Goal: Contribute content: Add original content to the website for others to see

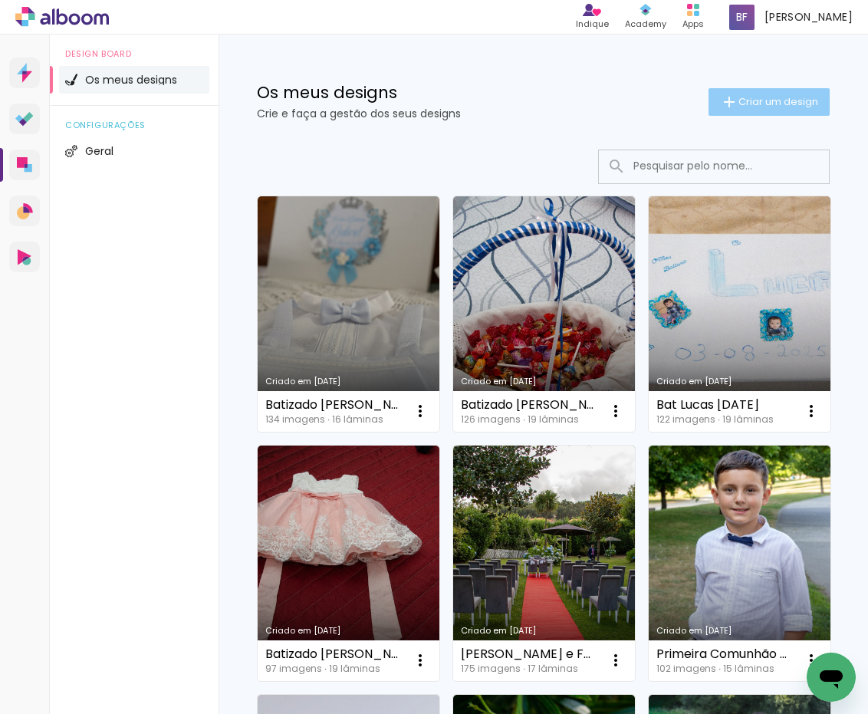
click at [790, 103] on span "Criar um design" at bounding box center [778, 102] width 80 height 10
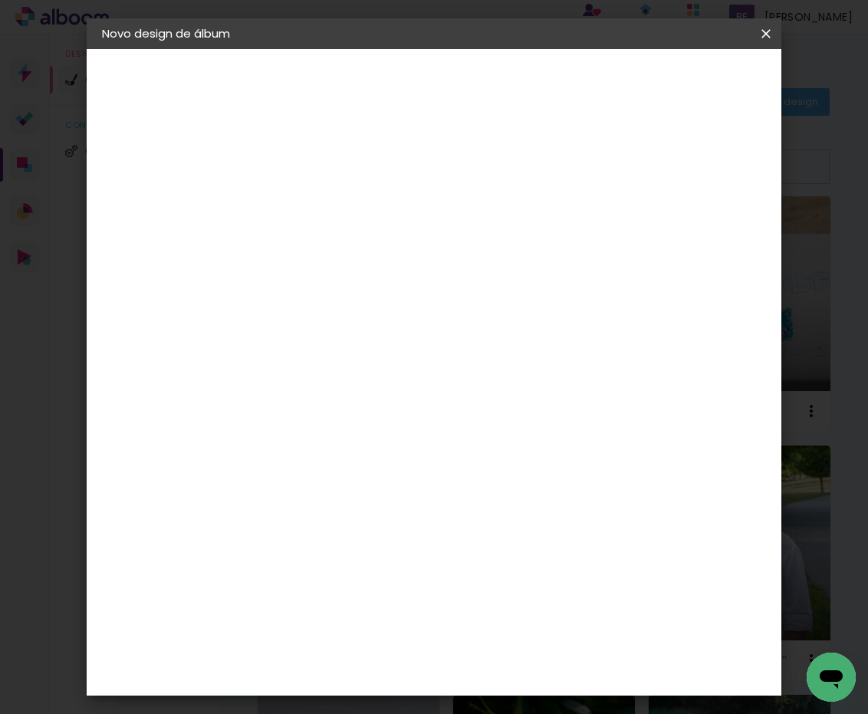
click at [353, 205] on input at bounding box center [353, 206] width 0 height 24
type input "Comunhões Lucas"
type paper-input "Comunhões Lucas"
click at [0, 0] on slot "Avançar" at bounding box center [0, 0] width 0 height 0
click at [0, 0] on slot "Tamanho Livre" at bounding box center [0, 0] width 0 height 0
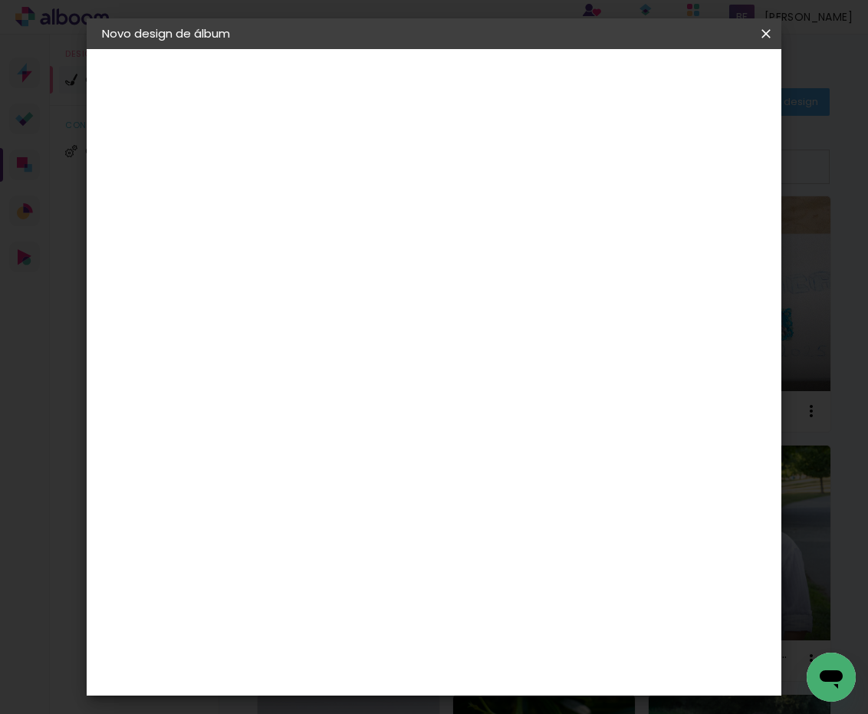
click at [0, 0] on slot "Avançar" at bounding box center [0, 0] width 0 height 0
drag, startPoint x: 540, startPoint y: 494, endPoint x: 495, endPoint y: 495, distance: 44.5
click at [495, 495] on div "cm" at bounding box center [533, 495] width 311 height 54
type input "50"
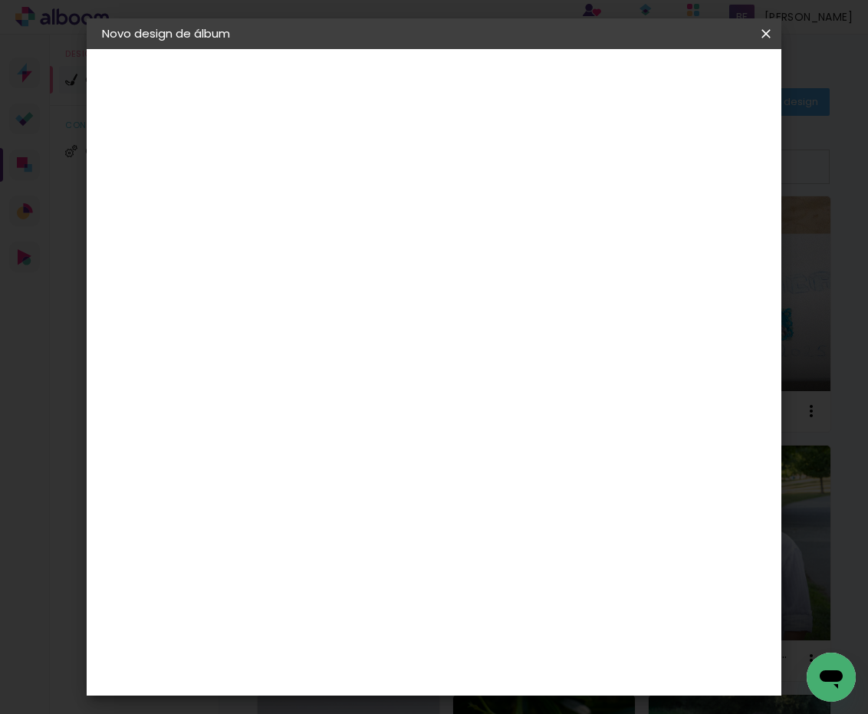
type paper-input "50"
click at [324, 375] on input "30" at bounding box center [304, 378] width 40 height 23
drag, startPoint x: 324, startPoint y: 375, endPoint x: 291, endPoint y: 377, distance: 33.1
click at [291, 377] on input "30" at bounding box center [304, 378] width 40 height 23
type input "25"
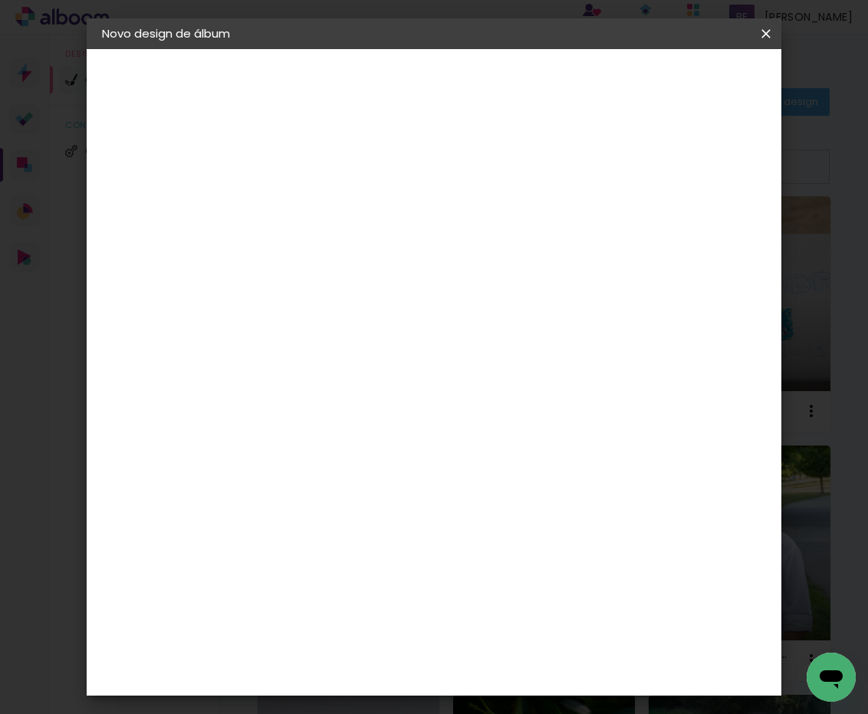
type paper-input "25"
click at [681, 90] on span "Iniciar design" at bounding box center [658, 86] width 45 height 21
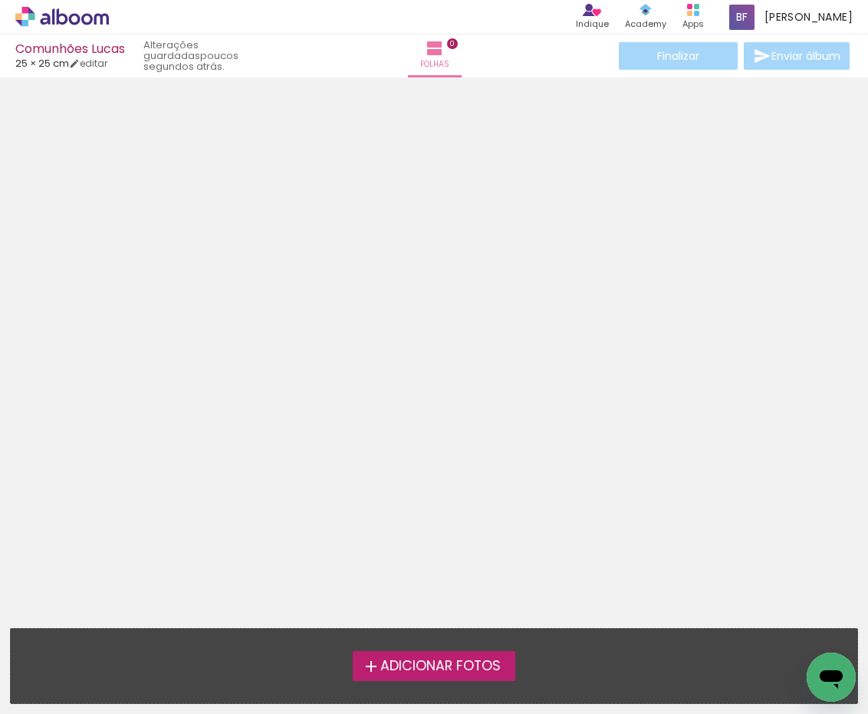
click at [438, 666] on span "Adicionar Fotos" at bounding box center [440, 666] width 120 height 14
click at [0, 0] on input "file" at bounding box center [0, 0] width 0 height 0
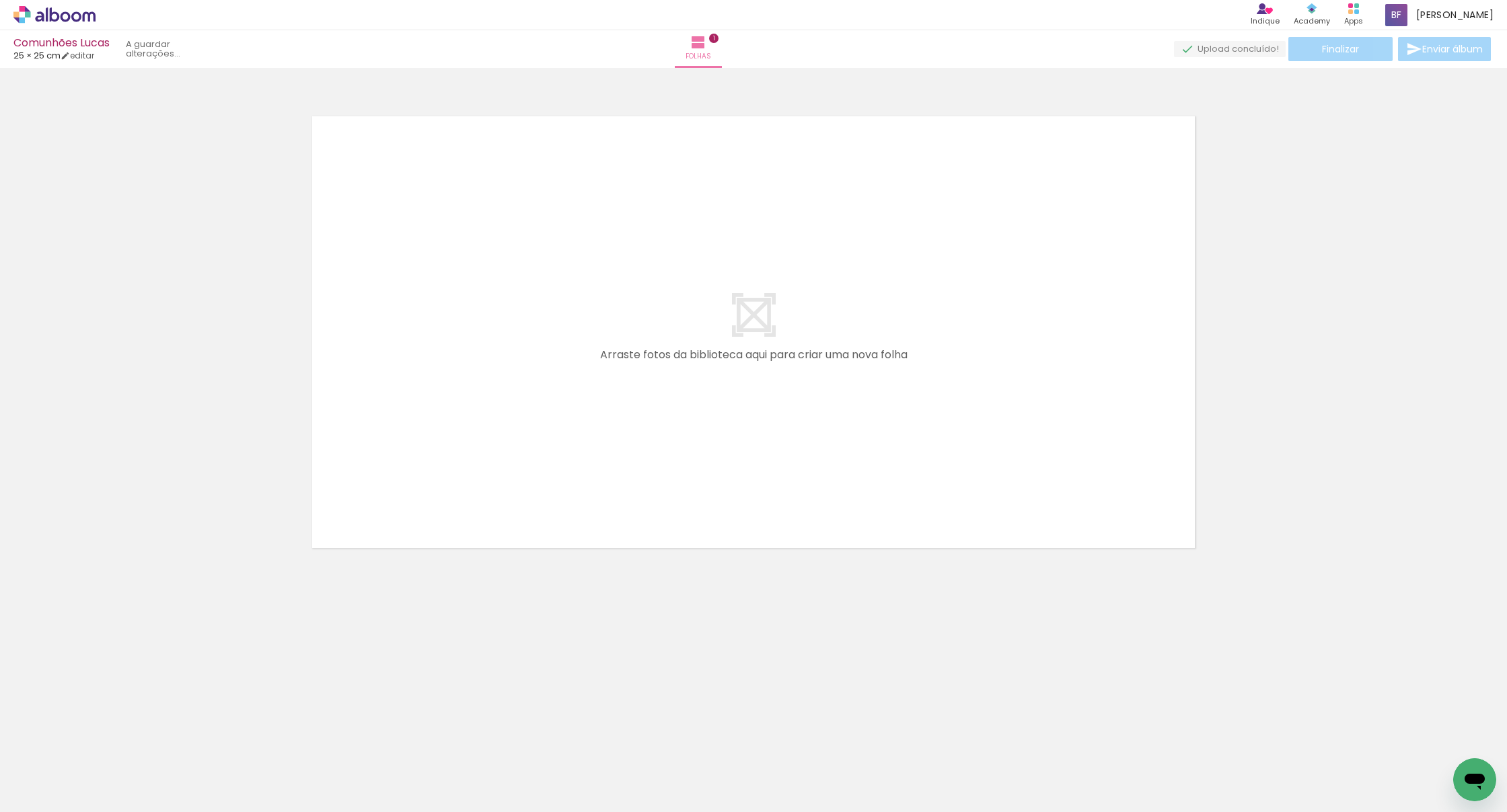
drag, startPoint x: 311, startPoint y: 673, endPoint x: 562, endPoint y: 374, distance: 390.4
click at [562, 374] on quentale-workspace at bounding box center [754, 406] width 1507 height 812
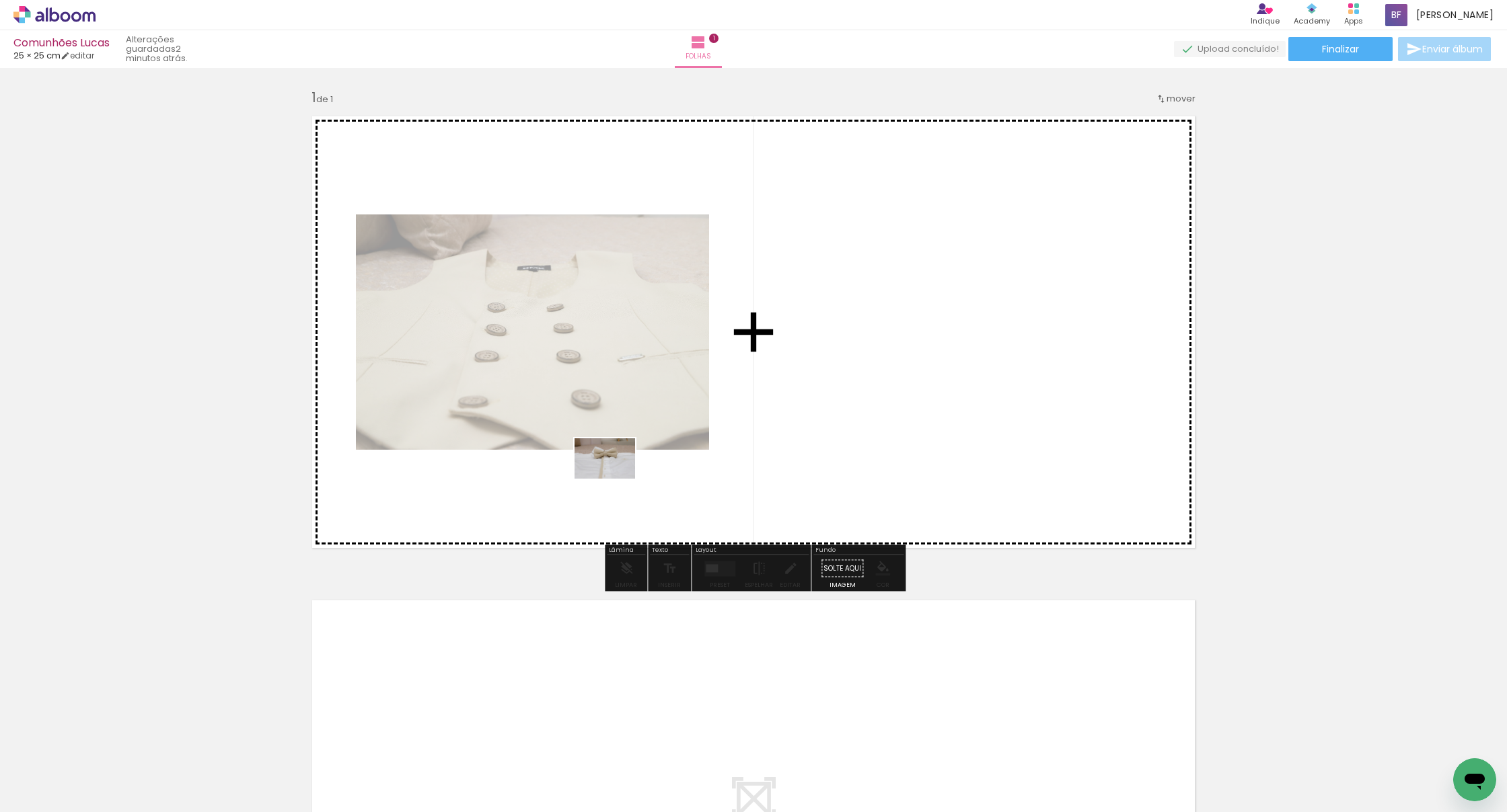
drag, startPoint x: 188, startPoint y: 742, endPoint x: 615, endPoint y: 480, distance: 501.0
click at [615, 479] on quentale-workspace at bounding box center [754, 406] width 1507 height 812
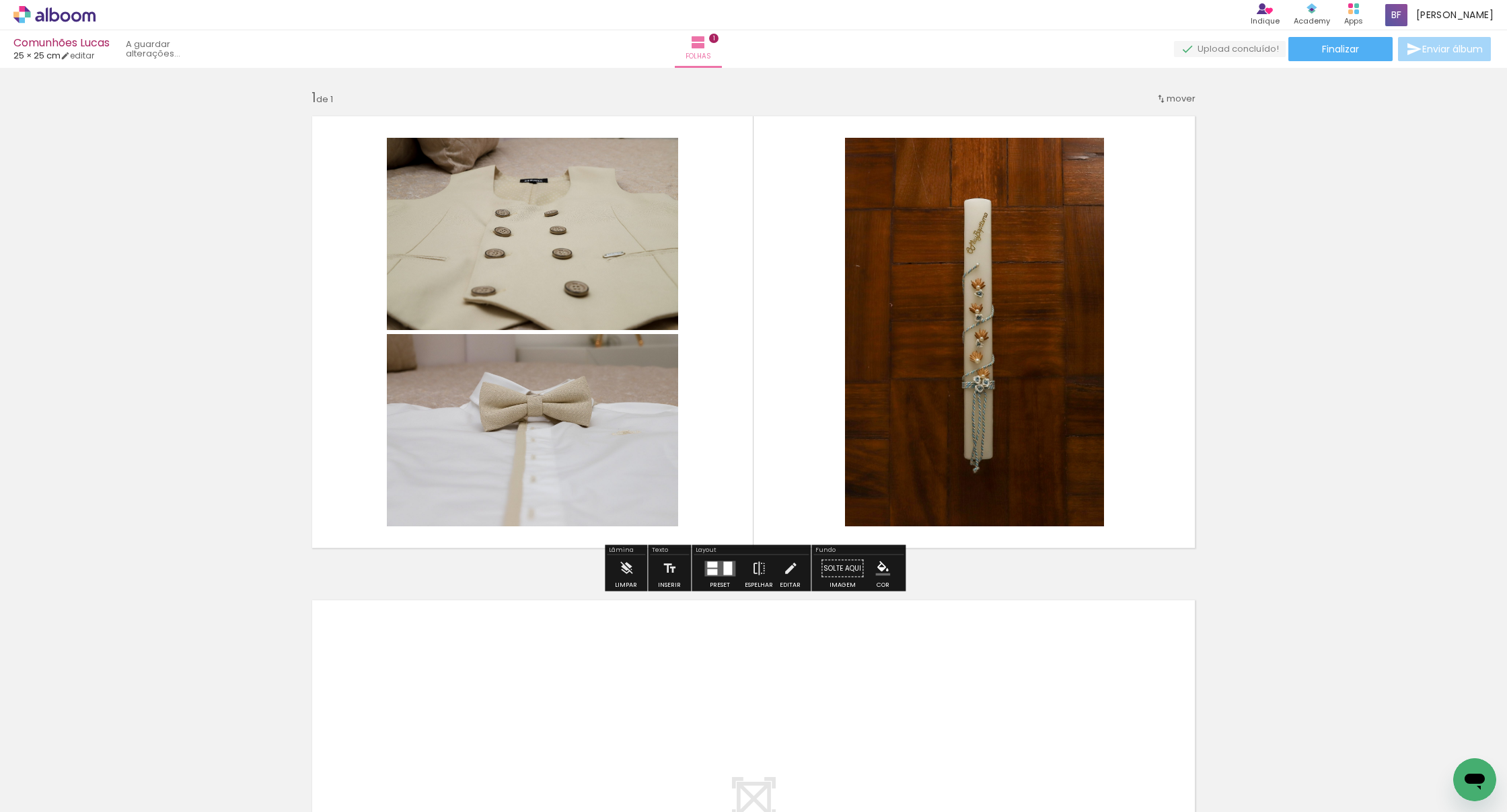
drag, startPoint x: 285, startPoint y: 757, endPoint x: 575, endPoint y: 459, distance: 415.8
click at [575, 459] on quentale-workspace at bounding box center [754, 406] width 1507 height 812
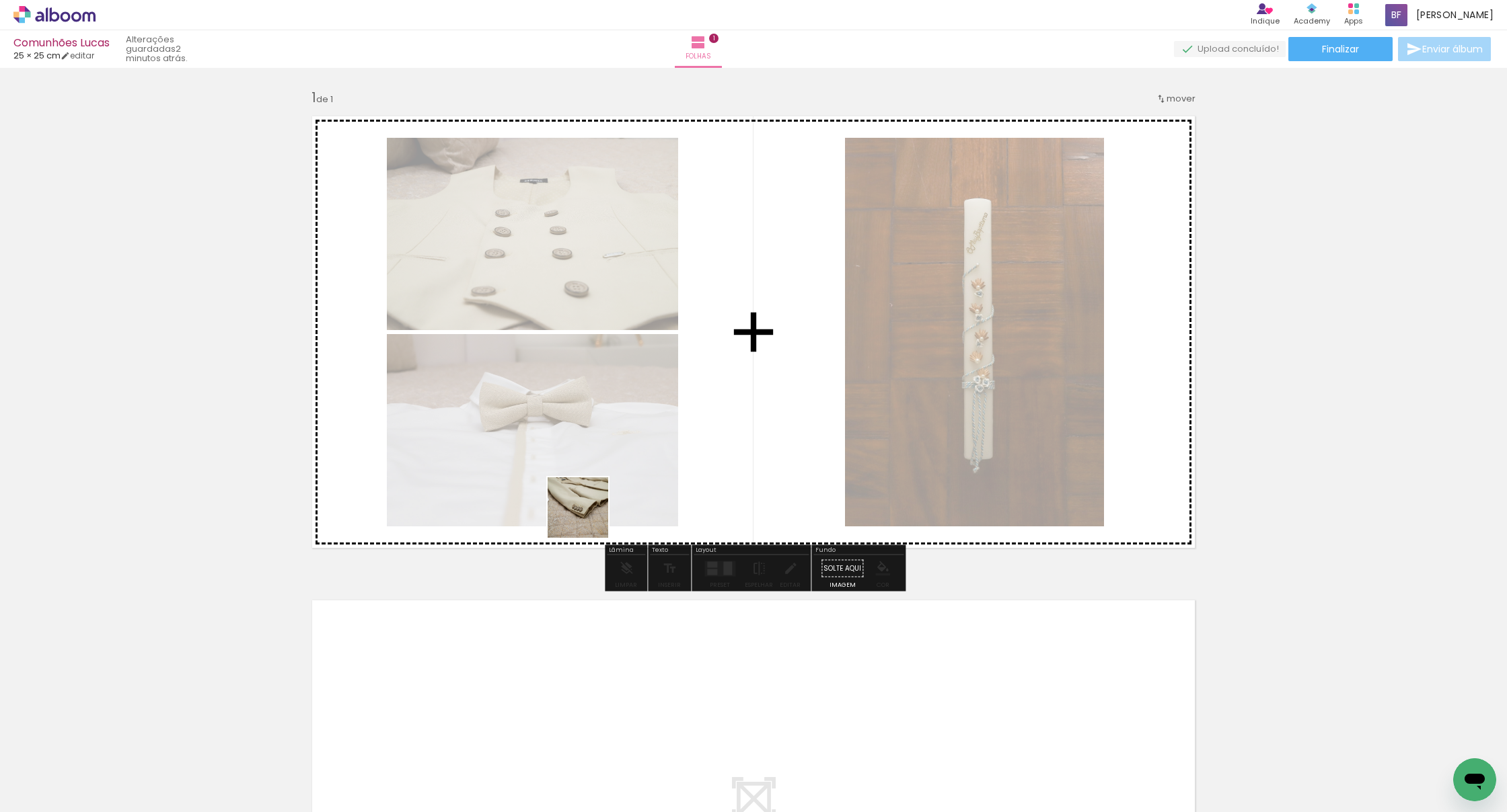
drag, startPoint x: 370, startPoint y: 772, endPoint x: 612, endPoint y: 465, distance: 390.9
click at [612, 465] on quentale-workspace at bounding box center [754, 406] width 1507 height 812
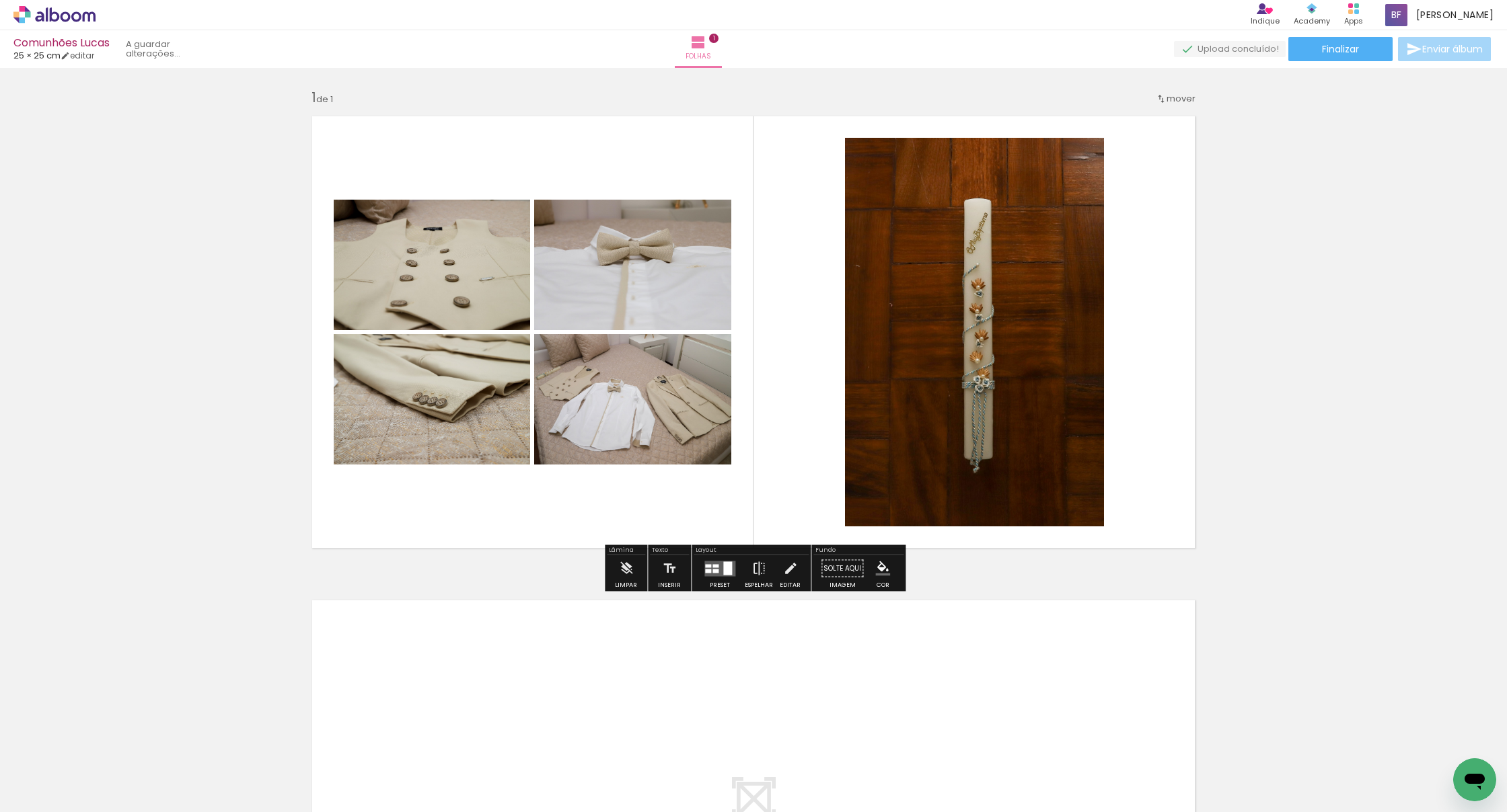
drag, startPoint x: 479, startPoint y: 689, endPoint x: 633, endPoint y: 417, distance: 312.6
click at [633, 417] on quentale-workspace at bounding box center [754, 406] width 1507 height 812
click at [719, 573] on quentale-layouter at bounding box center [719, 569] width 31 height 16
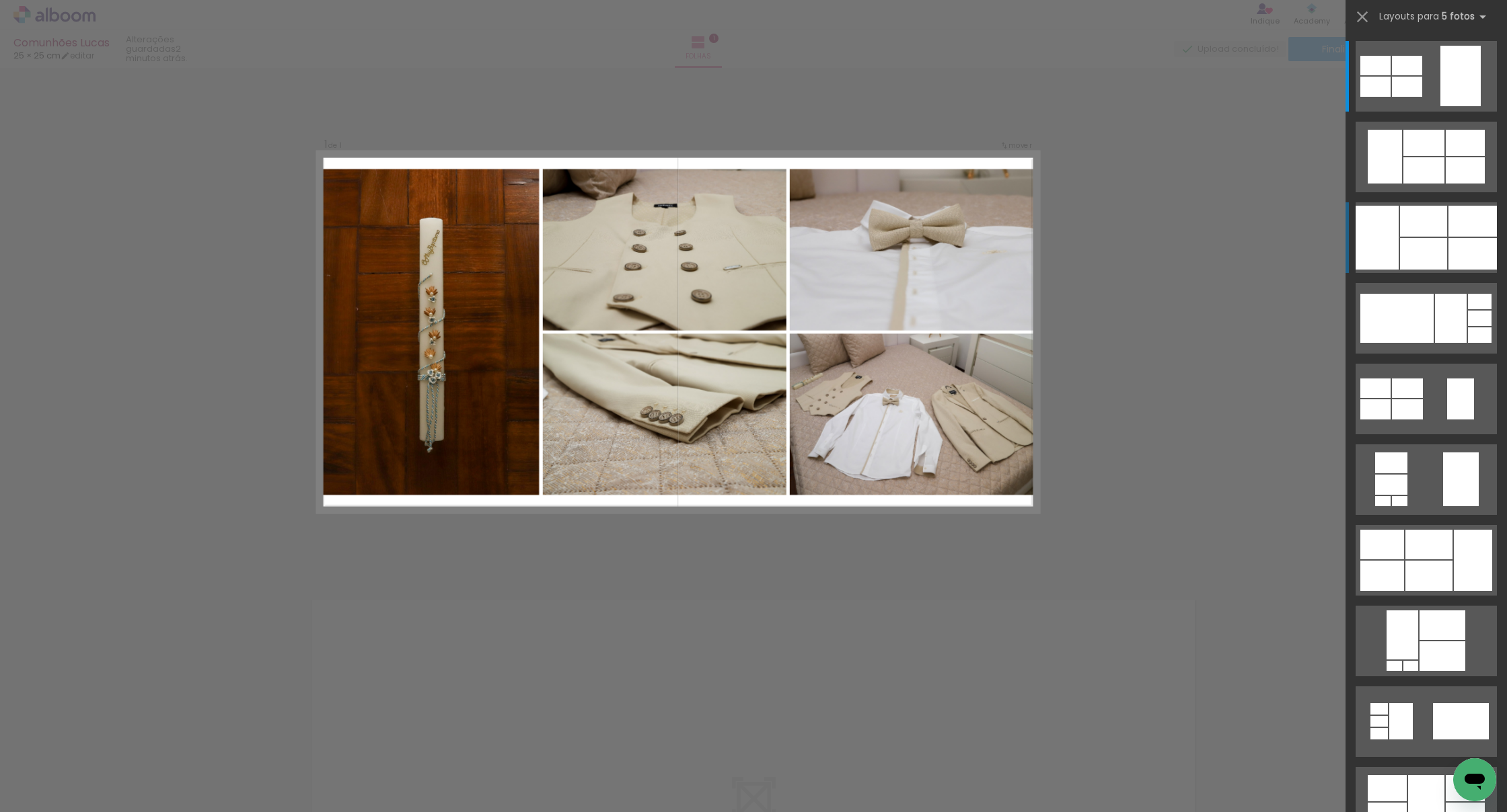
click at [761, 238] on div at bounding box center [1424, 253] width 47 height 32
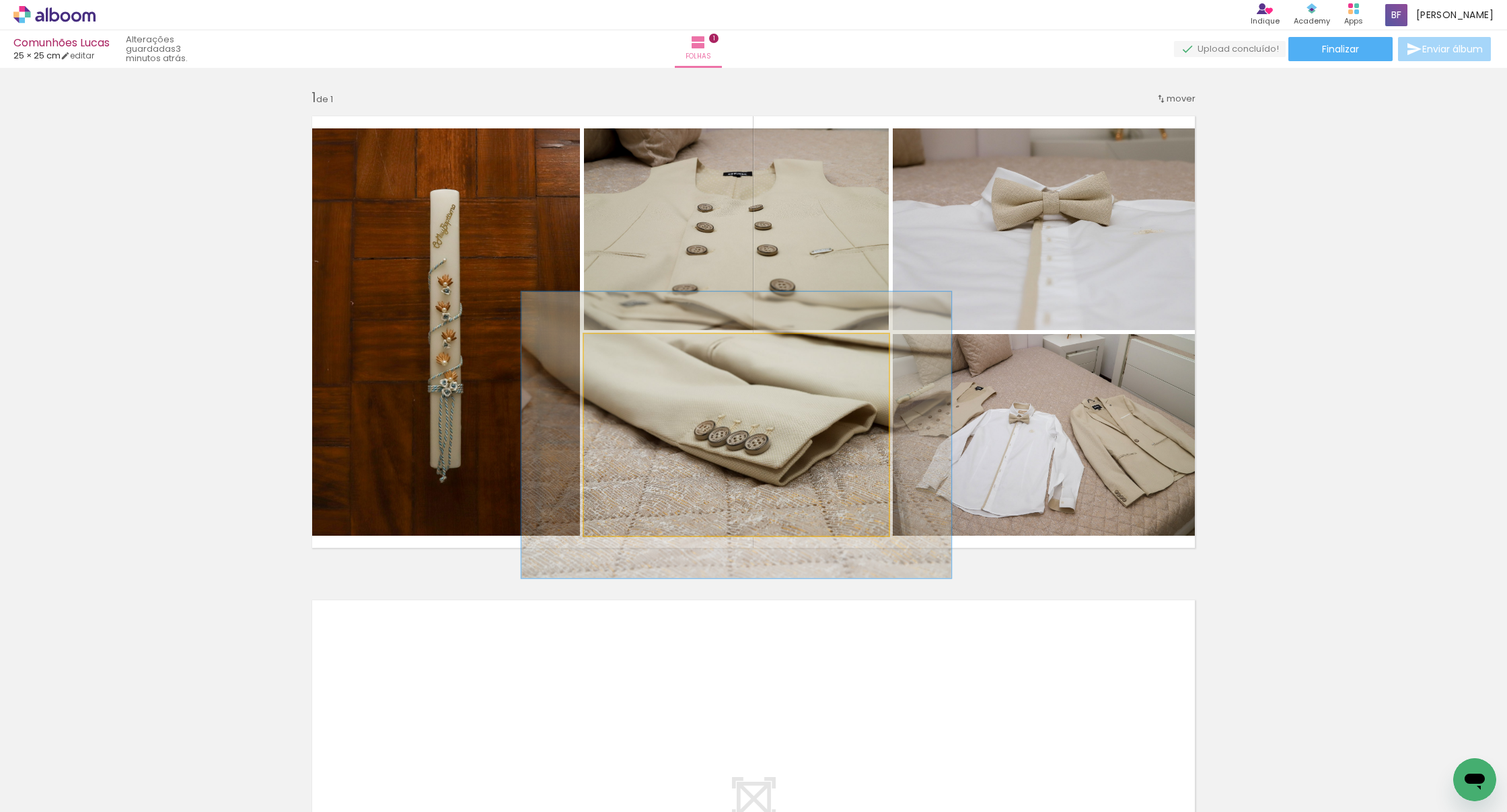
drag, startPoint x: 625, startPoint y: 351, endPoint x: 642, endPoint y: 349, distance: 17.1
type paper-slider "142"
click at [641, 347] on div at bounding box center [634, 348] width 22 height 22
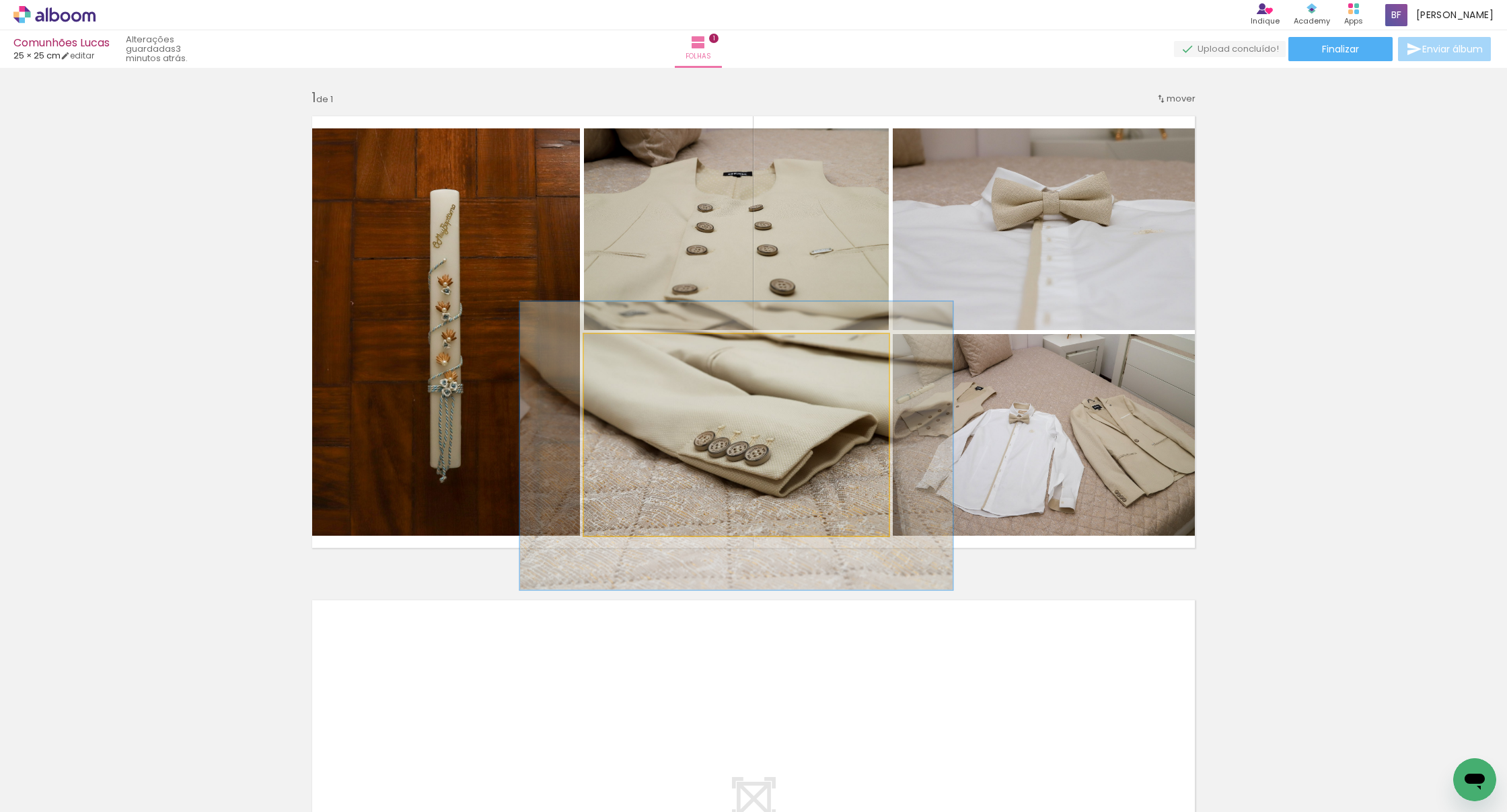
drag, startPoint x: 723, startPoint y: 434, endPoint x: 723, endPoint y: 442, distance: 8.0
click at [723, 442] on div at bounding box center [736, 445] width 432 height 288
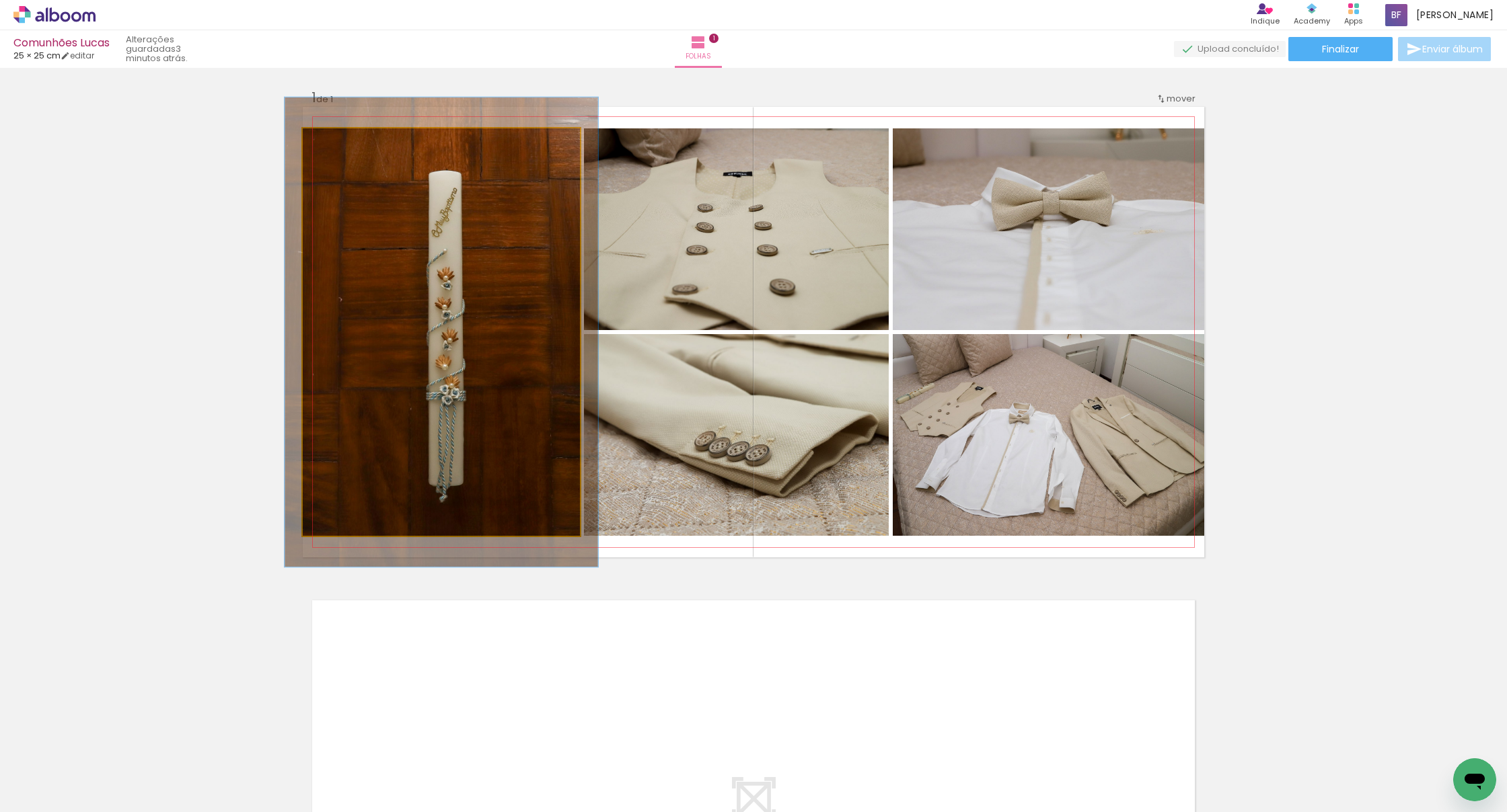
type paper-slider "112"
click at [342, 143] on div at bounding box center [340, 143] width 12 height 12
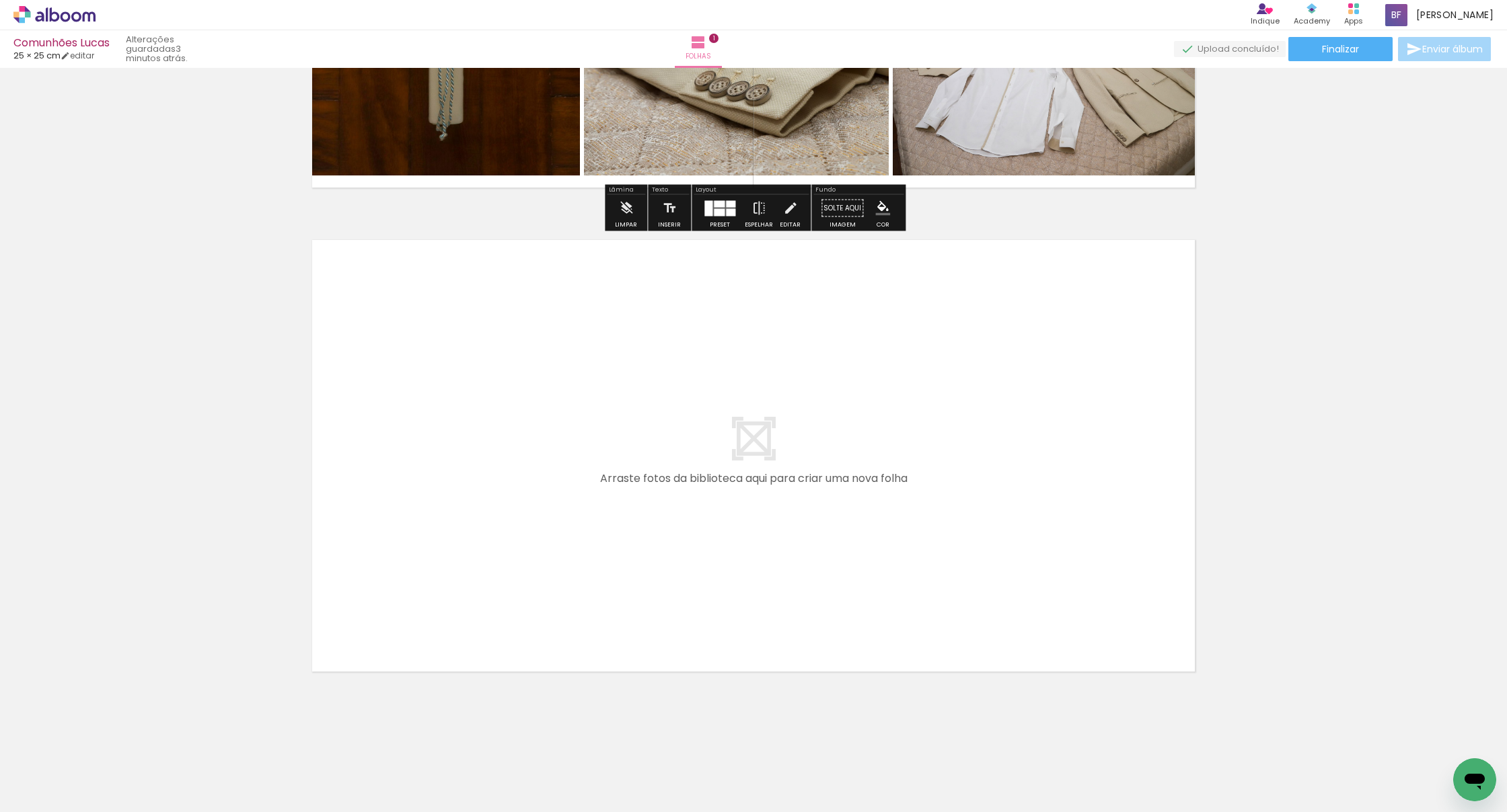
scroll to position [360, 0]
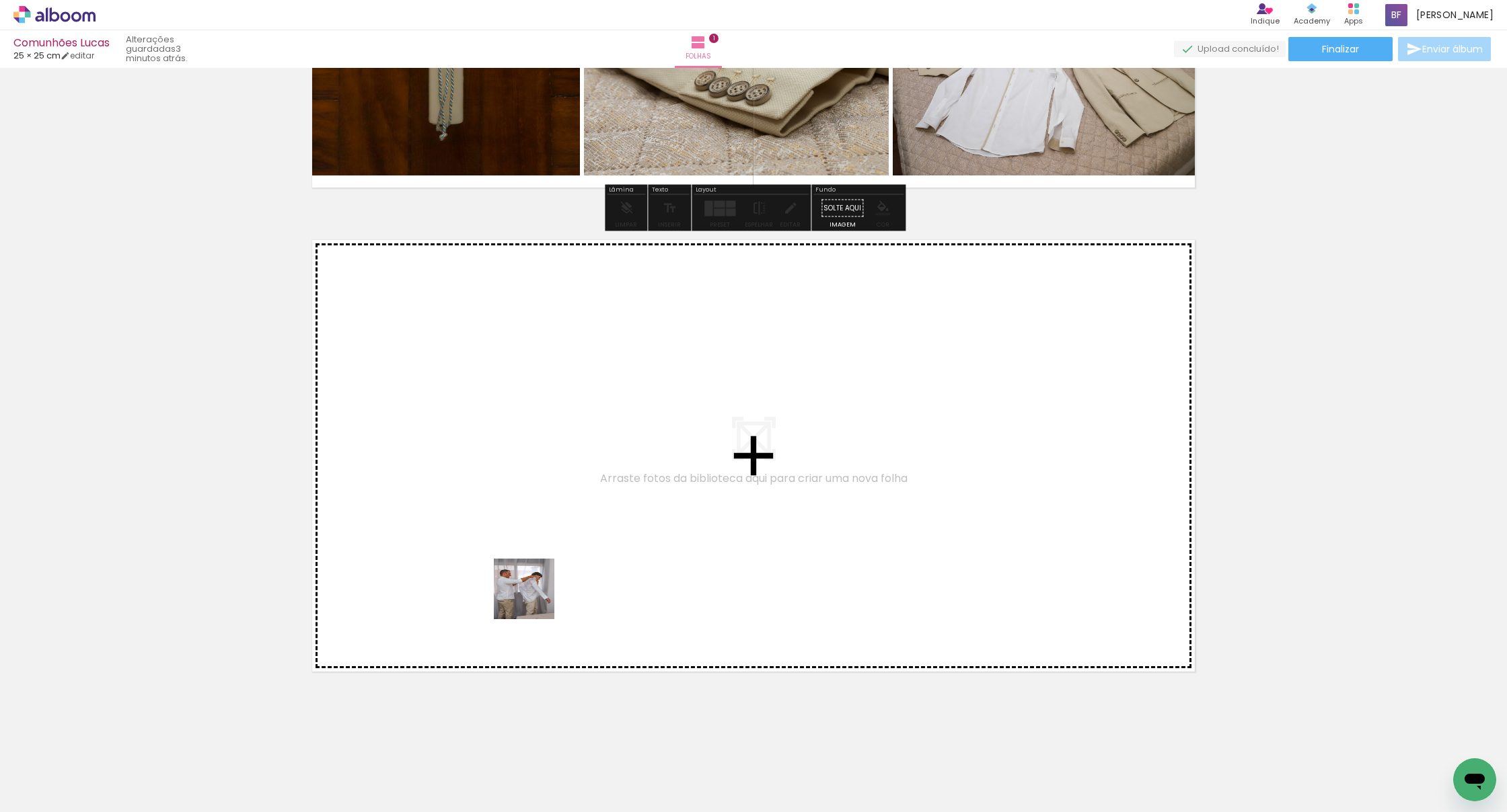
drag, startPoint x: 528, startPoint y: 748, endPoint x: 535, endPoint y: 560, distance: 188.1
click at [535, 560] on quentale-workspace at bounding box center [754, 406] width 1507 height 812
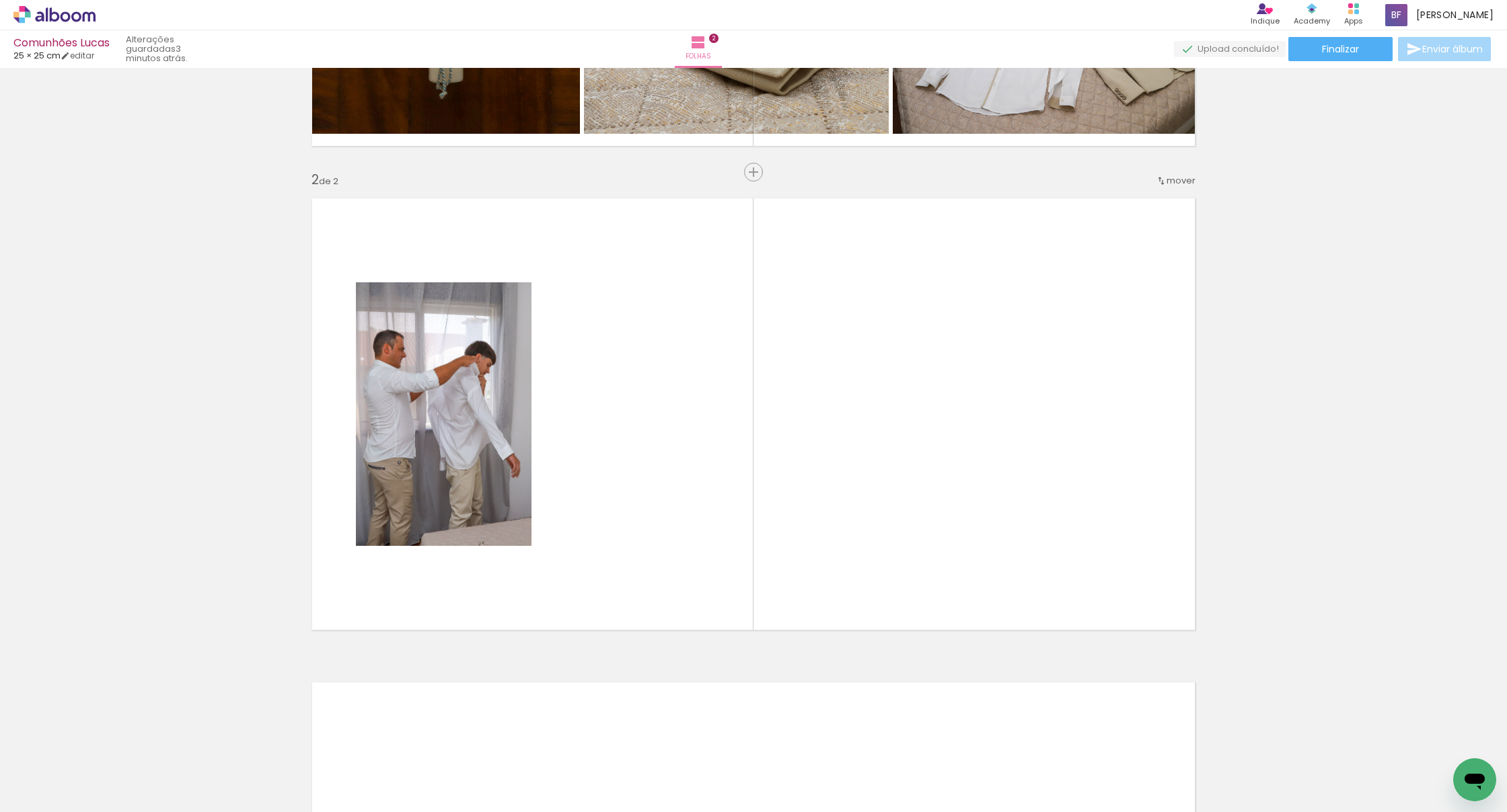
scroll to position [418, 0]
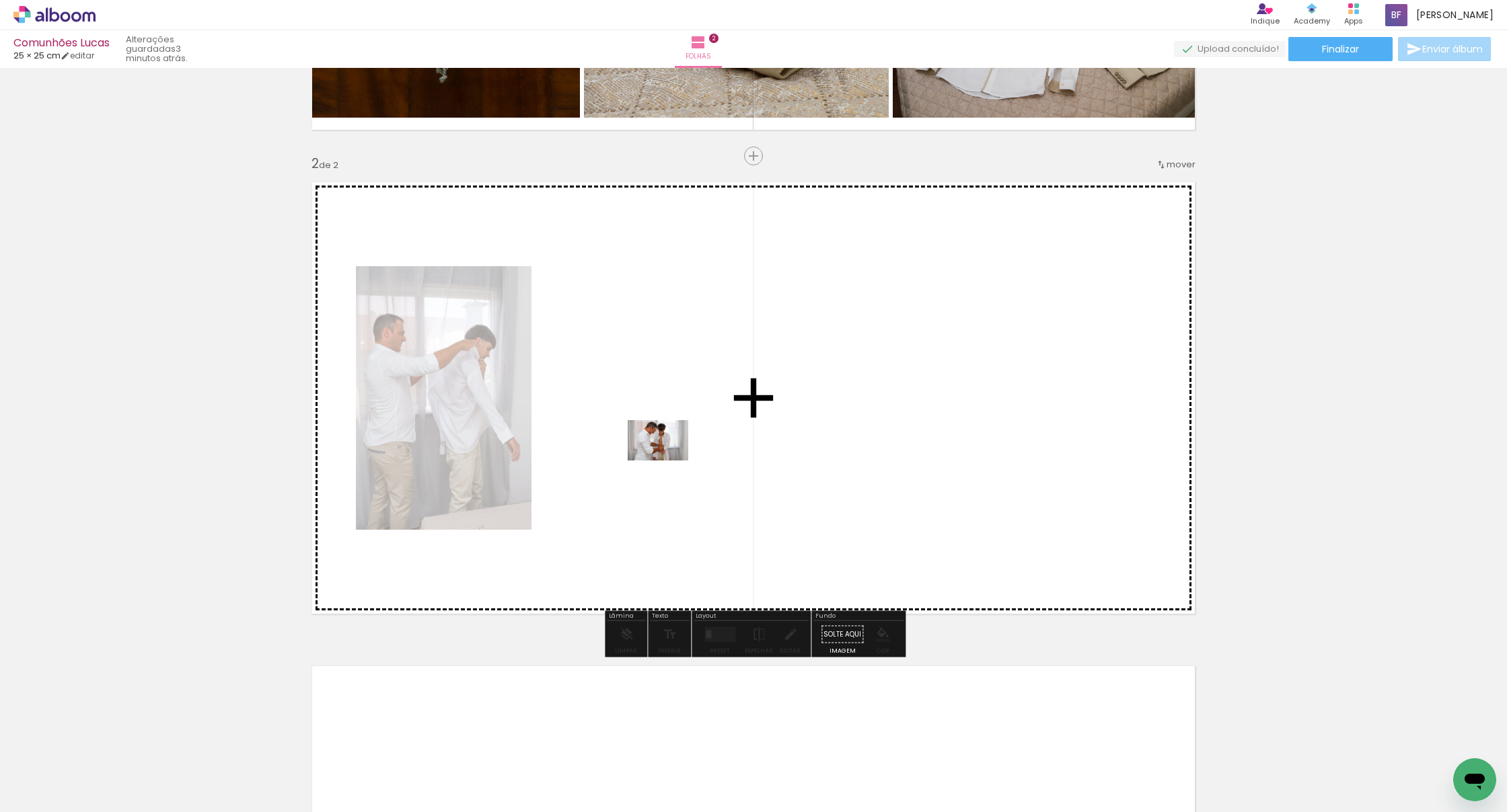
click at [668, 460] on quentale-workspace at bounding box center [754, 406] width 1507 height 812
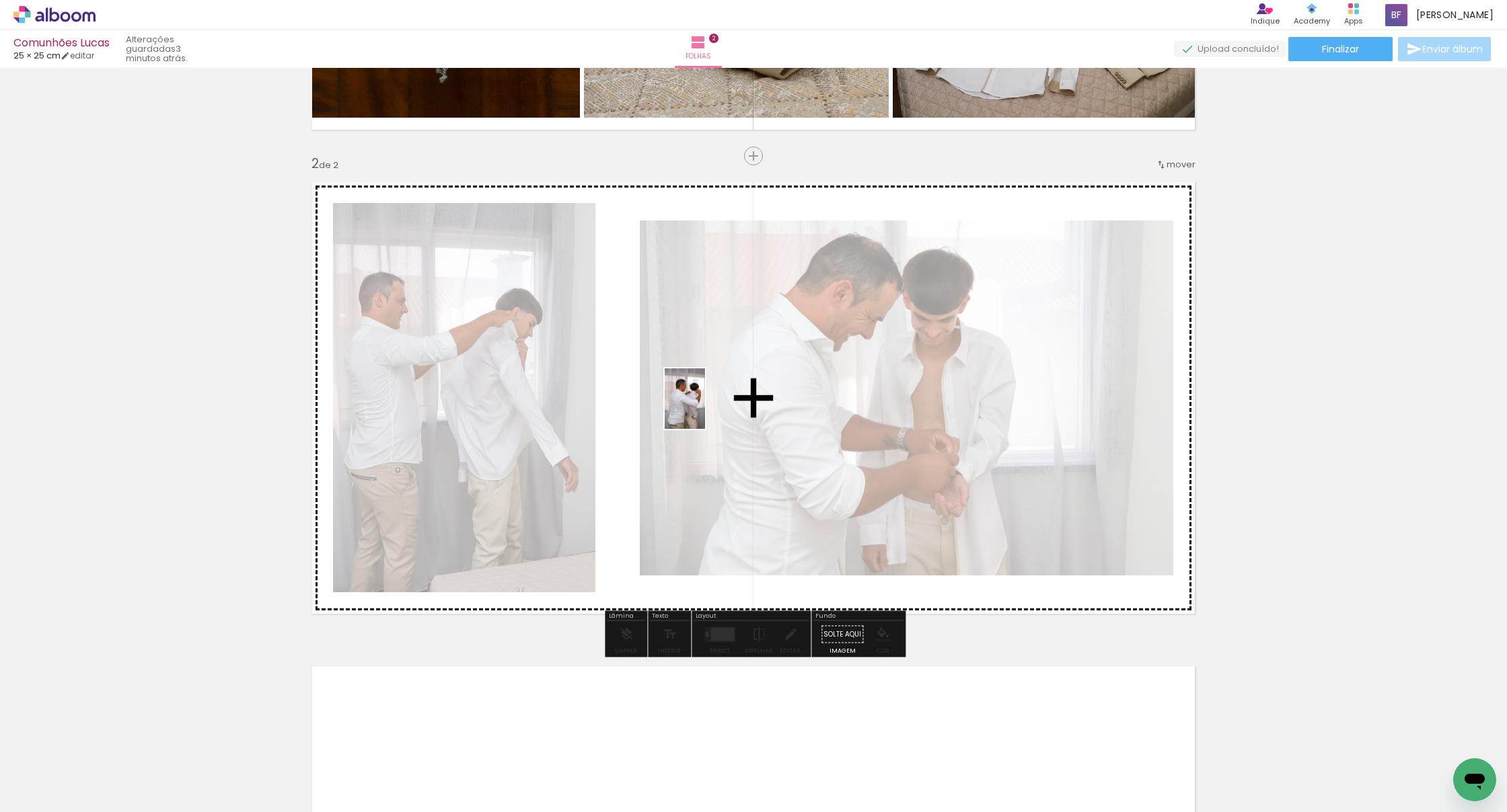
drag, startPoint x: 668, startPoint y: 770, endPoint x: 705, endPoint y: 409, distance: 362.9
click at [705, 409] on quentale-workspace at bounding box center [754, 406] width 1507 height 812
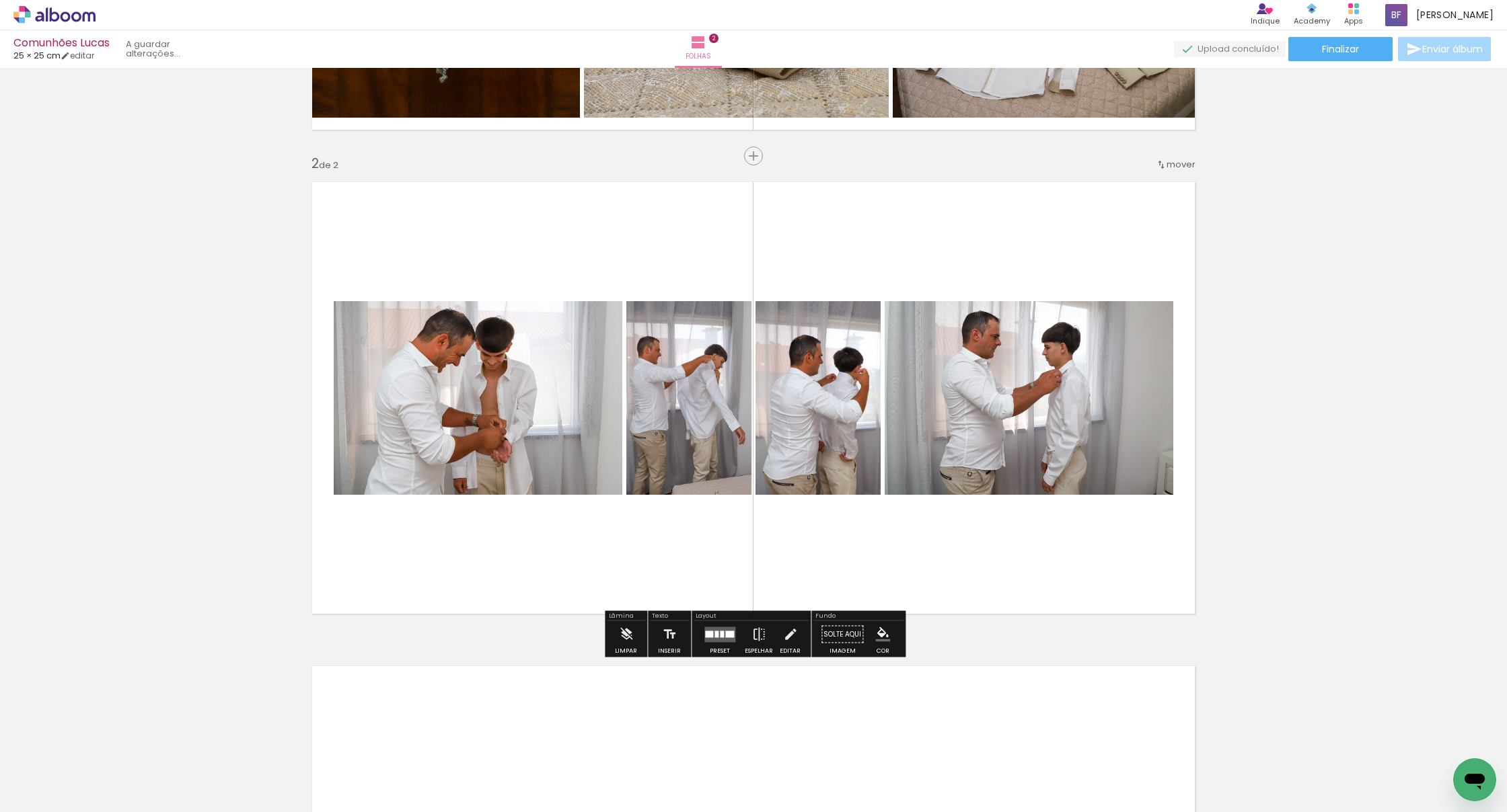
drag, startPoint x: 739, startPoint y: 766, endPoint x: 710, endPoint y: 469, distance: 298.4
click at [710, 469] on quentale-workspace at bounding box center [754, 406] width 1507 height 812
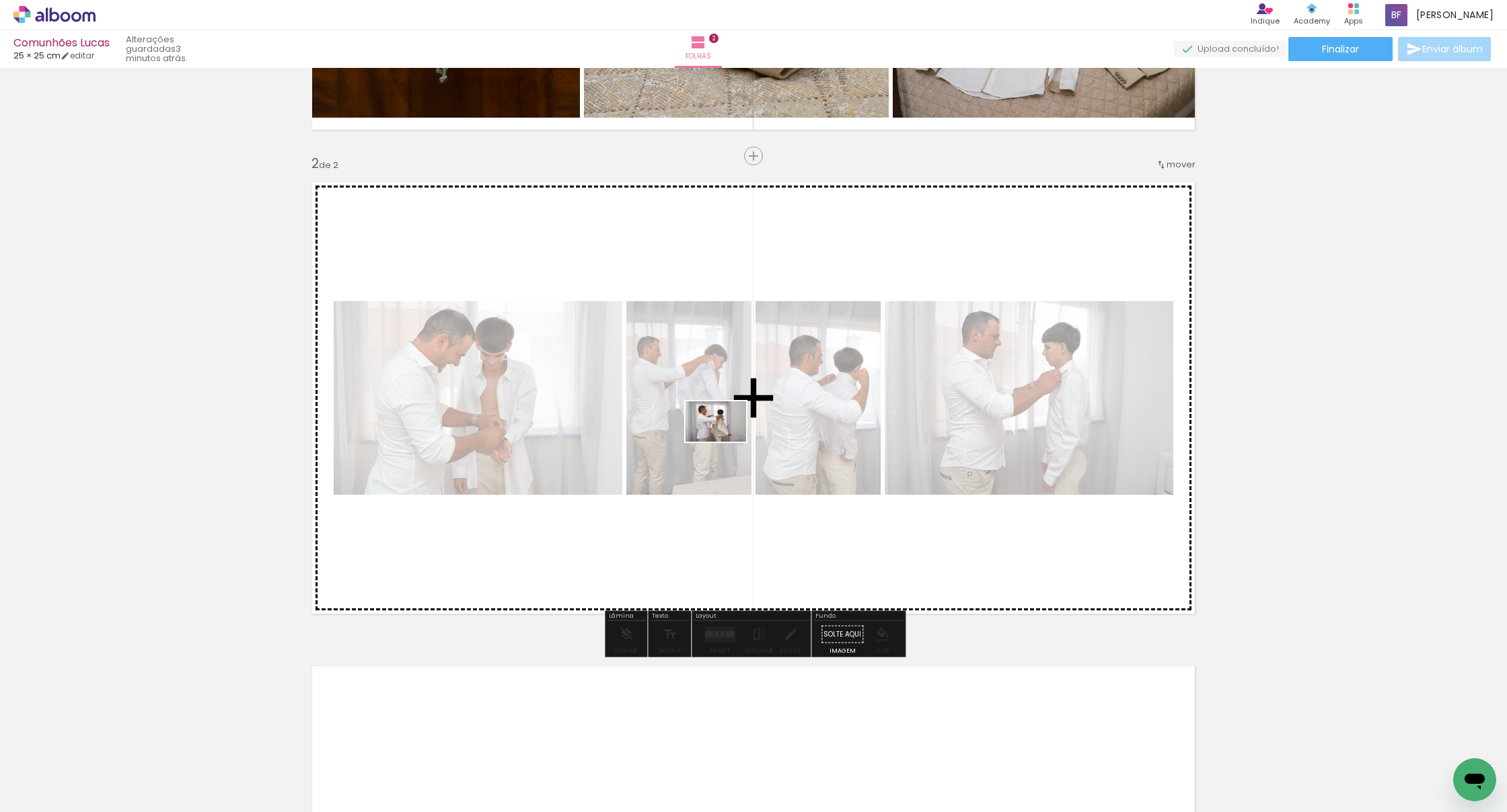
drag, startPoint x: 813, startPoint y: 772, endPoint x: 729, endPoint y: 445, distance: 337.6
click at [729, 445] on quentale-workspace at bounding box center [754, 406] width 1507 height 812
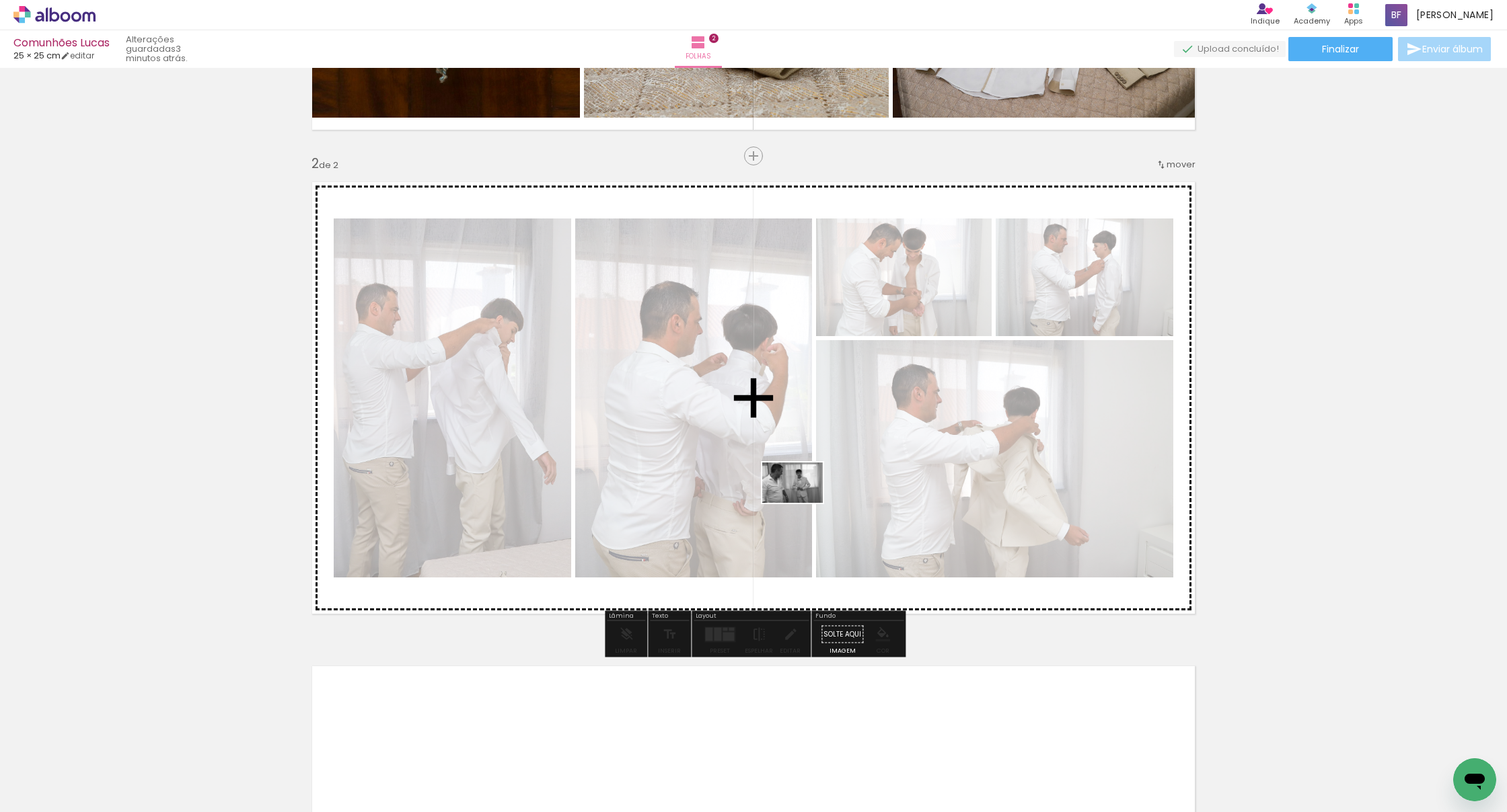
drag, startPoint x: 829, startPoint y: 589, endPoint x: 801, endPoint y: 490, distance: 102.9
click at [761, 490] on quentale-workspace at bounding box center [754, 406] width 1507 height 812
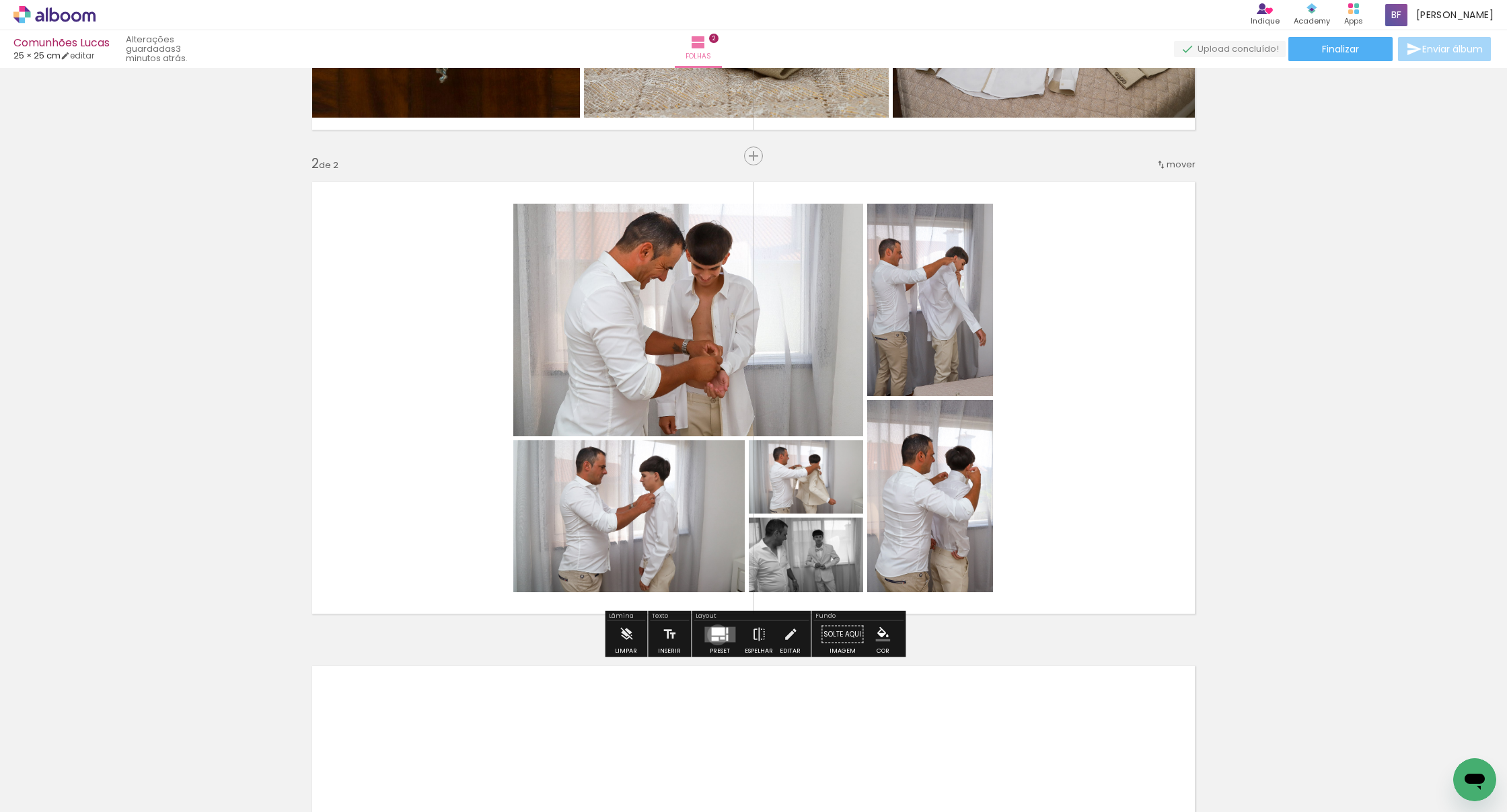
drag, startPoint x: 714, startPoint y: 635, endPoint x: 777, endPoint y: 585, distance: 80.4
click at [714, 625] on div at bounding box center [718, 630] width 13 height 8
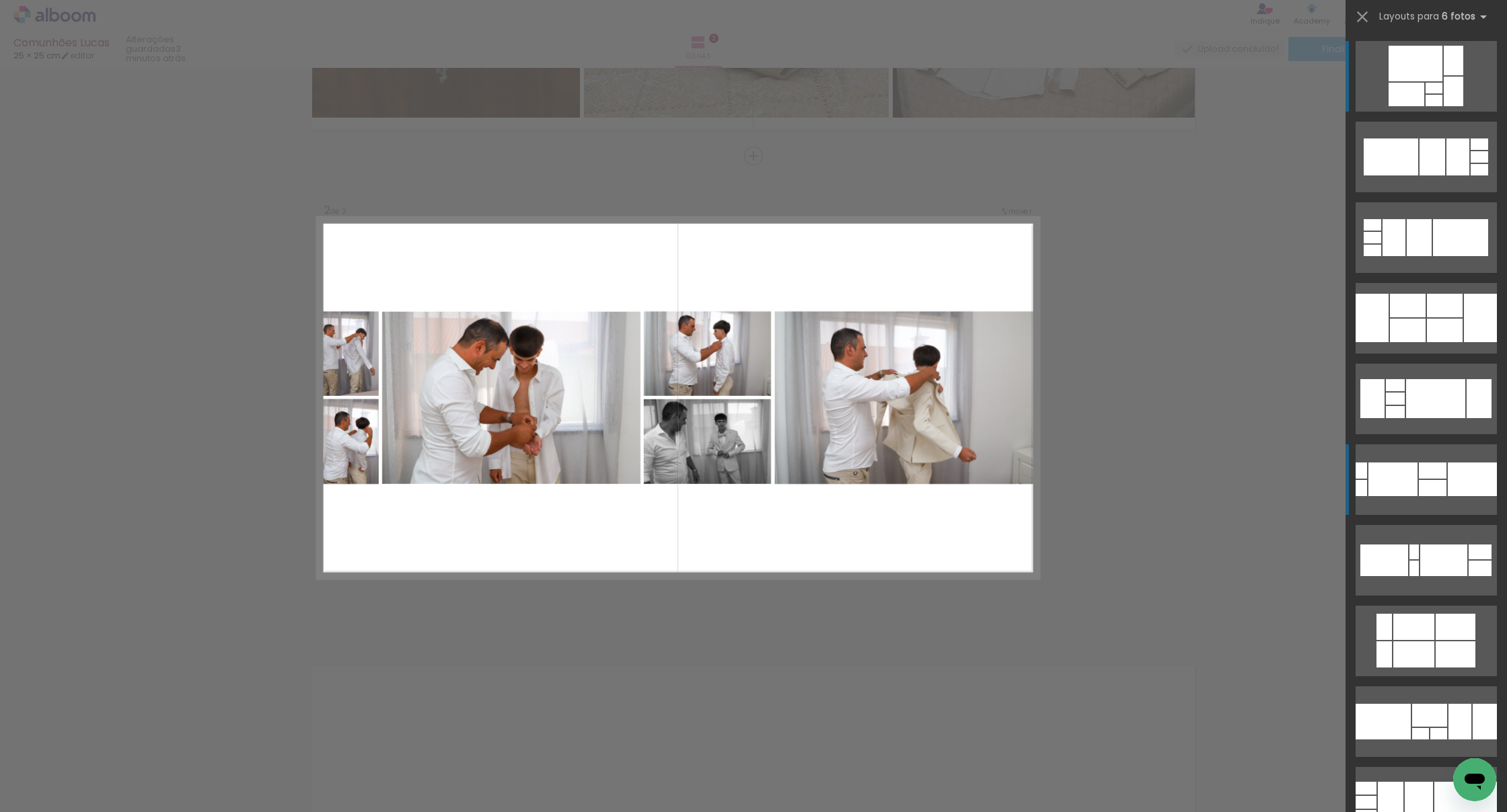
click at [761, 481] on div at bounding box center [1432, 488] width 27 height 16
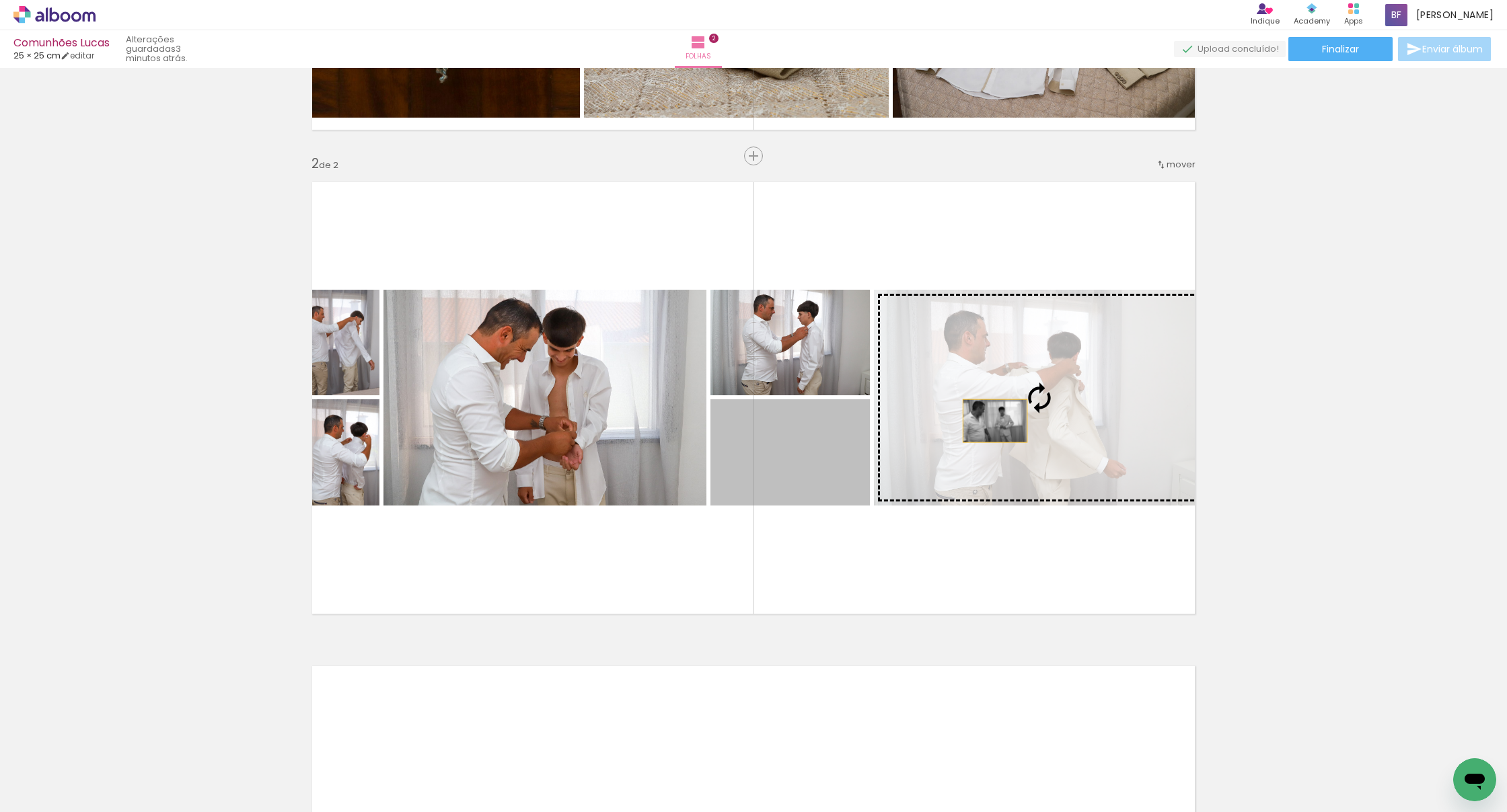
drag, startPoint x: 803, startPoint y: 468, endPoint x: 1008, endPoint y: 417, distance: 211.2
click at [0, 0] on slot at bounding box center [0, 0] width 0 height 0
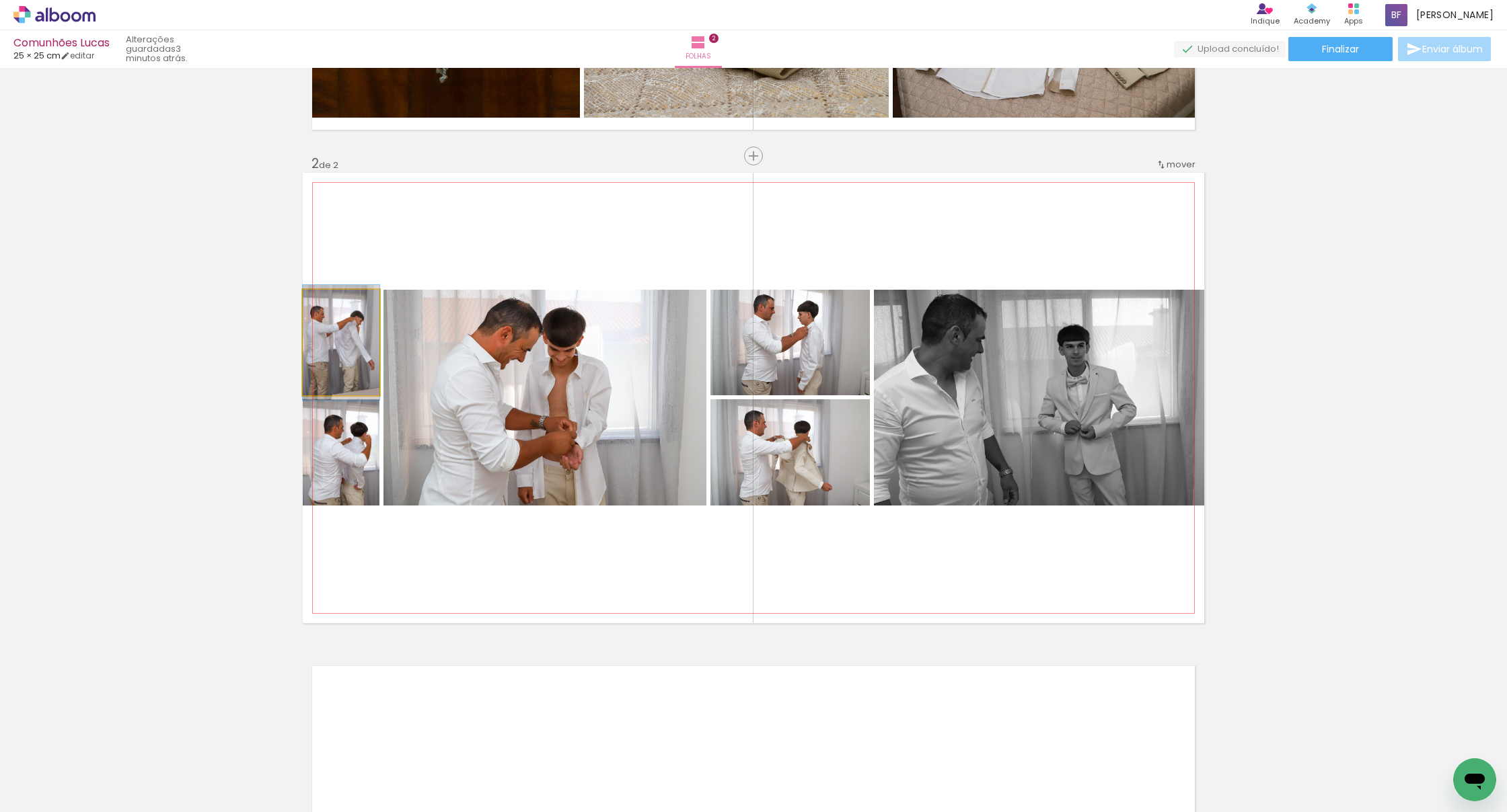
click at [354, 371] on quentale-photo at bounding box center [340, 342] width 76 height 105
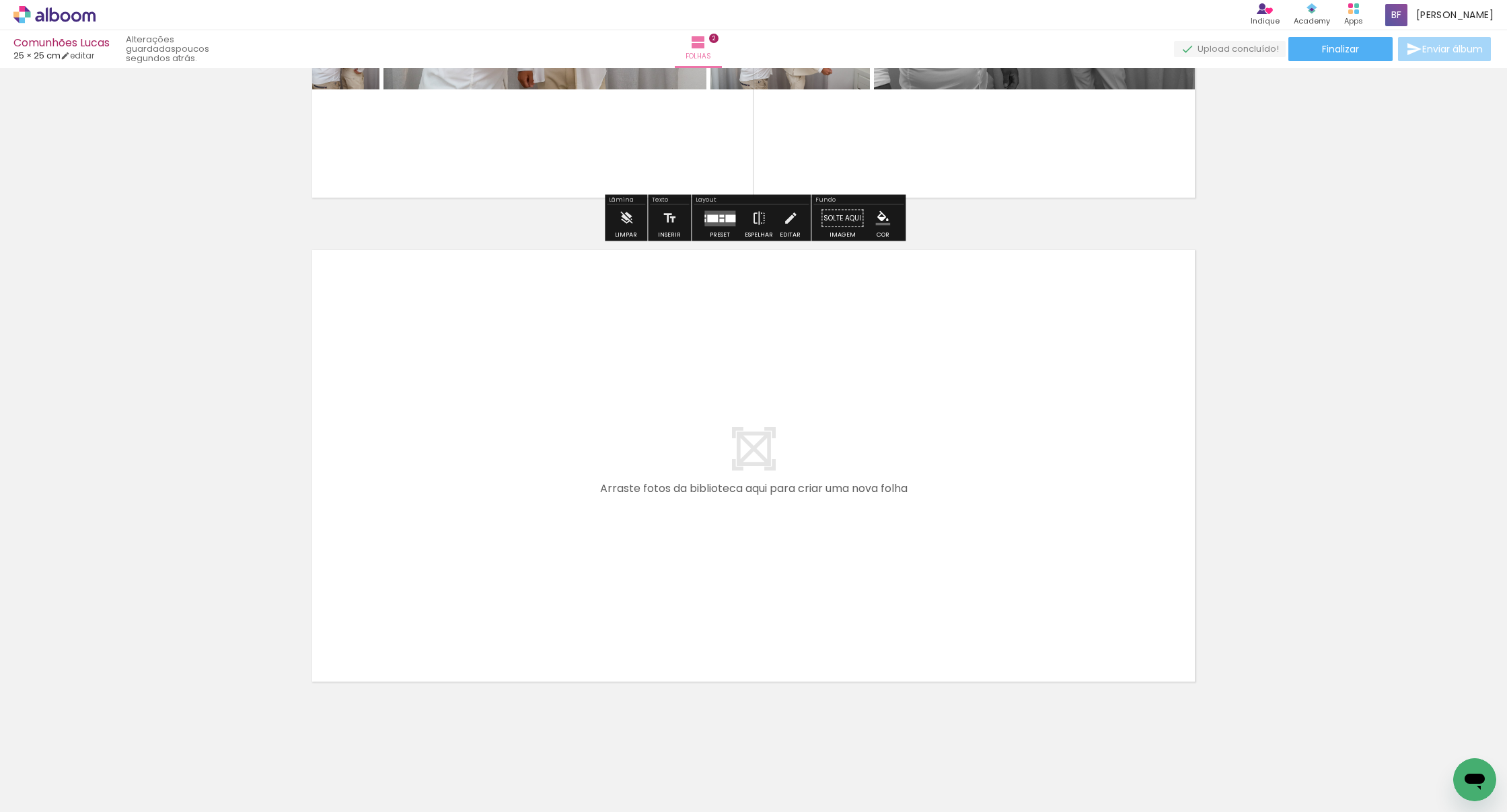
scroll to position [836, 0]
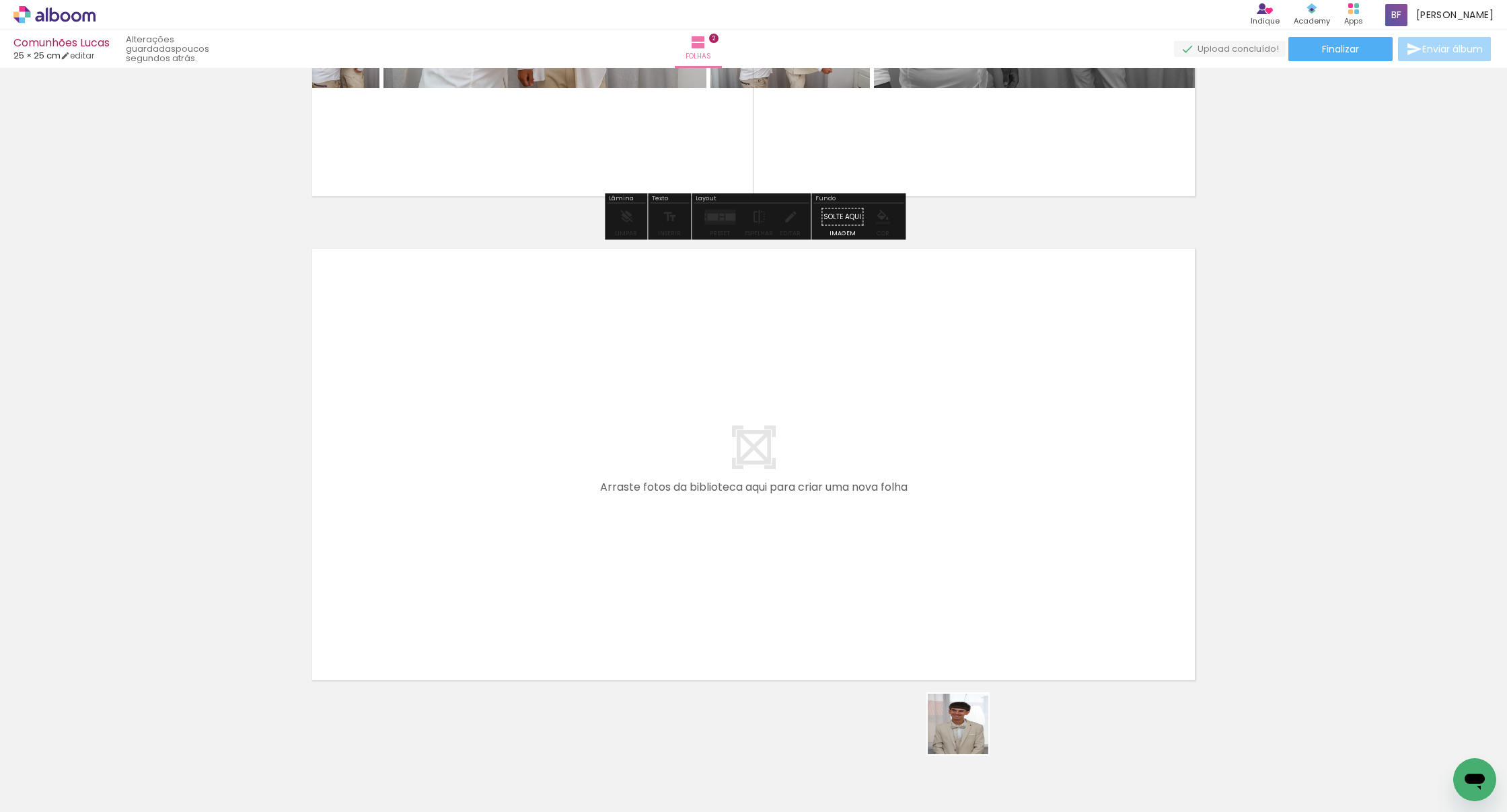
drag, startPoint x: 969, startPoint y: 766, endPoint x: 869, endPoint y: 551, distance: 237.1
click at [761, 551] on quentale-workspace at bounding box center [754, 406] width 1507 height 812
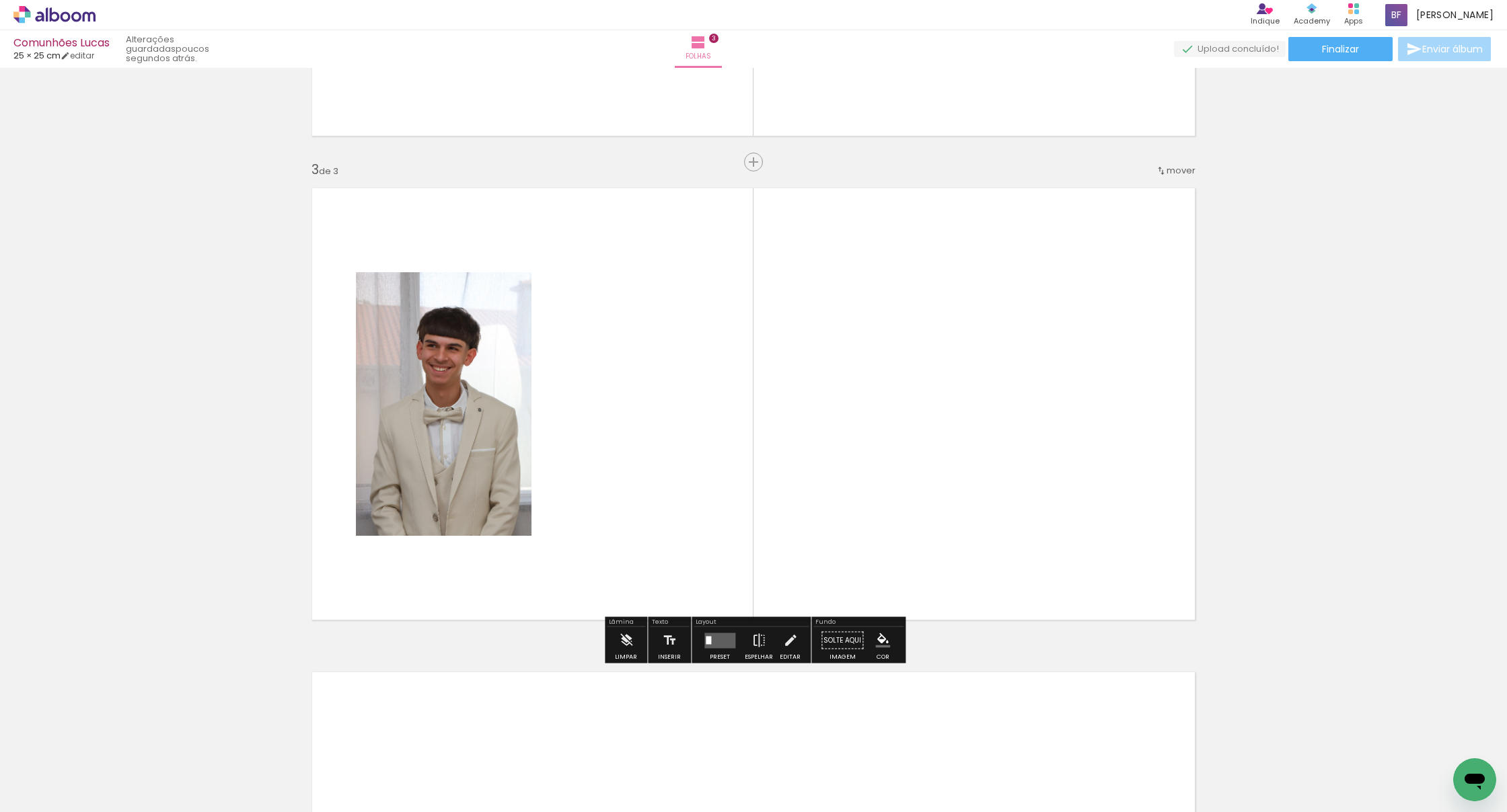
scroll to position [902, 0]
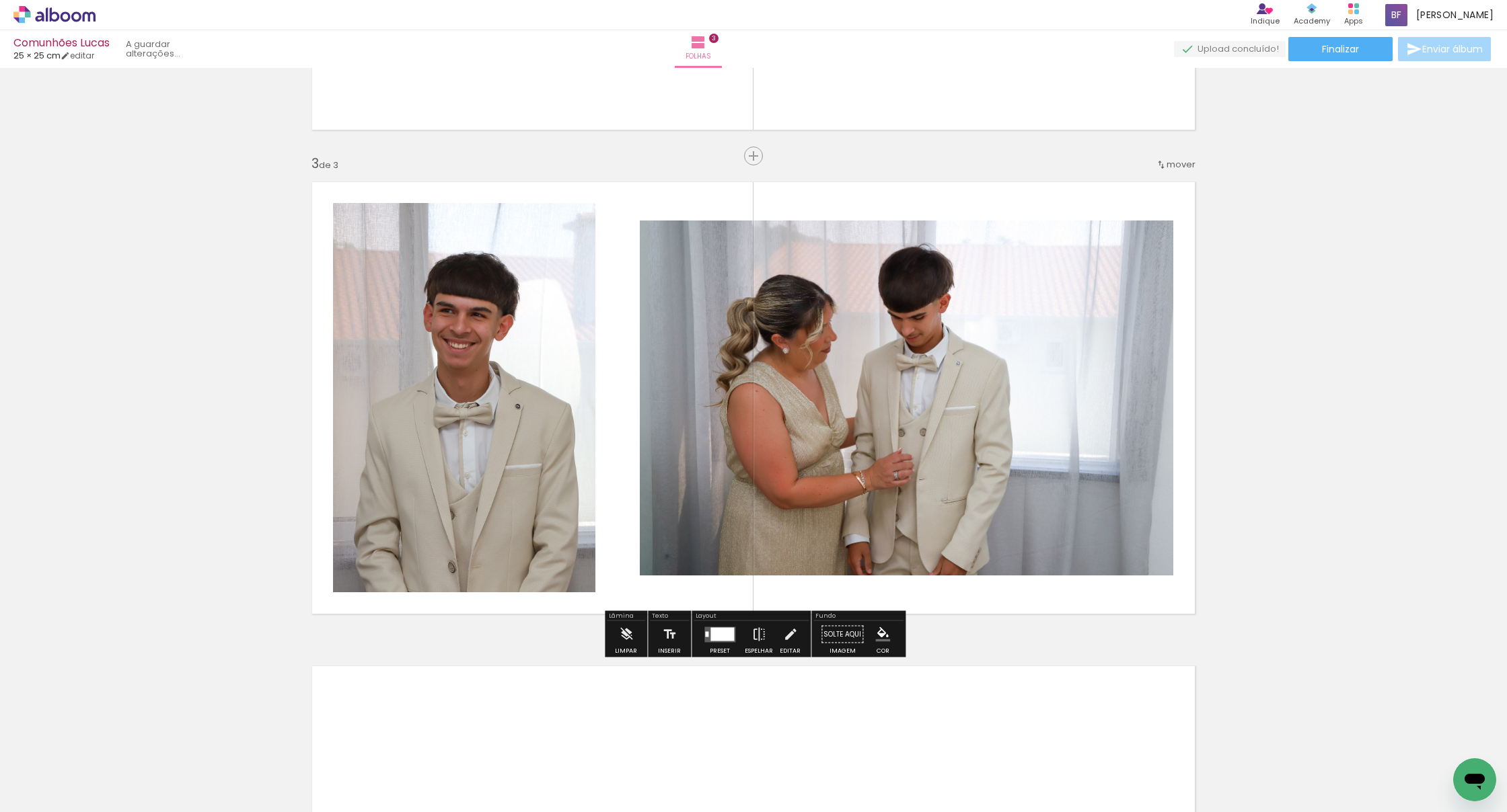
drag, startPoint x: 907, startPoint y: 609, endPoint x: 803, endPoint y: 501, distance: 149.9
click at [761, 501] on quentale-workspace at bounding box center [754, 406] width 1507 height 812
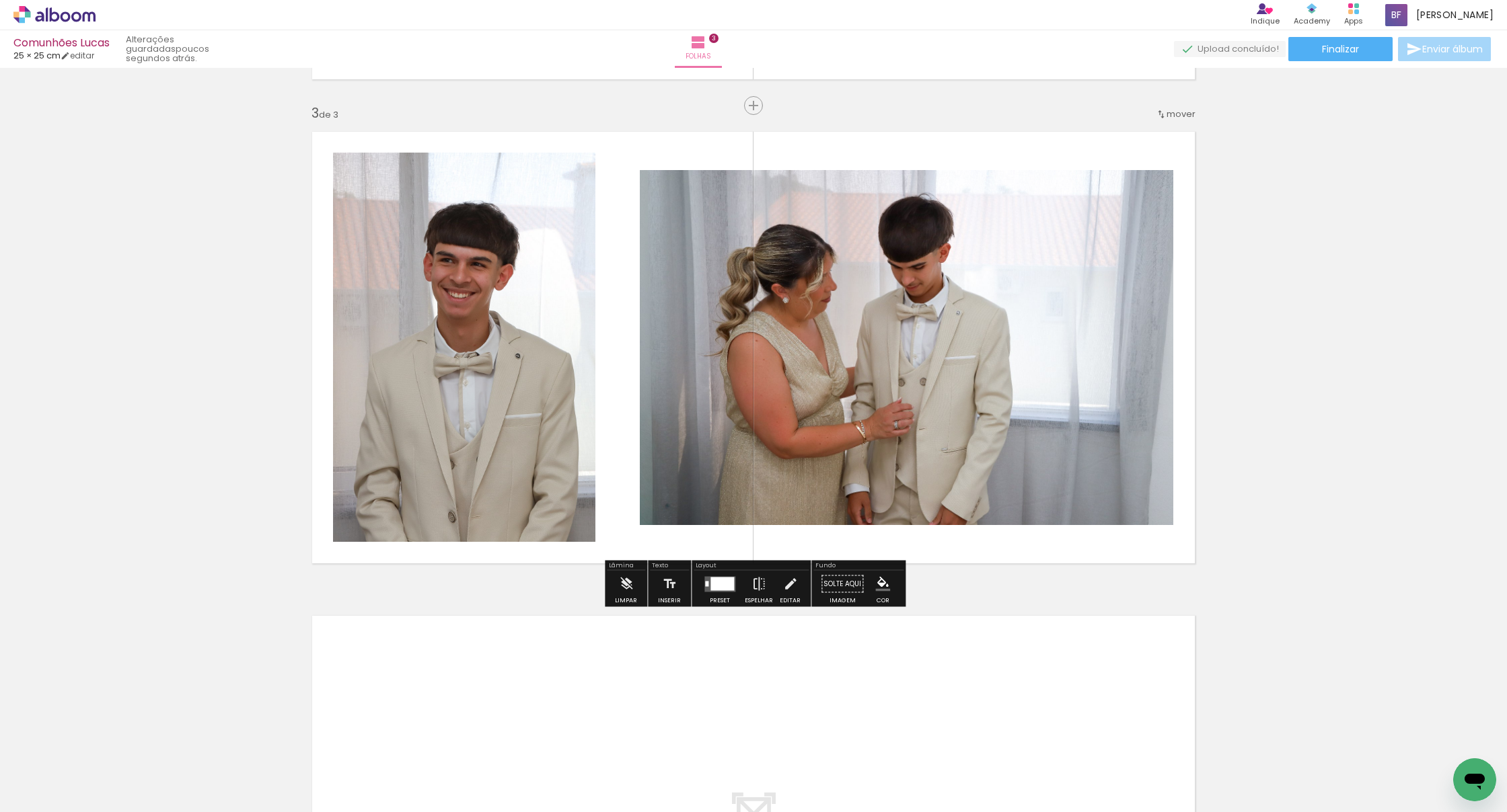
scroll to position [953, 0]
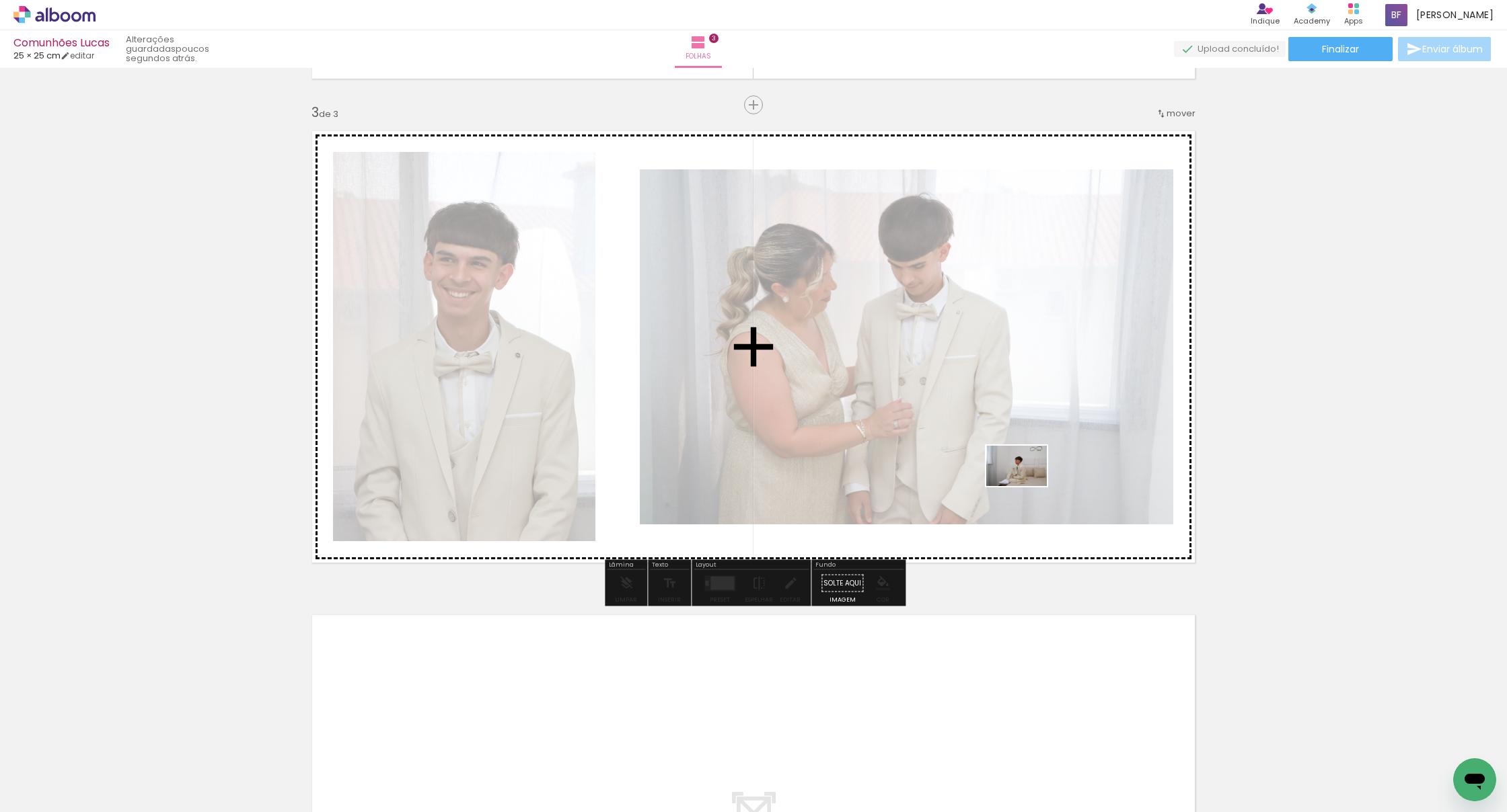
drag, startPoint x: 1111, startPoint y: 731, endPoint x: 1026, endPoint y: 486, distance: 259.3
click at [761, 486] on quentale-workspace at bounding box center [754, 406] width 1507 height 812
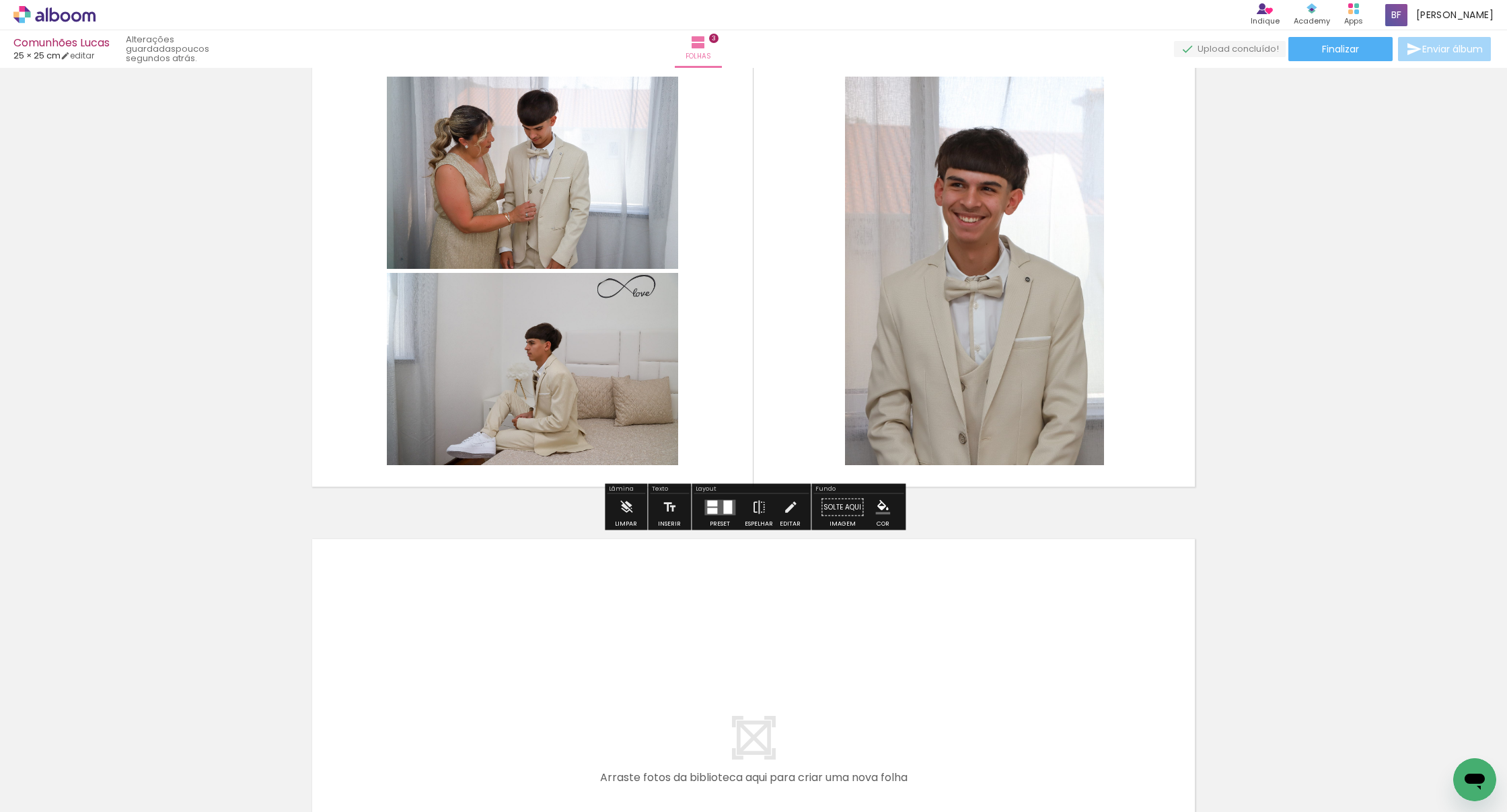
scroll to position [1031, 0]
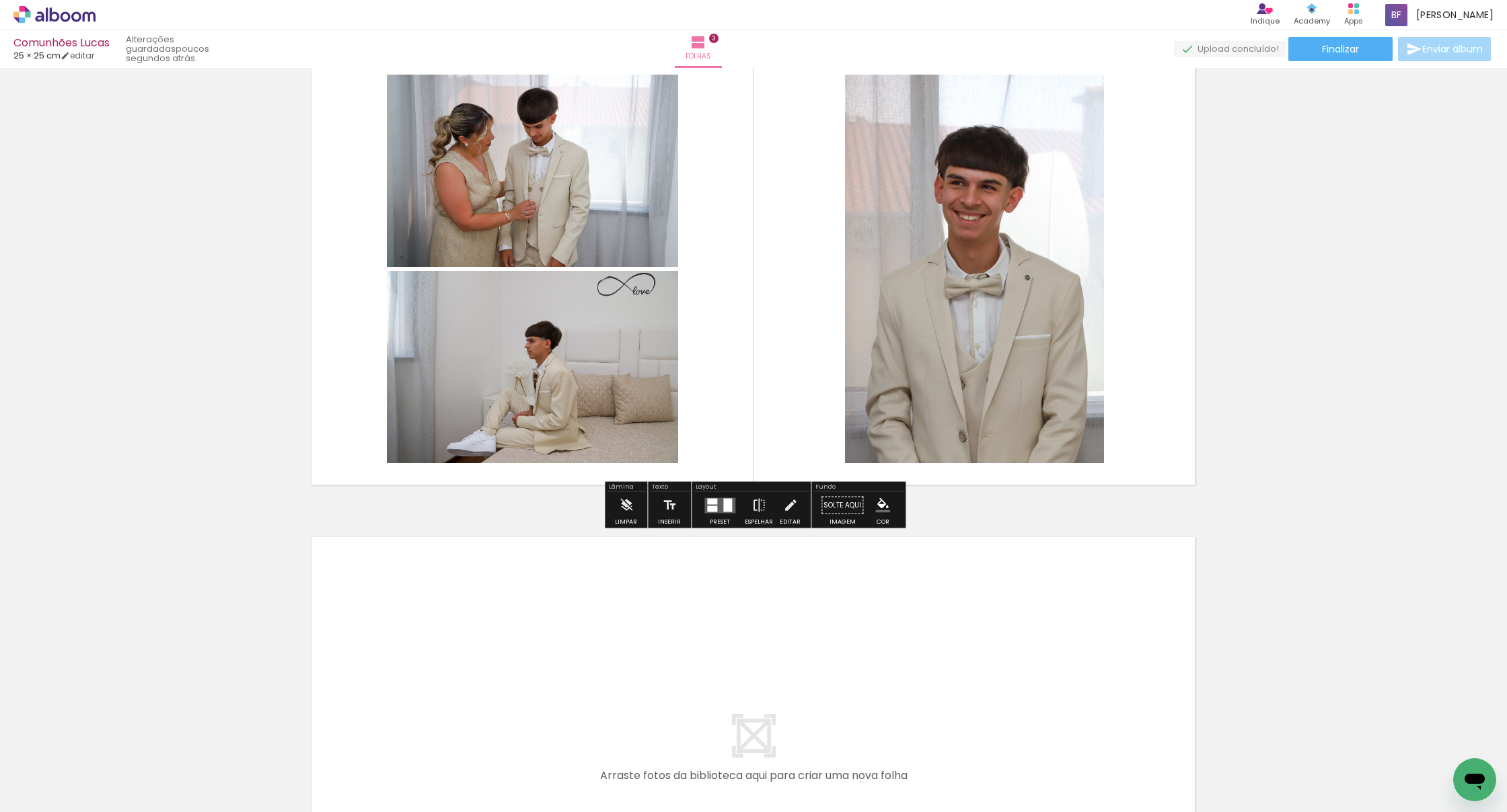
click at [714, 509] on div at bounding box center [712, 509] width 11 height 6
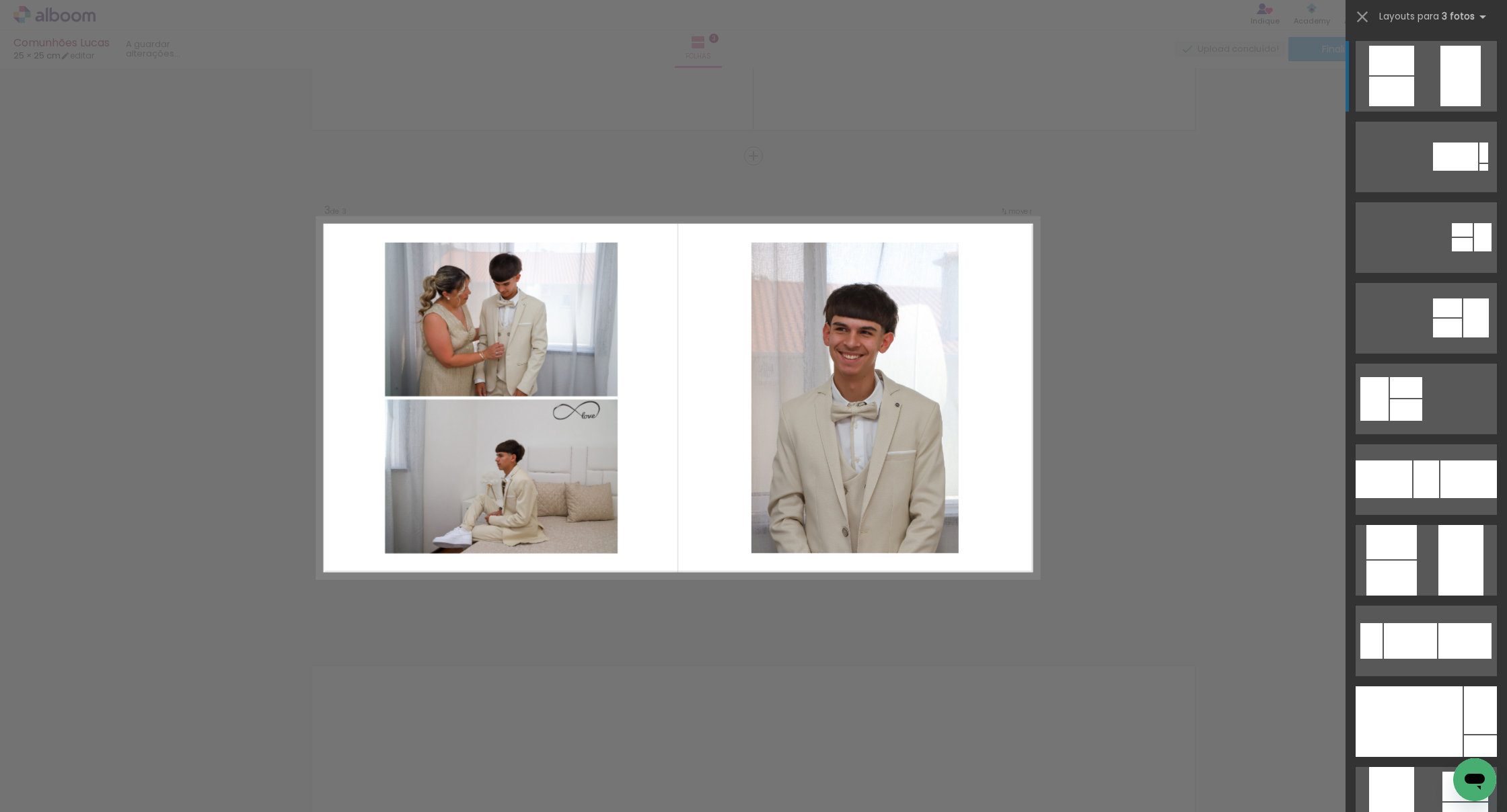
scroll to position [0, 0]
click at [761, 85] on div at bounding box center [1461, 75] width 40 height 61
click at [761, 79] on quentale-layouter at bounding box center [1425, 76] width 141 height 71
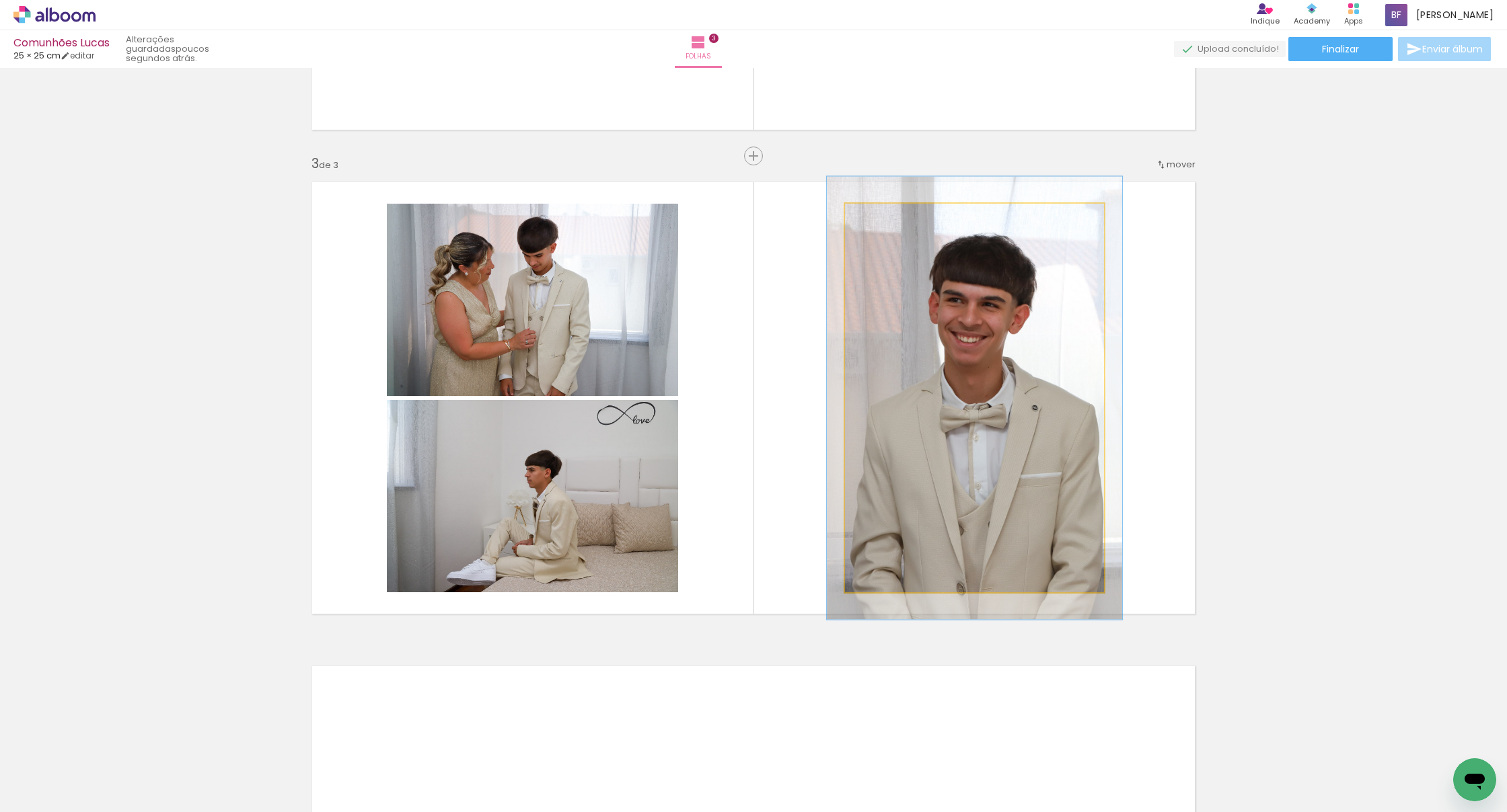
type paper-slider "113"
drag, startPoint x: 881, startPoint y: 218, endPoint x: 887, endPoint y: 220, distance: 6.3
click at [761, 217] on div at bounding box center [883, 217] width 22 height 22
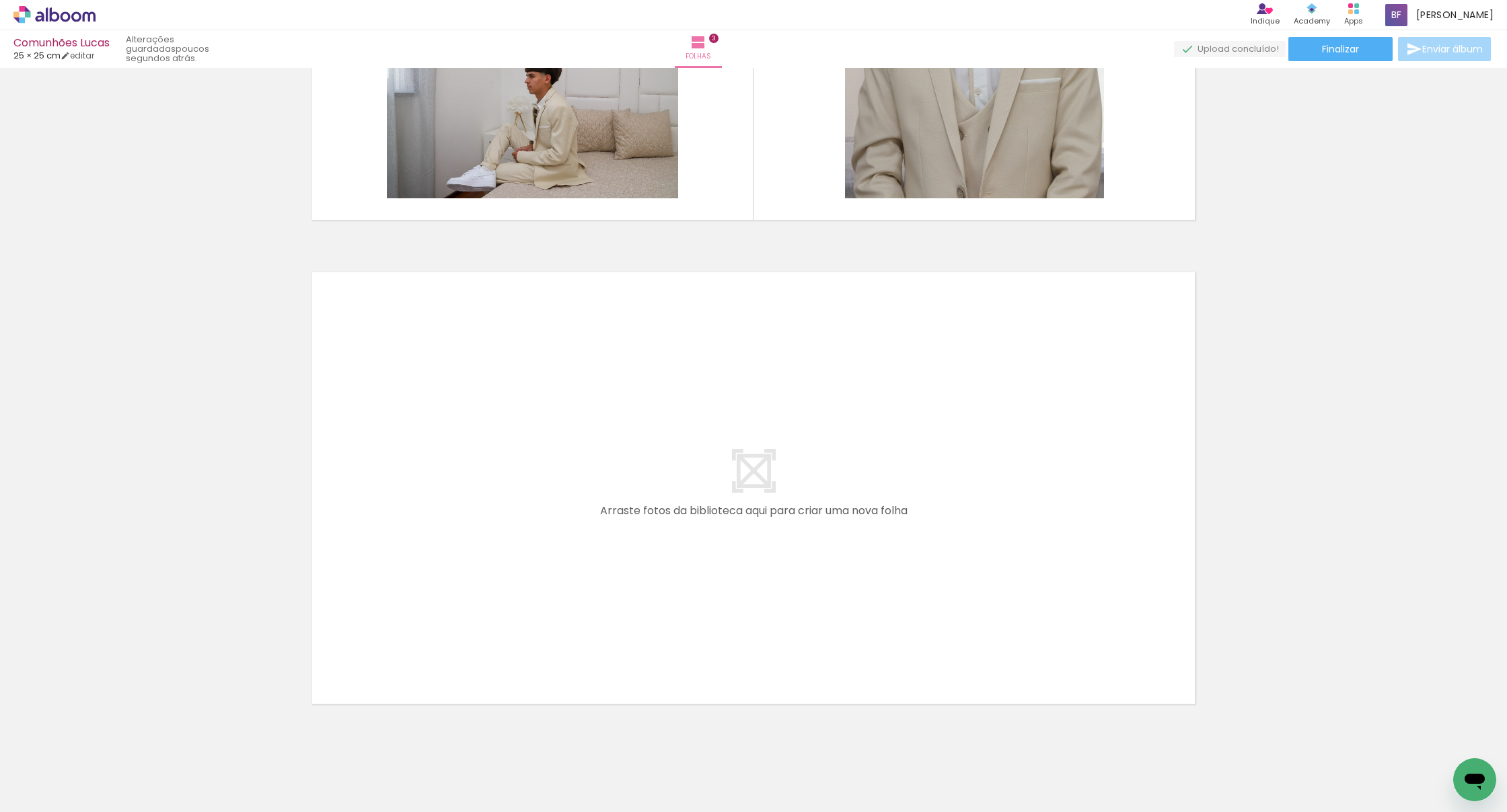
scroll to position [0, 549]
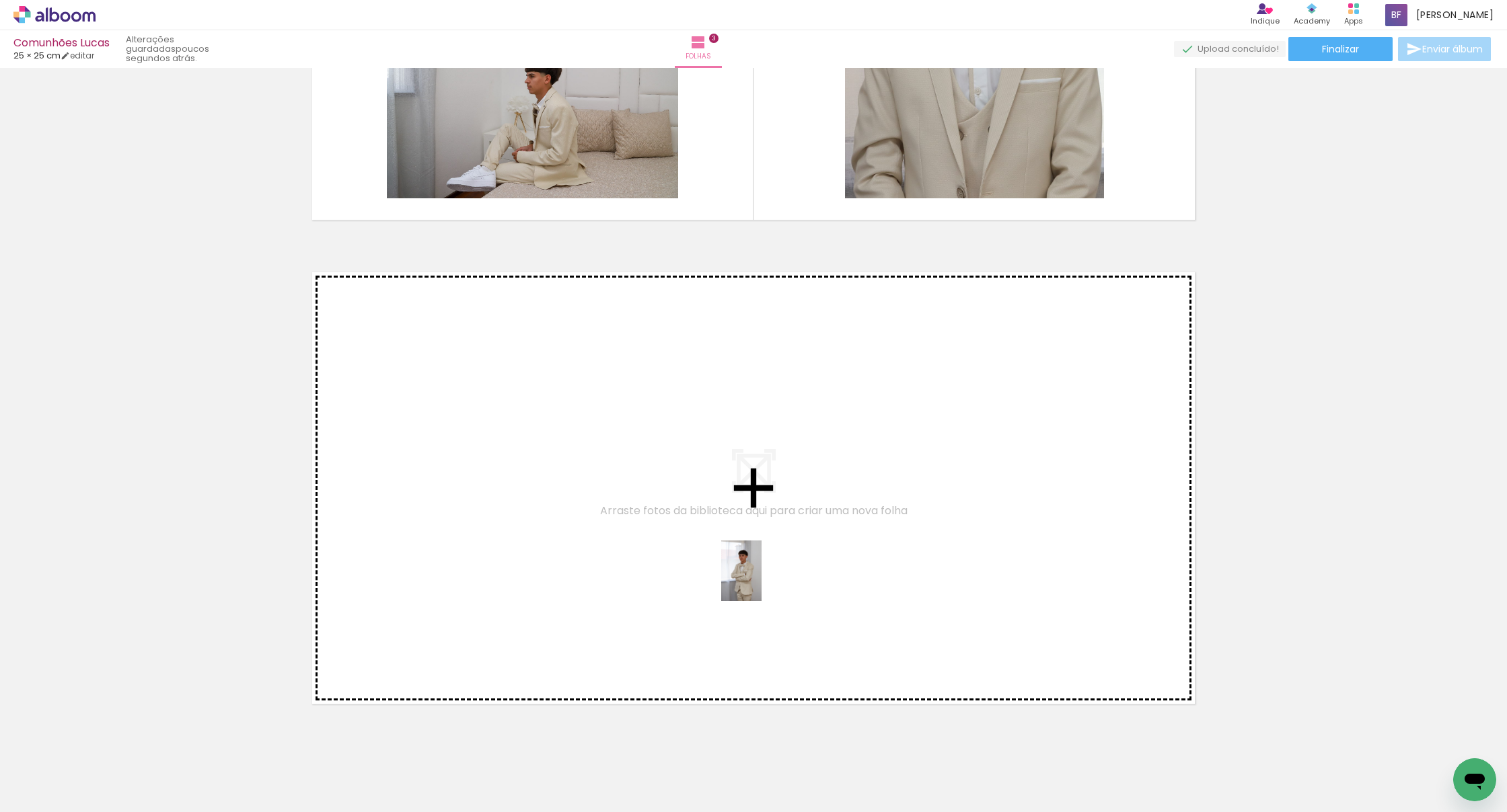
drag, startPoint x: 640, startPoint y: 766, endPoint x: 761, endPoint y: 581, distance: 221.1
click at [761, 581] on quentale-workspace at bounding box center [754, 406] width 1507 height 812
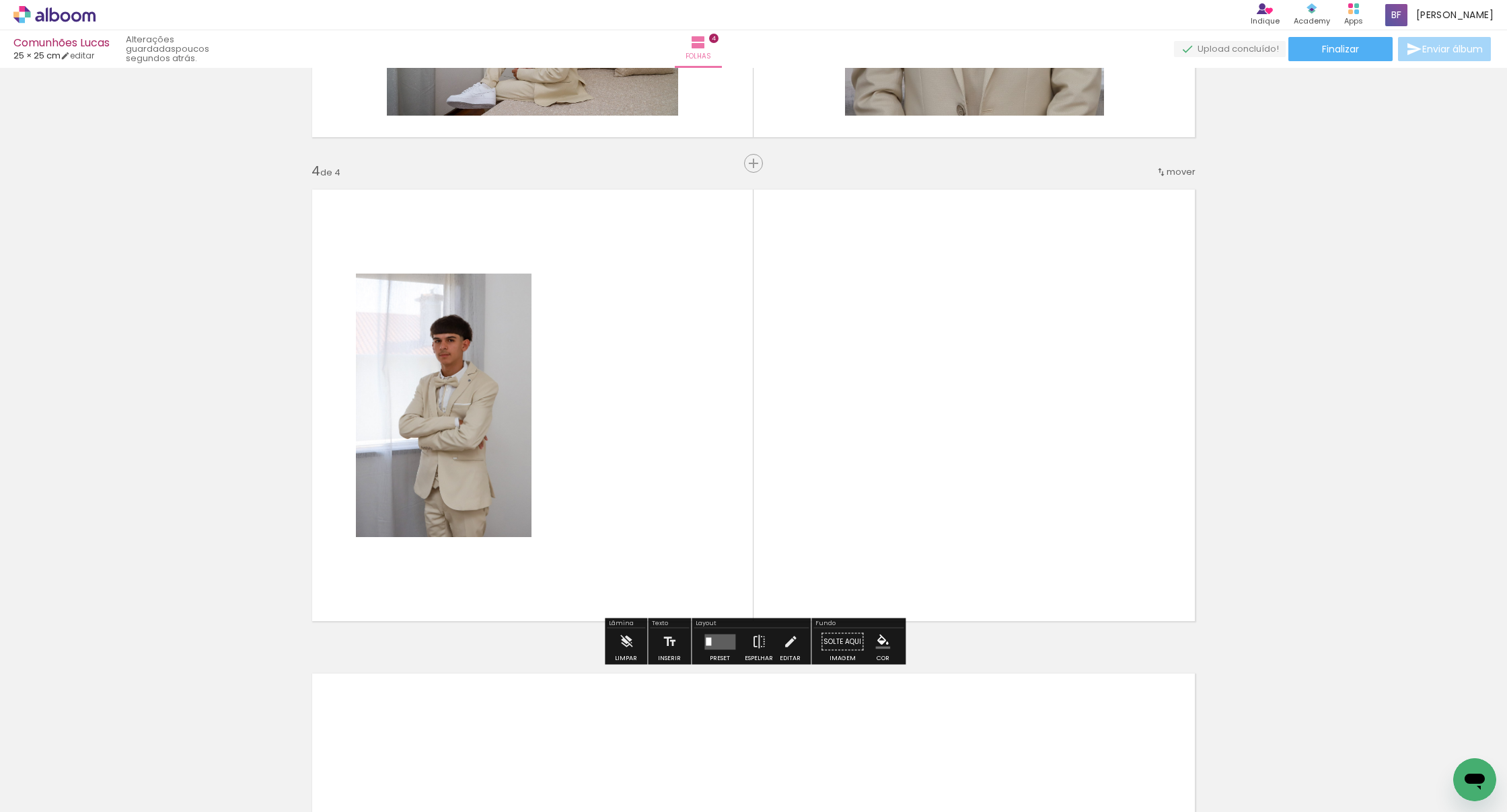
scroll to position [1386, 0]
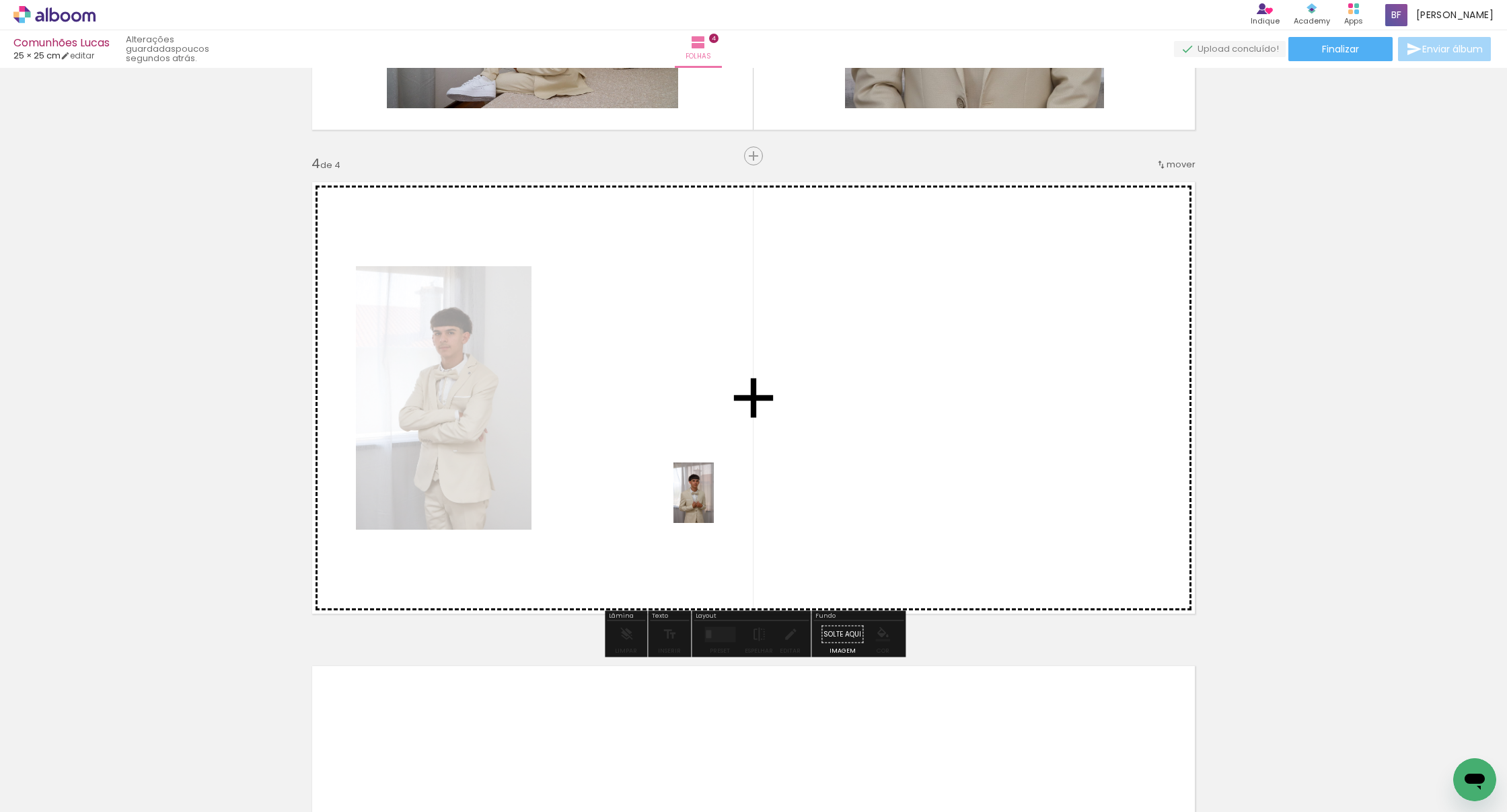
drag, startPoint x: 722, startPoint y: 759, endPoint x: 714, endPoint y: 503, distance: 256.1
click at [714, 503] on quentale-workspace at bounding box center [754, 406] width 1507 height 812
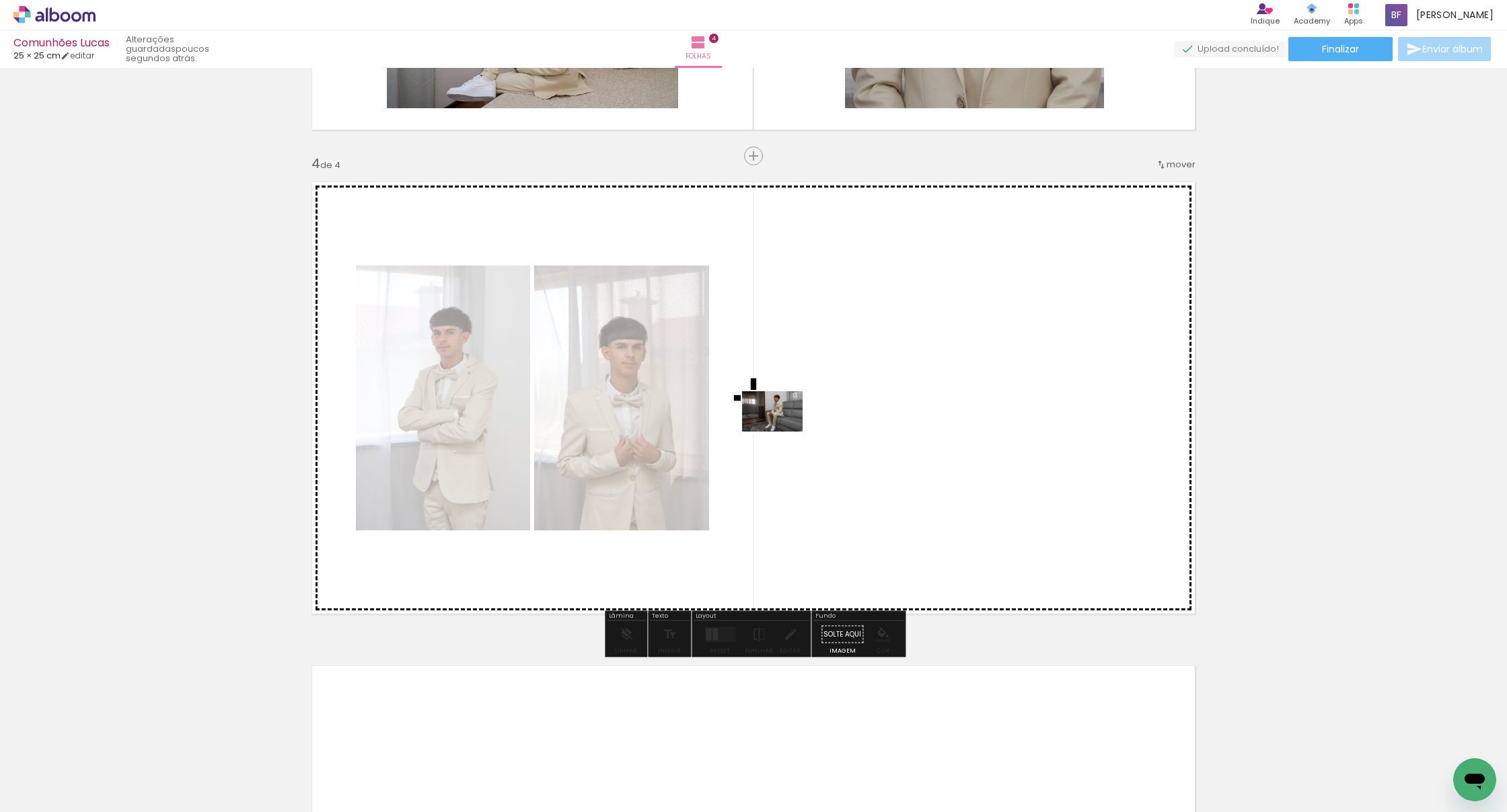
click at [761, 431] on quentale-workspace at bounding box center [754, 406] width 1507 height 812
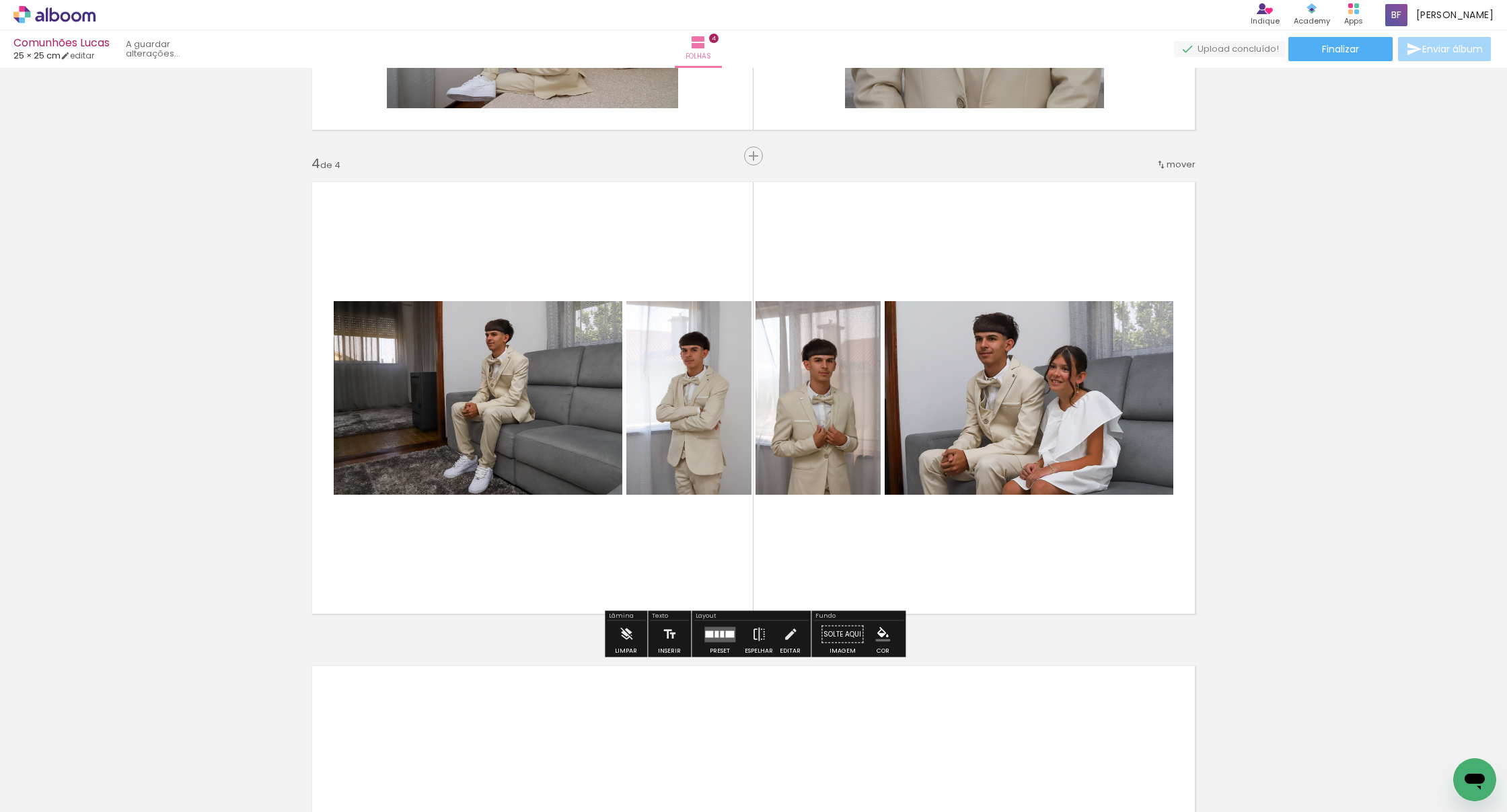
drag, startPoint x: 813, startPoint y: 589, endPoint x: 775, endPoint y: 474, distance: 121.1
click at [761, 474] on quentale-workspace at bounding box center [754, 406] width 1507 height 812
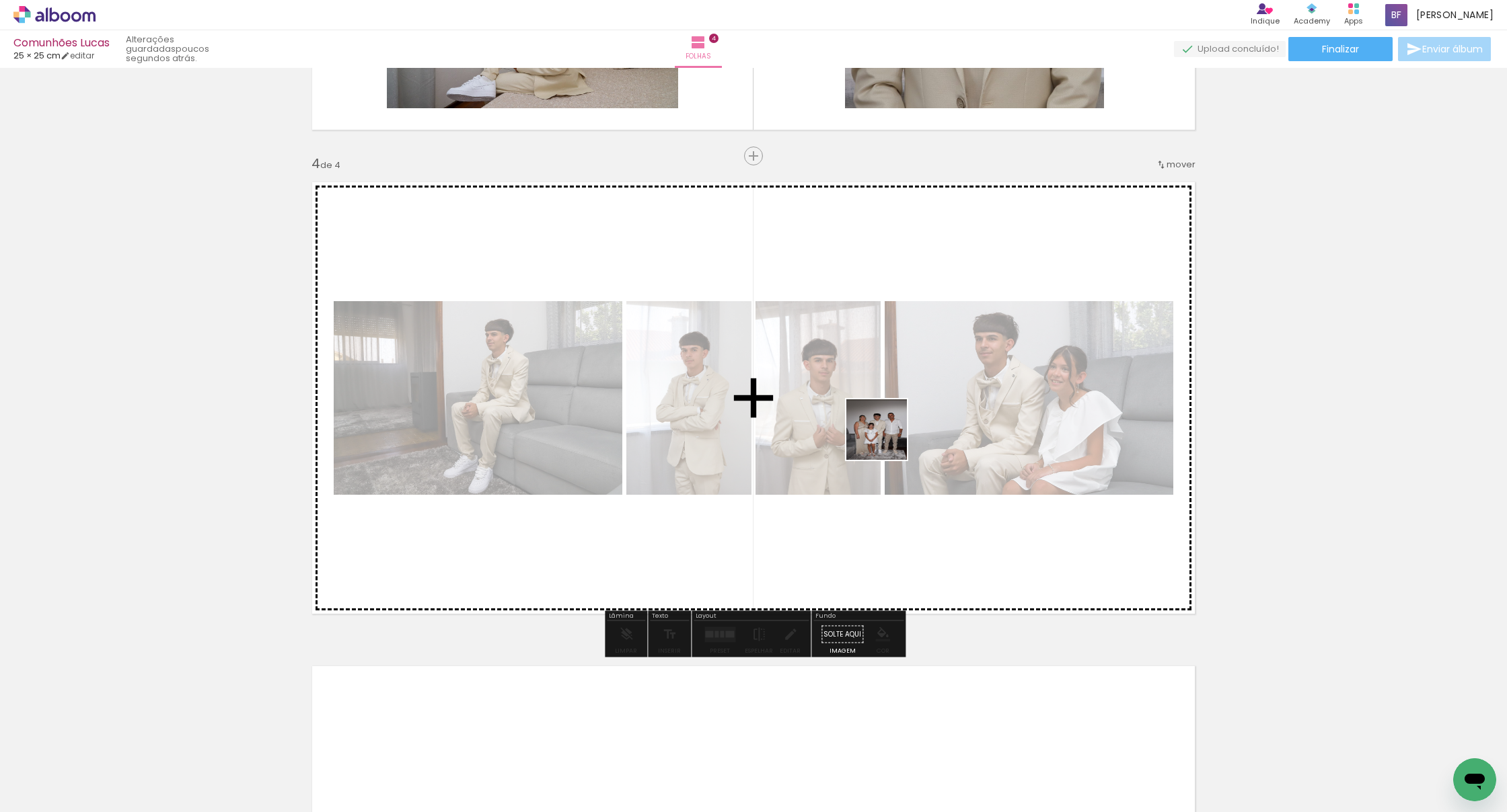
drag, startPoint x: 889, startPoint y: 526, endPoint x: 887, endPoint y: 439, distance: 87.0
click at [761, 439] on quentale-workspace at bounding box center [754, 406] width 1507 height 812
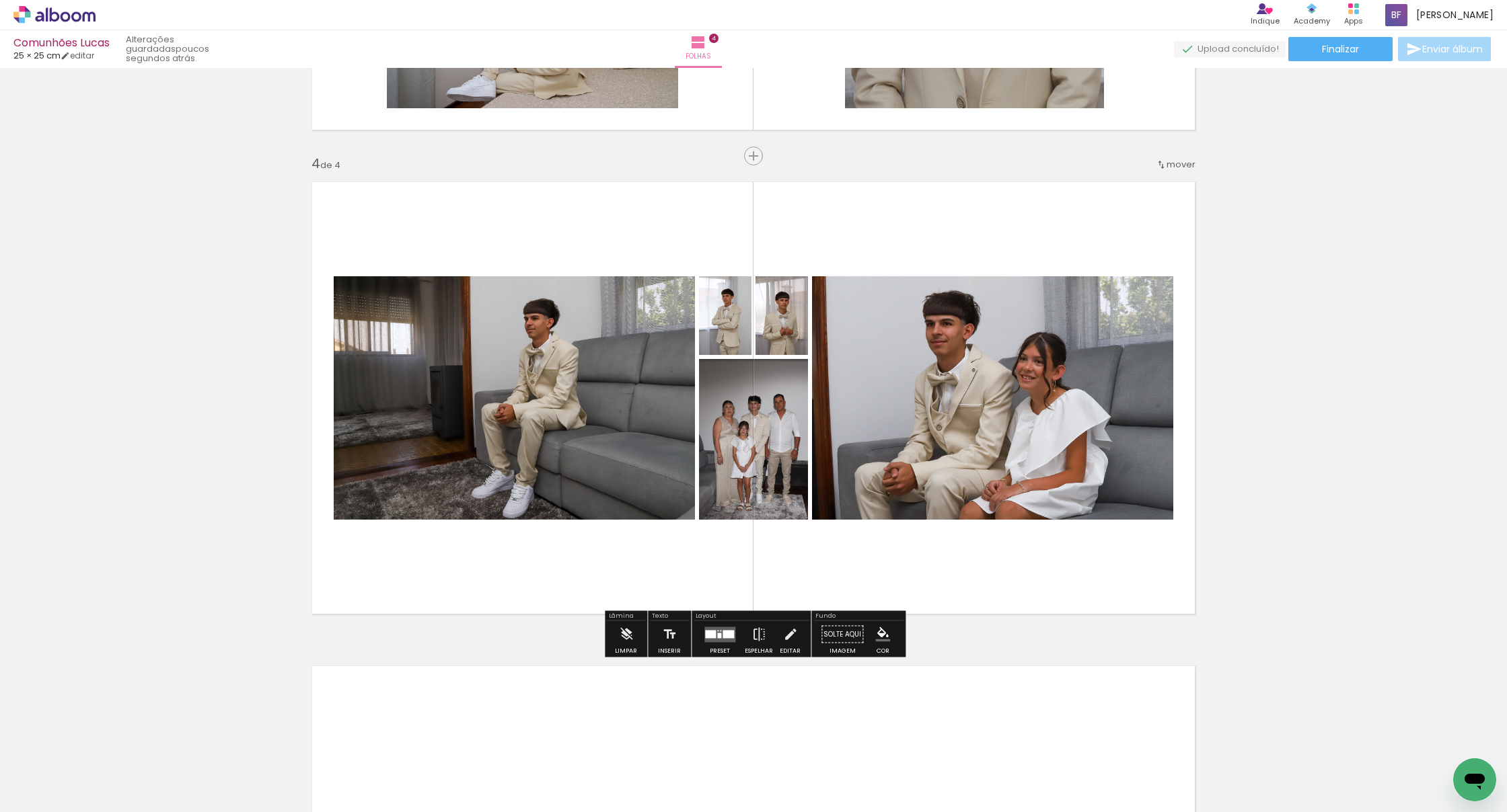
click at [718, 625] on quentale-layouter at bounding box center [719, 635] width 31 height 16
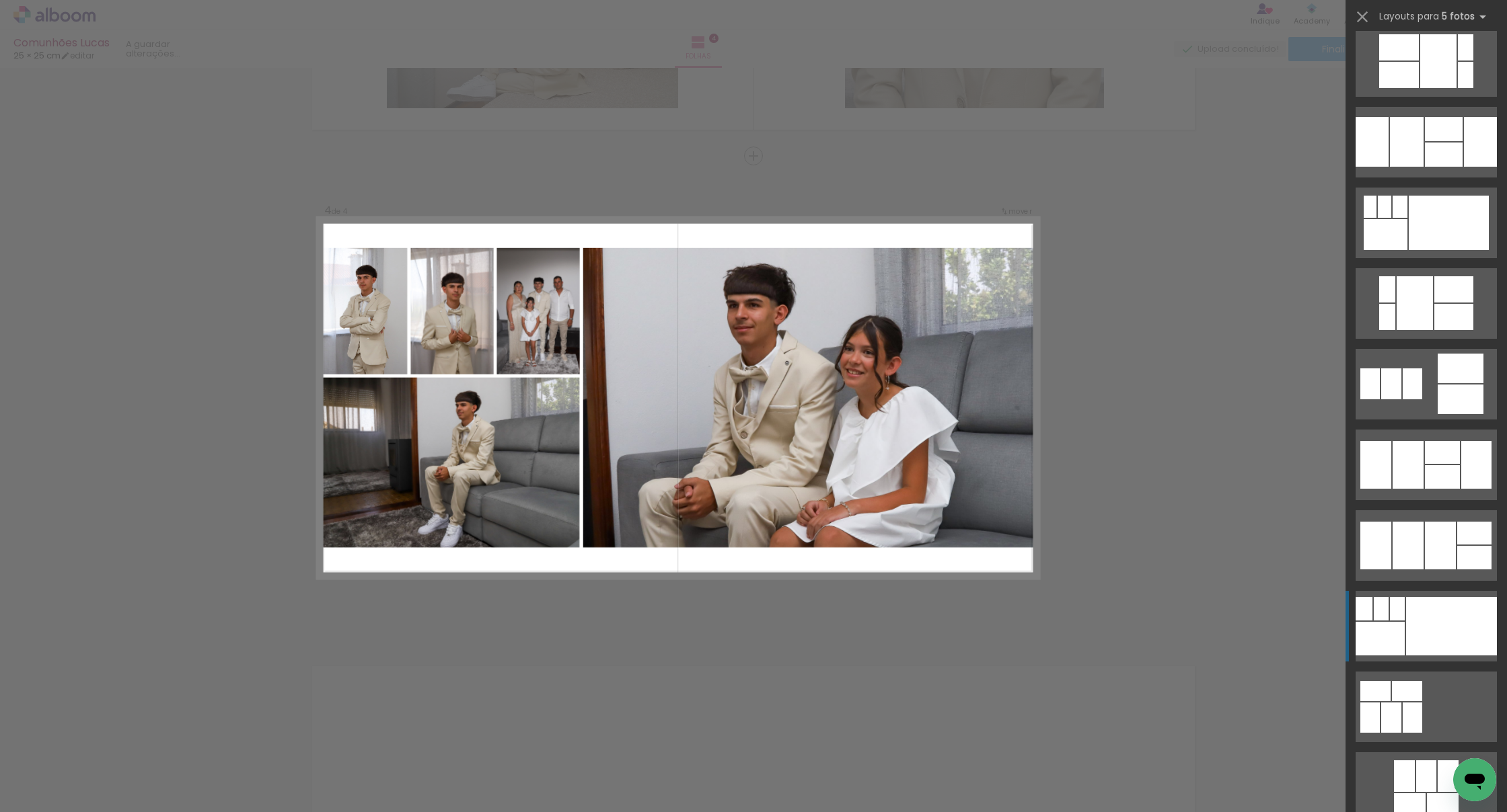
scroll to position [1068, 0]
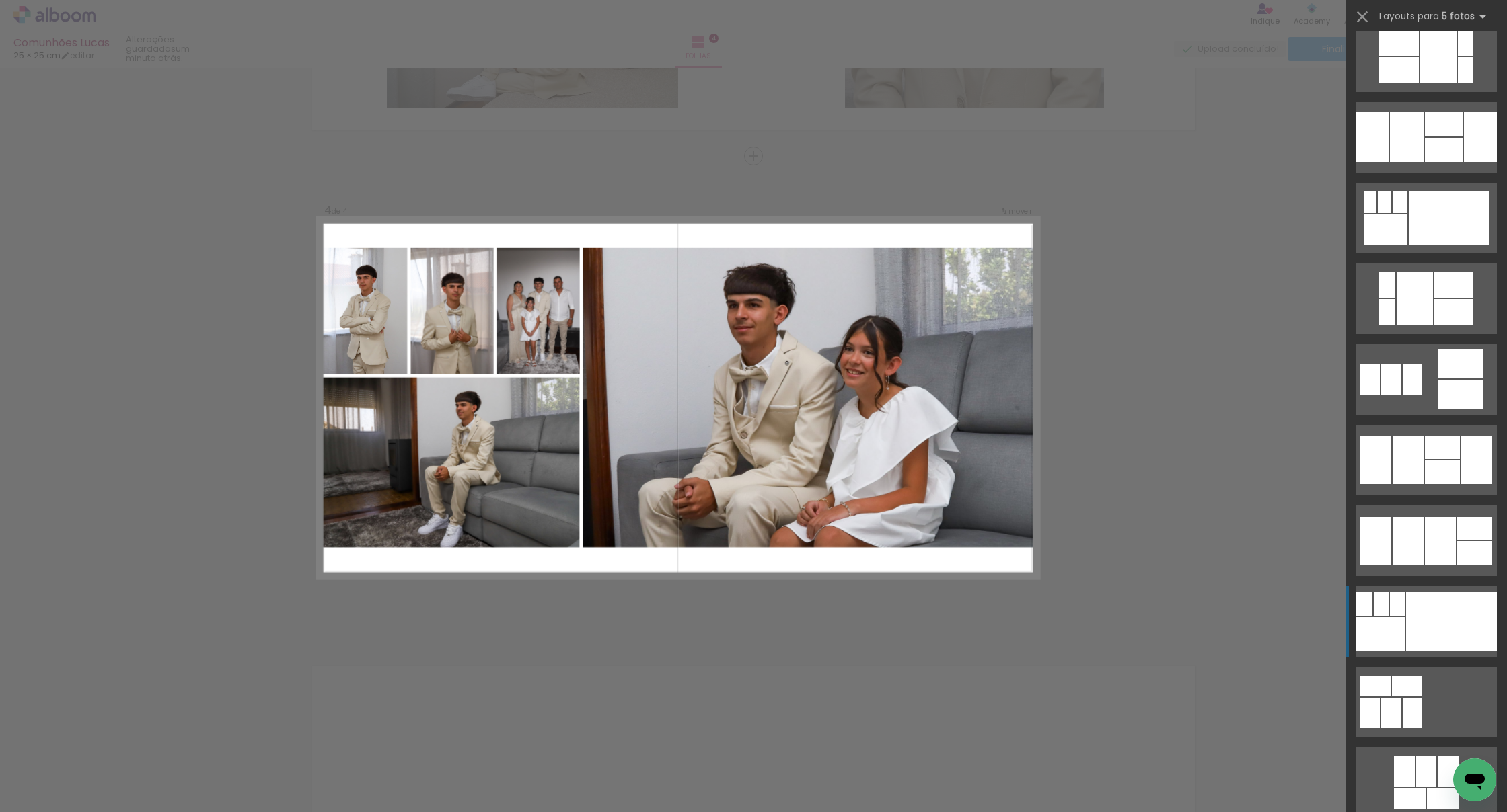
click at [761, 625] on div at bounding box center [1452, 622] width 91 height 59
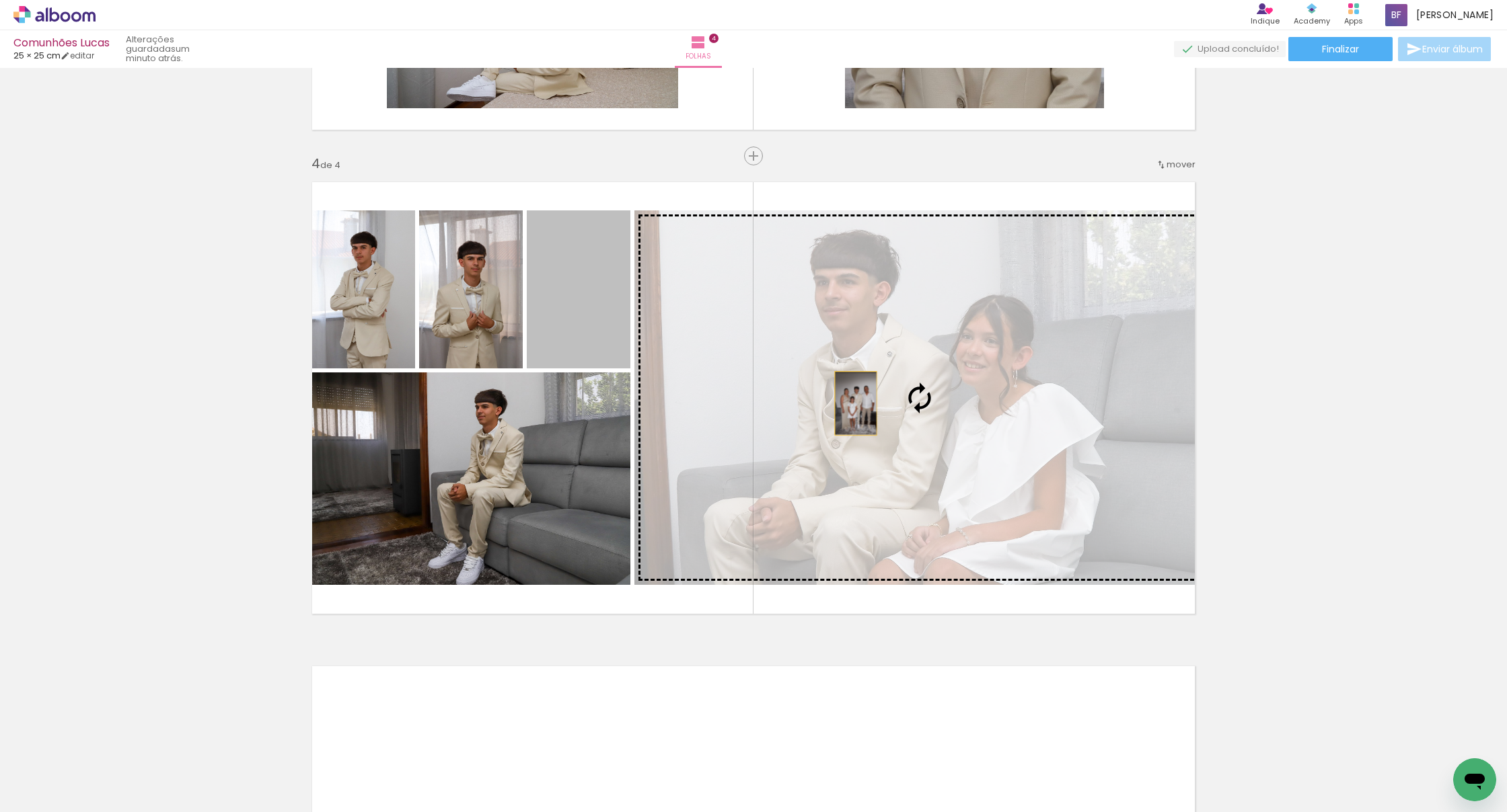
drag, startPoint x: 568, startPoint y: 304, endPoint x: 869, endPoint y: 407, distance: 318.1
click at [0, 0] on slot at bounding box center [0, 0] width 0 height 0
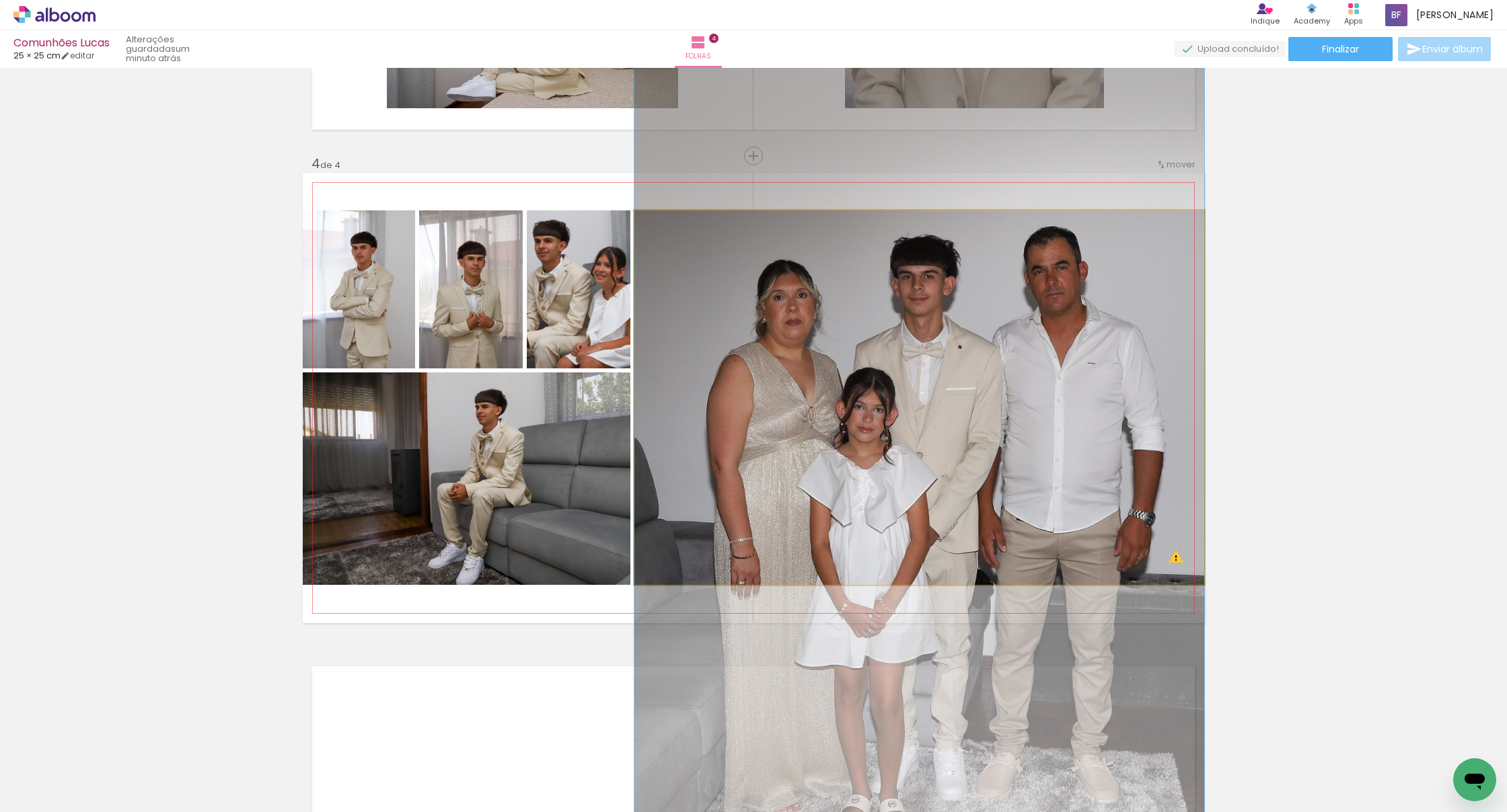
drag, startPoint x: 873, startPoint y: 348, endPoint x: 871, endPoint y: 408, distance: 60.0
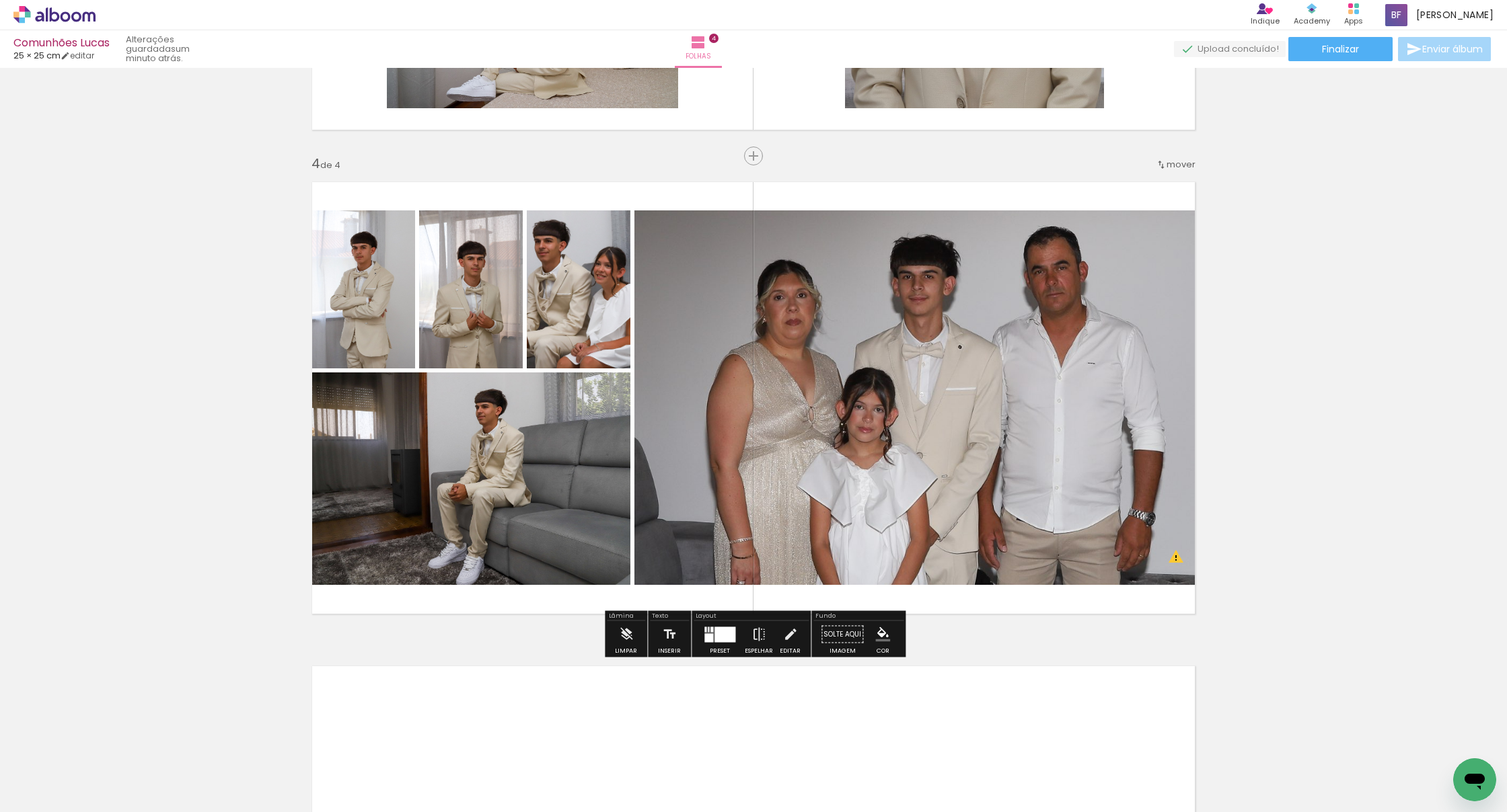
click at [724, 625] on div at bounding box center [725, 635] width 21 height 16
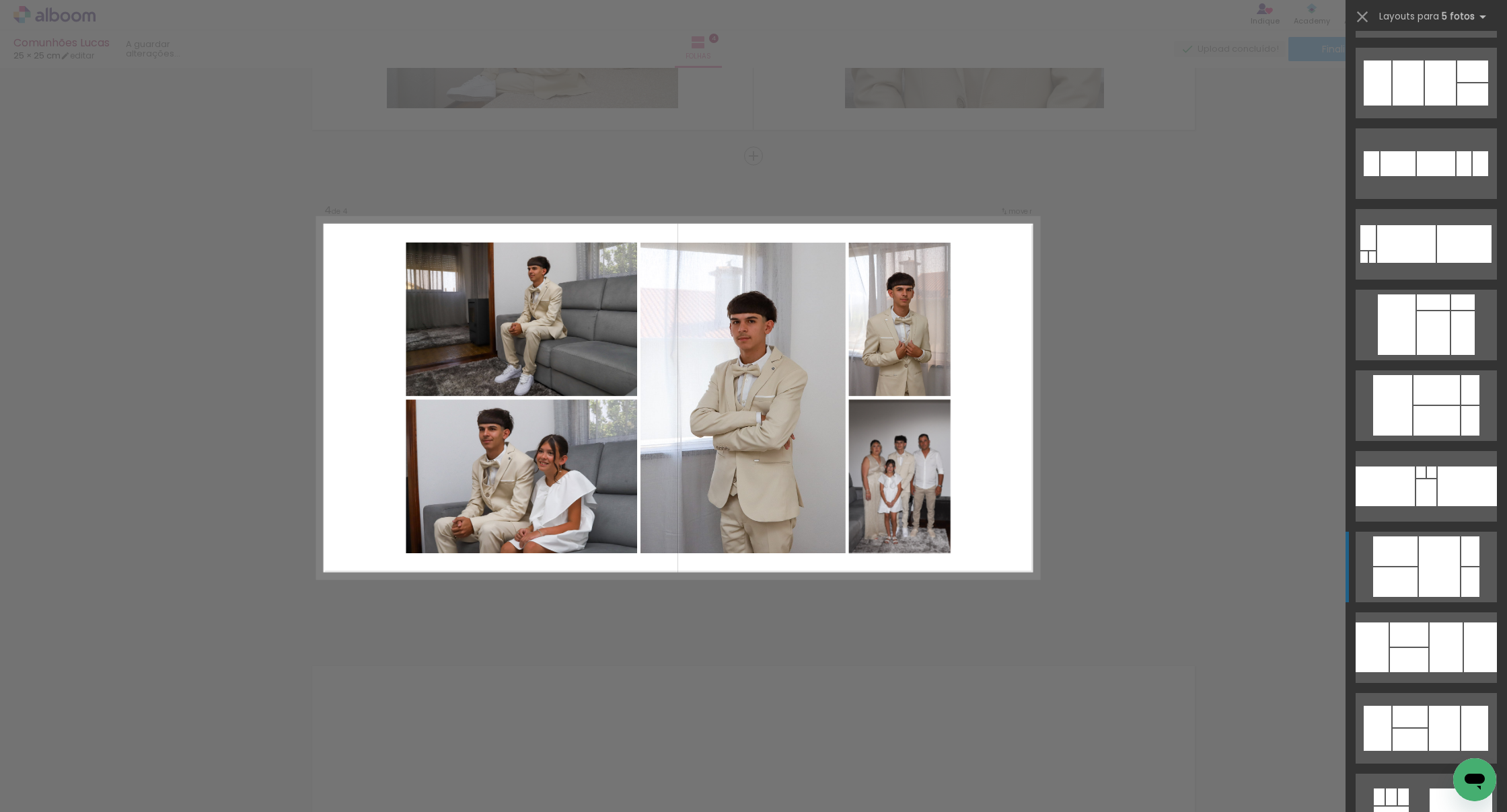
scroll to position [2254, 0]
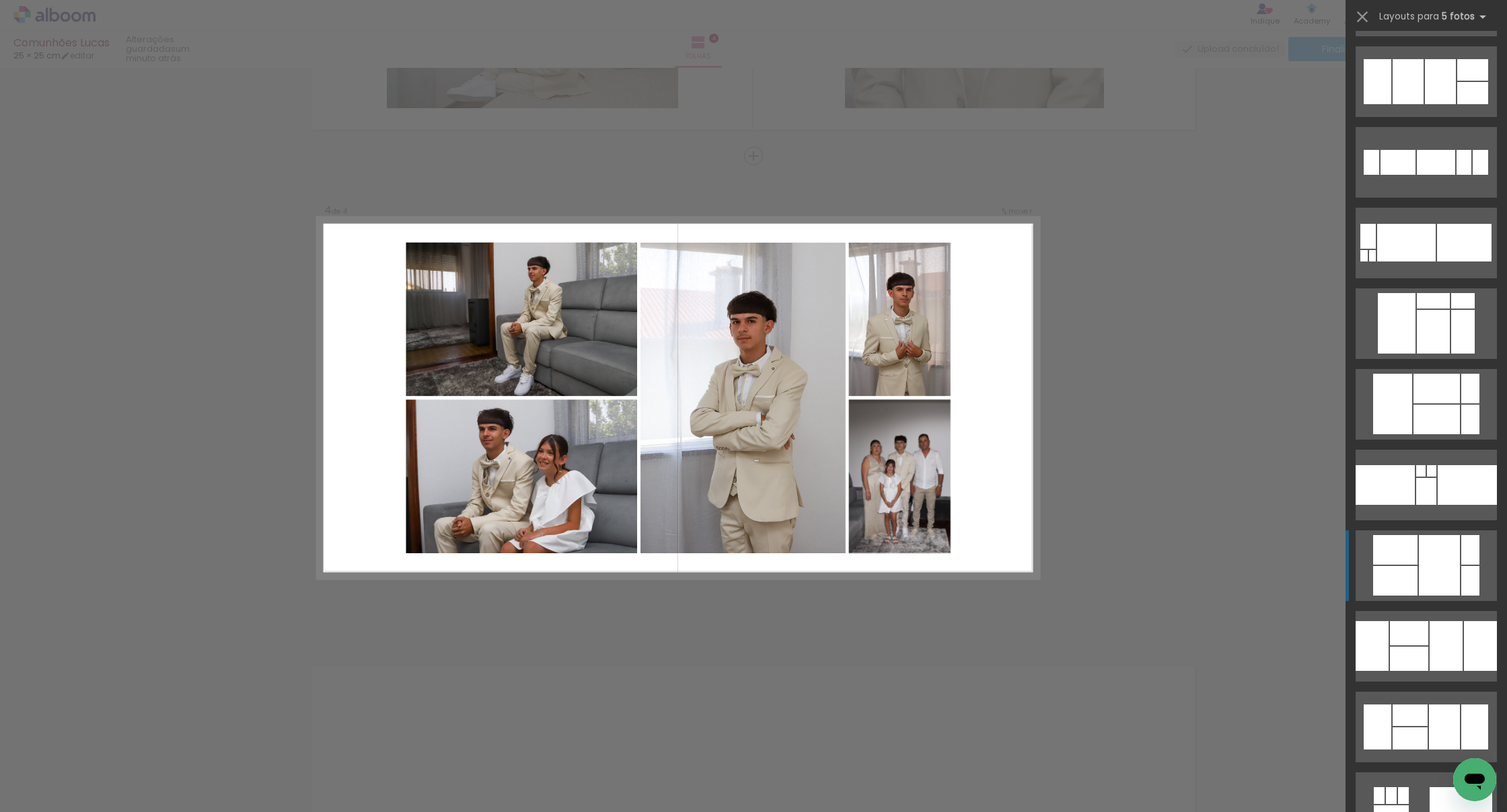
click at [761, 572] on div at bounding box center [1439, 565] width 41 height 61
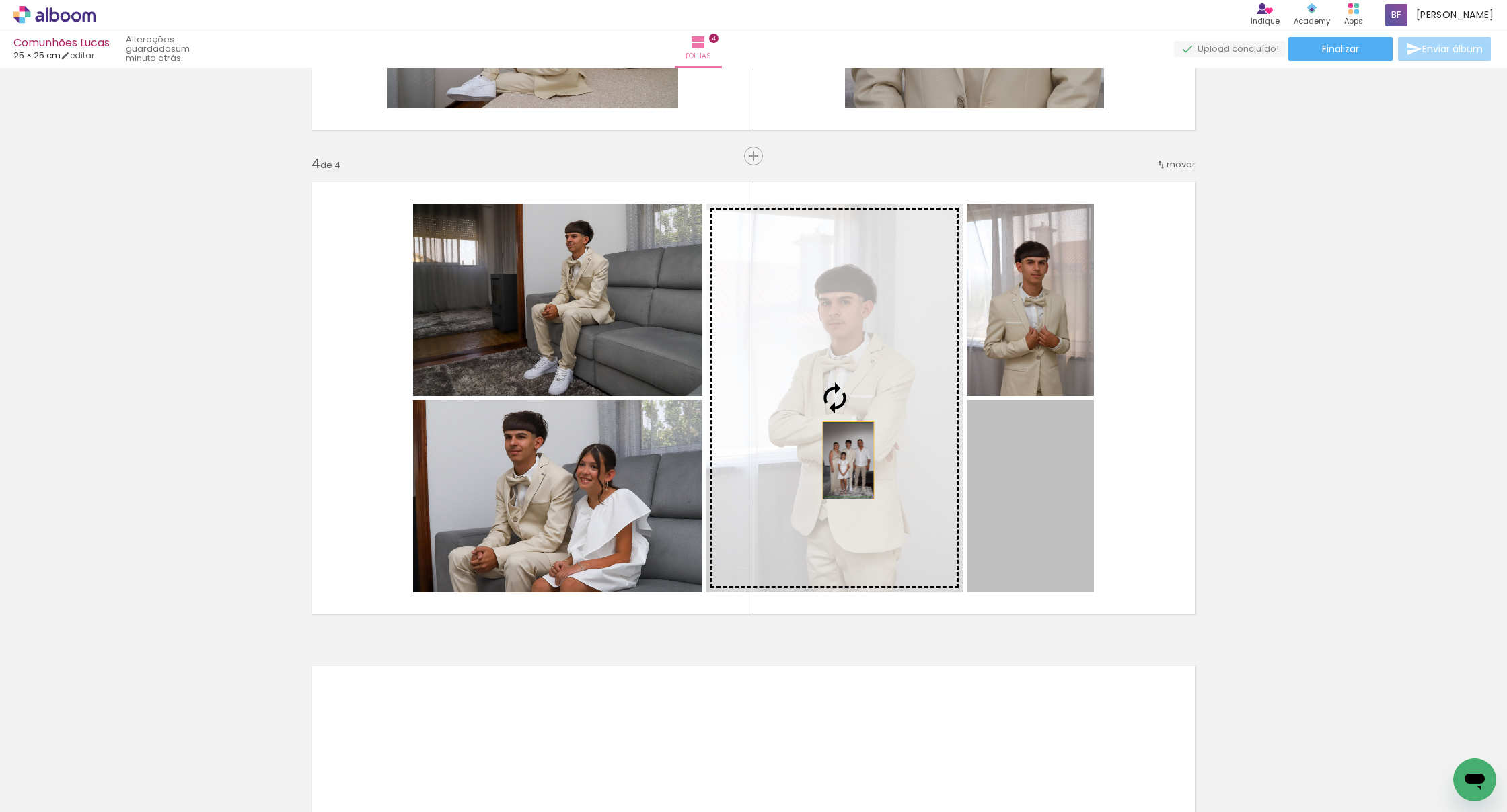
drag, startPoint x: 1039, startPoint y: 503, endPoint x: 849, endPoint y: 461, distance: 194.6
click at [0, 0] on slot at bounding box center [0, 0] width 0 height 0
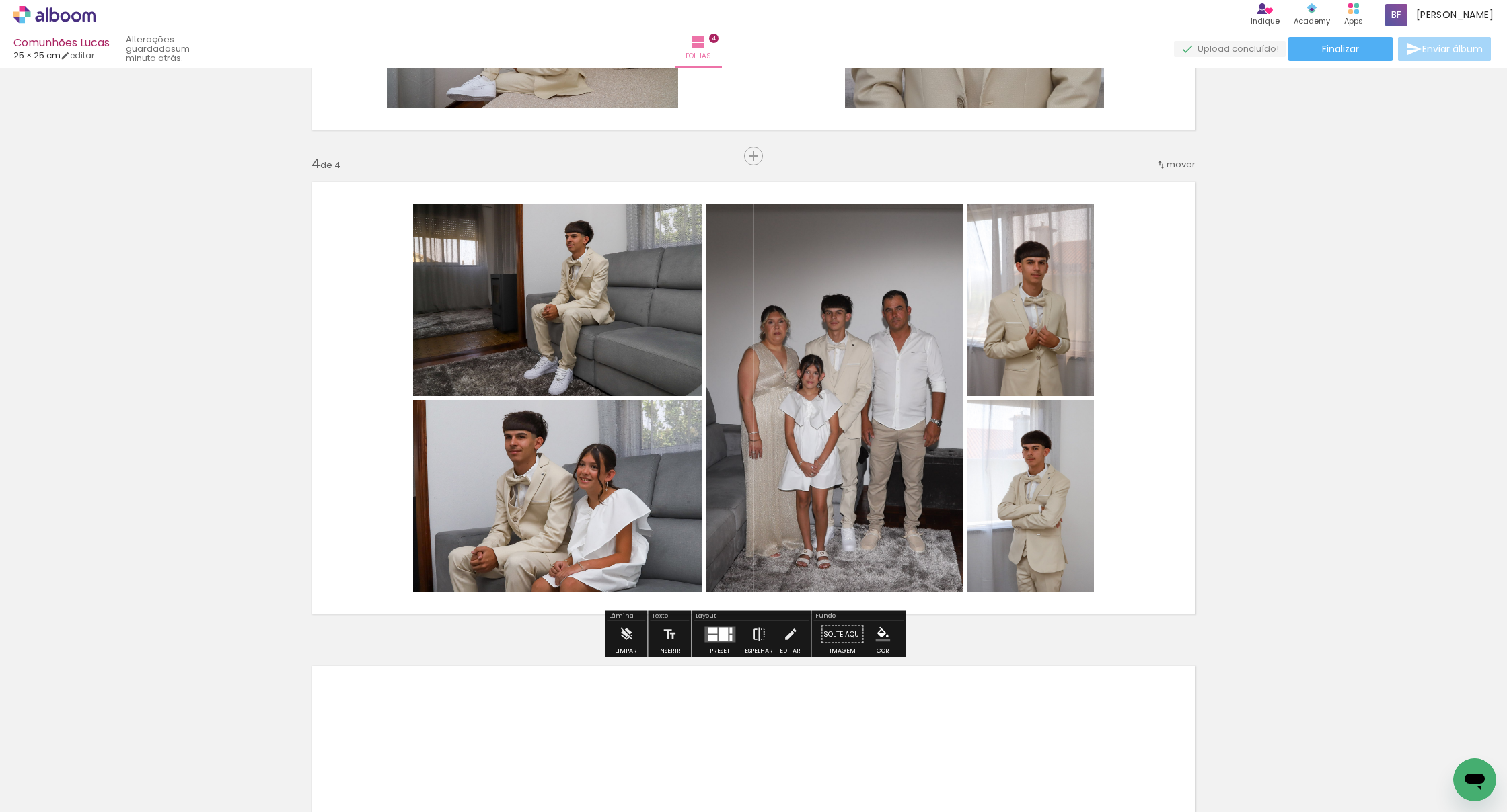
click at [0, 0] on slot "P&B" at bounding box center [0, 0] width 0 height 0
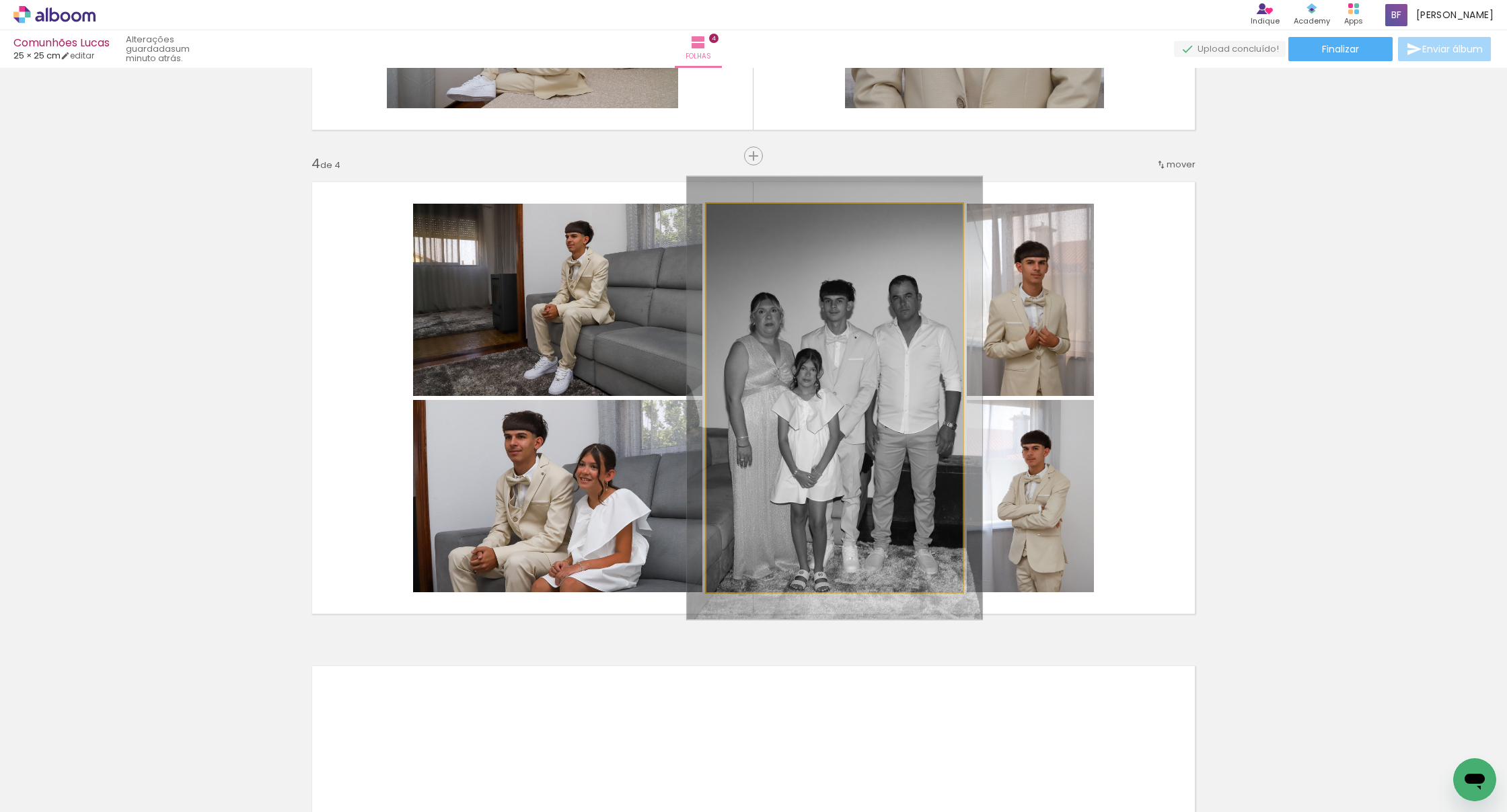
type paper-slider "114"
drag, startPoint x: 743, startPoint y: 217, endPoint x: 749, endPoint y: 217, distance: 6.0
click at [749, 217] on div at bounding box center [745, 217] width 22 height 22
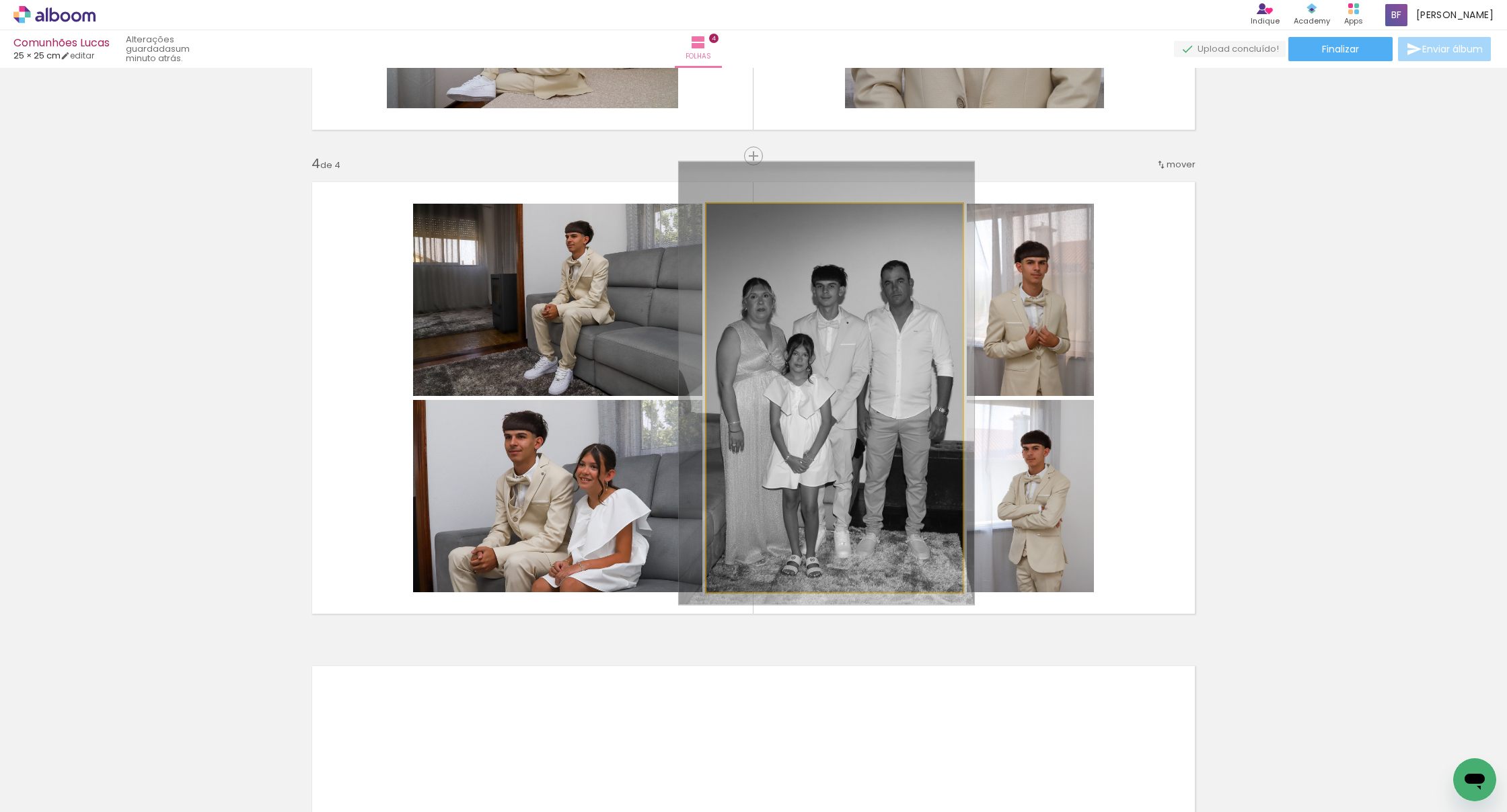
drag, startPoint x: 886, startPoint y: 416, endPoint x: 882, endPoint y: 404, distance: 12.6
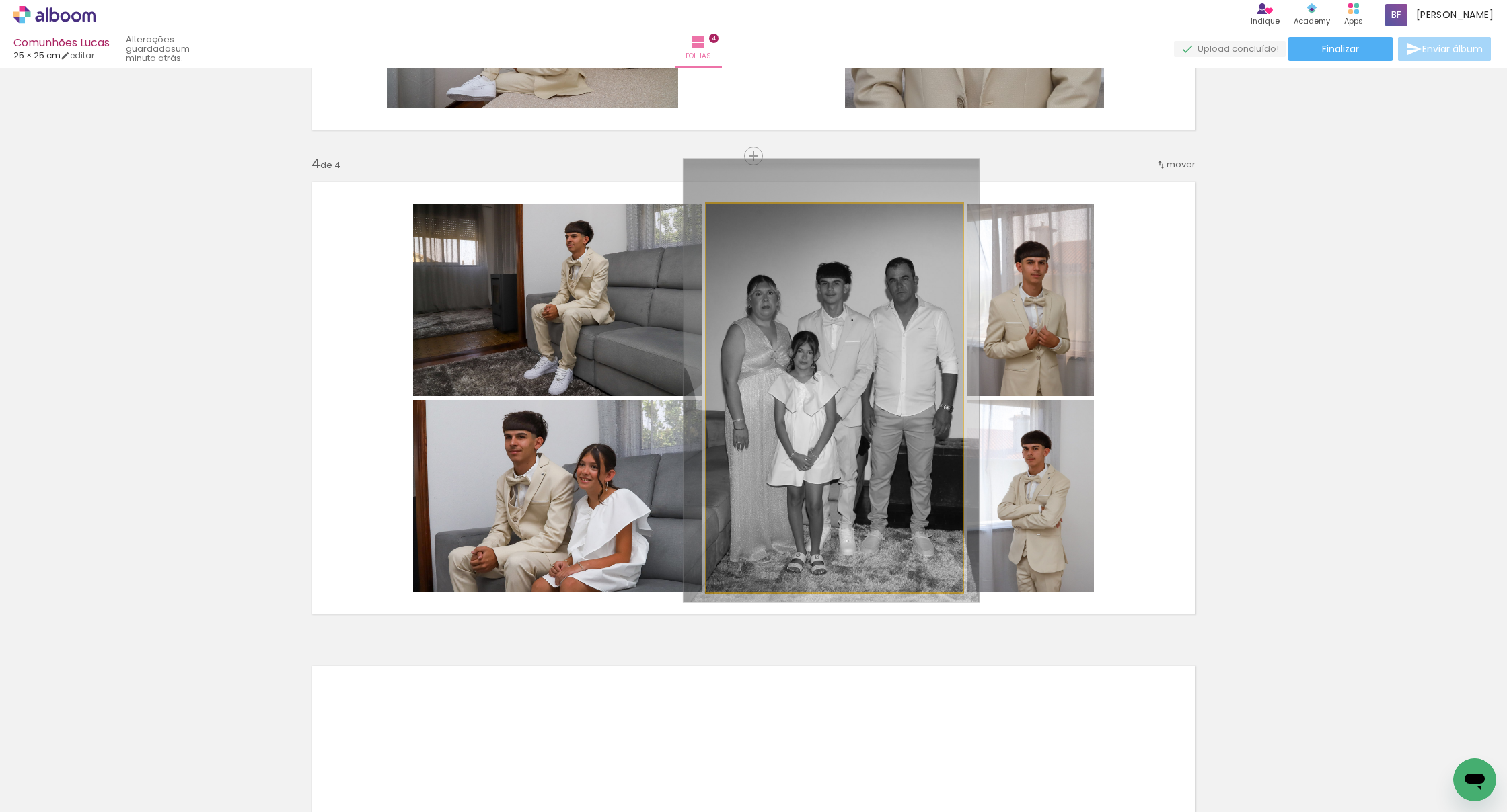
click at [761, 415] on div at bounding box center [831, 381] width 296 height 443
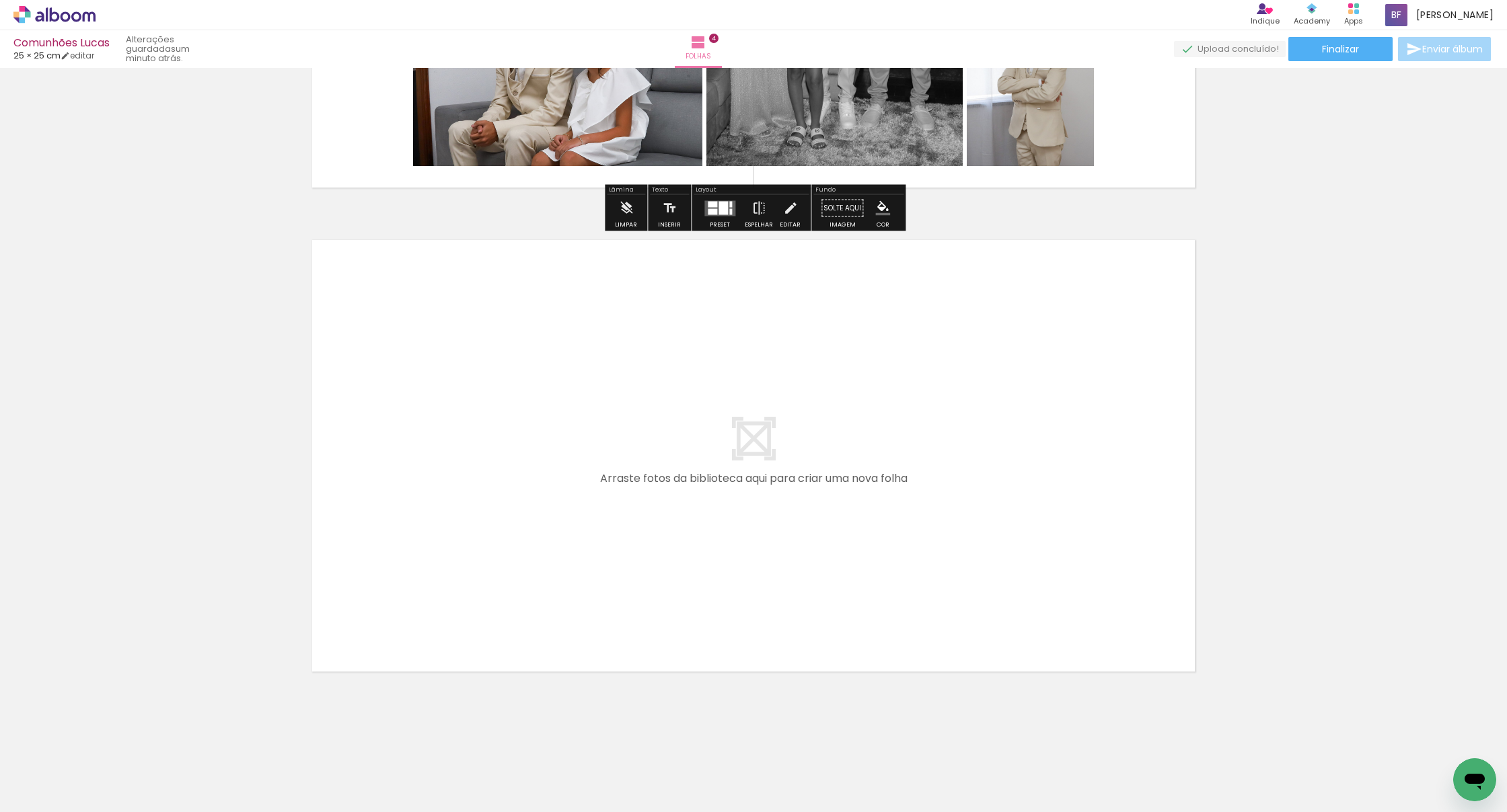
scroll to position [1813, 0]
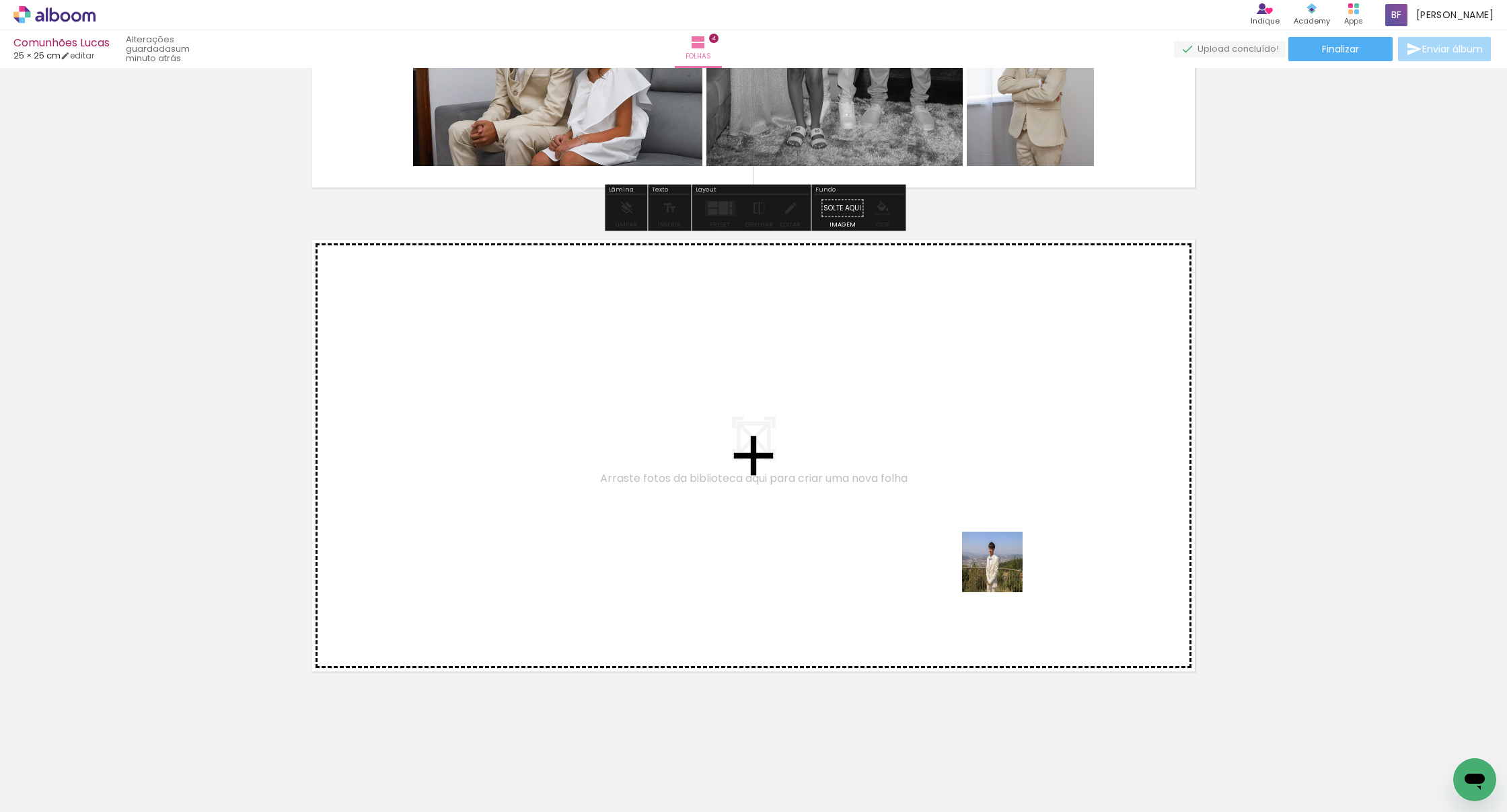
drag, startPoint x: 1011, startPoint y: 616, endPoint x: 998, endPoint y: 549, distance: 68.2
click at [761, 549] on quentale-workspace at bounding box center [754, 406] width 1507 height 812
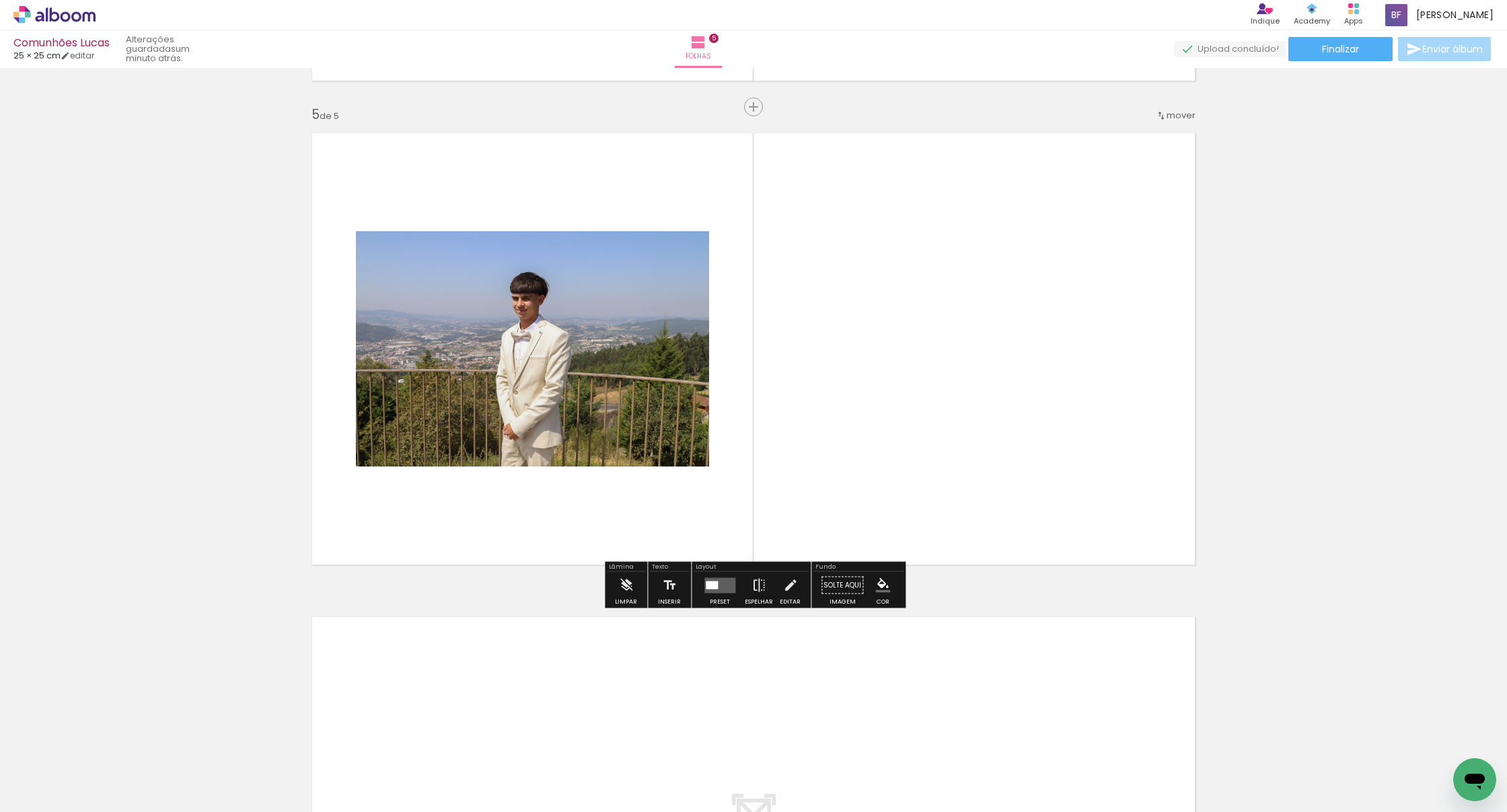
scroll to position [1932, 0]
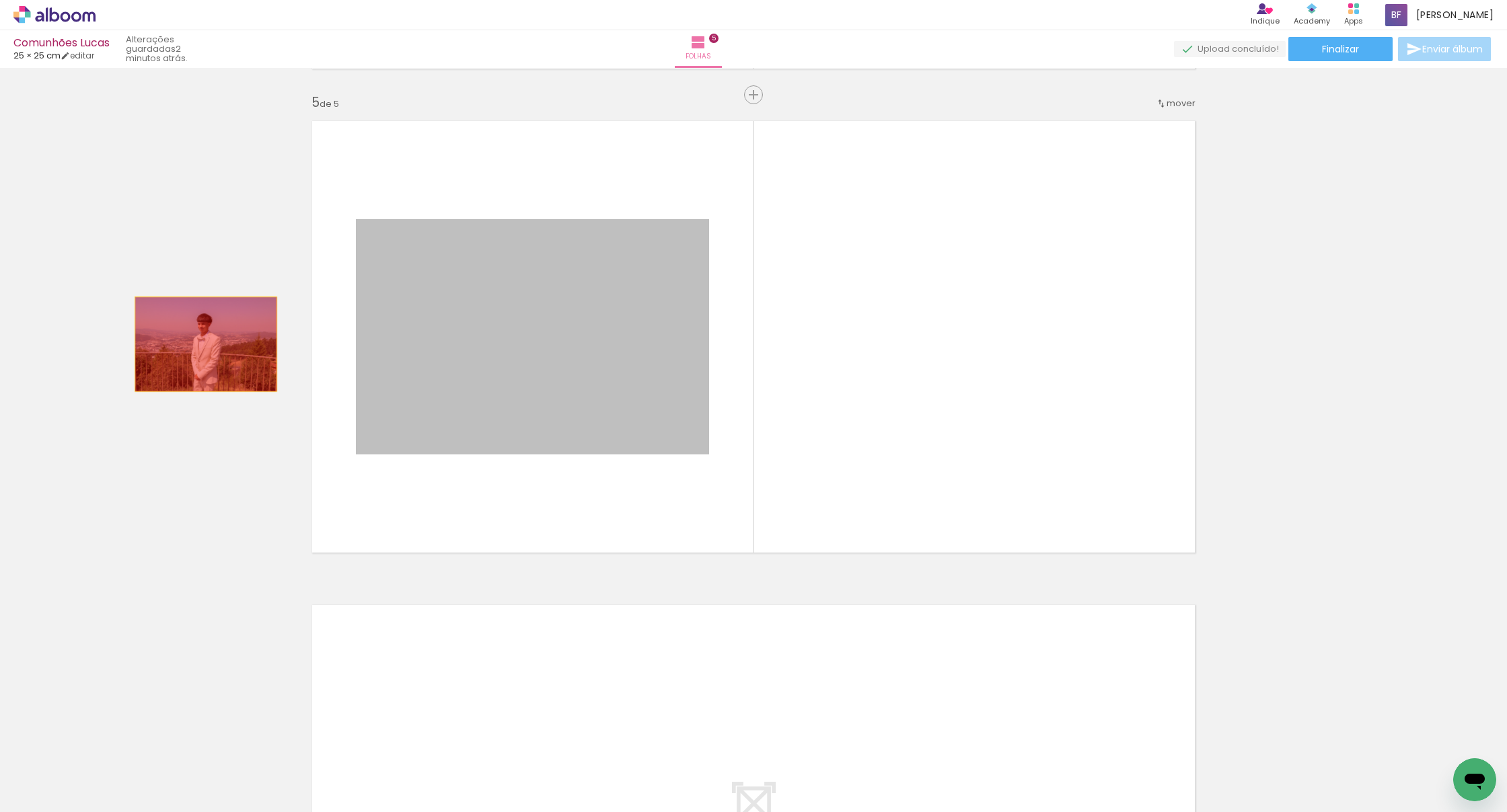
drag, startPoint x: 477, startPoint y: 362, endPoint x: 206, endPoint y: 345, distance: 271.5
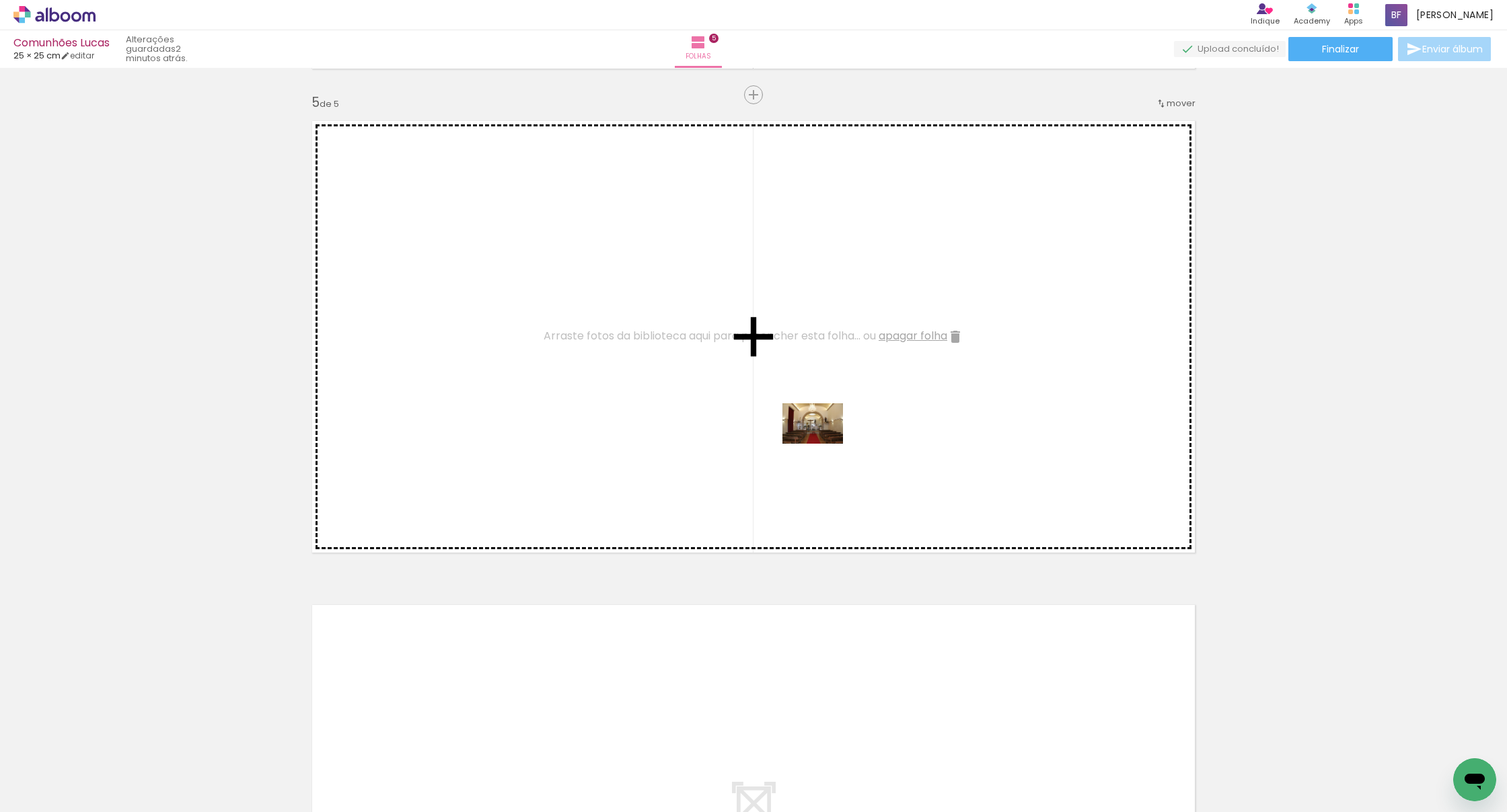
drag, startPoint x: 1153, startPoint y: 765, endPoint x: 823, endPoint y: 444, distance: 460.4
click at [761, 444] on quentale-workspace at bounding box center [754, 406] width 1507 height 812
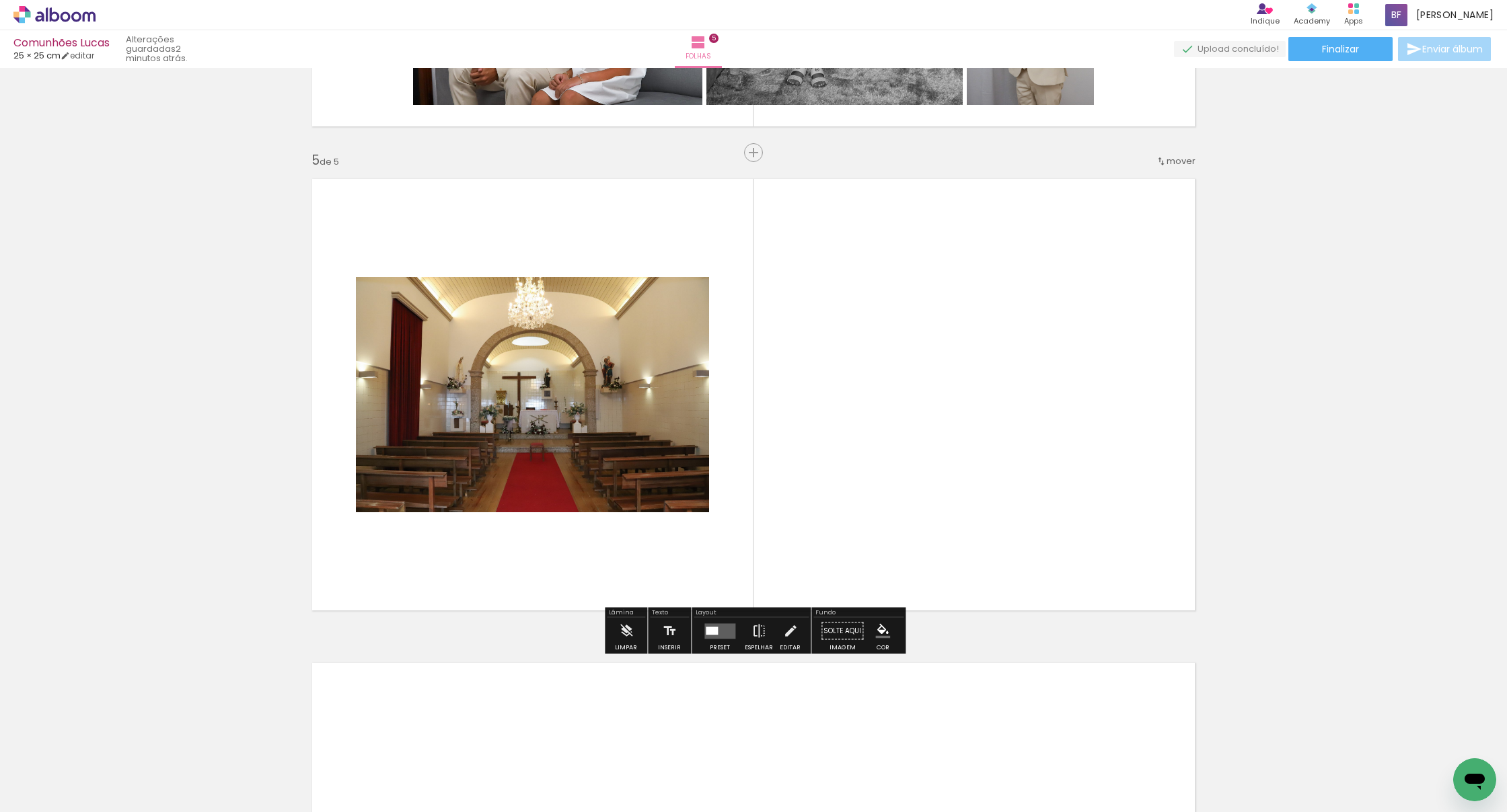
scroll to position [1878, 0]
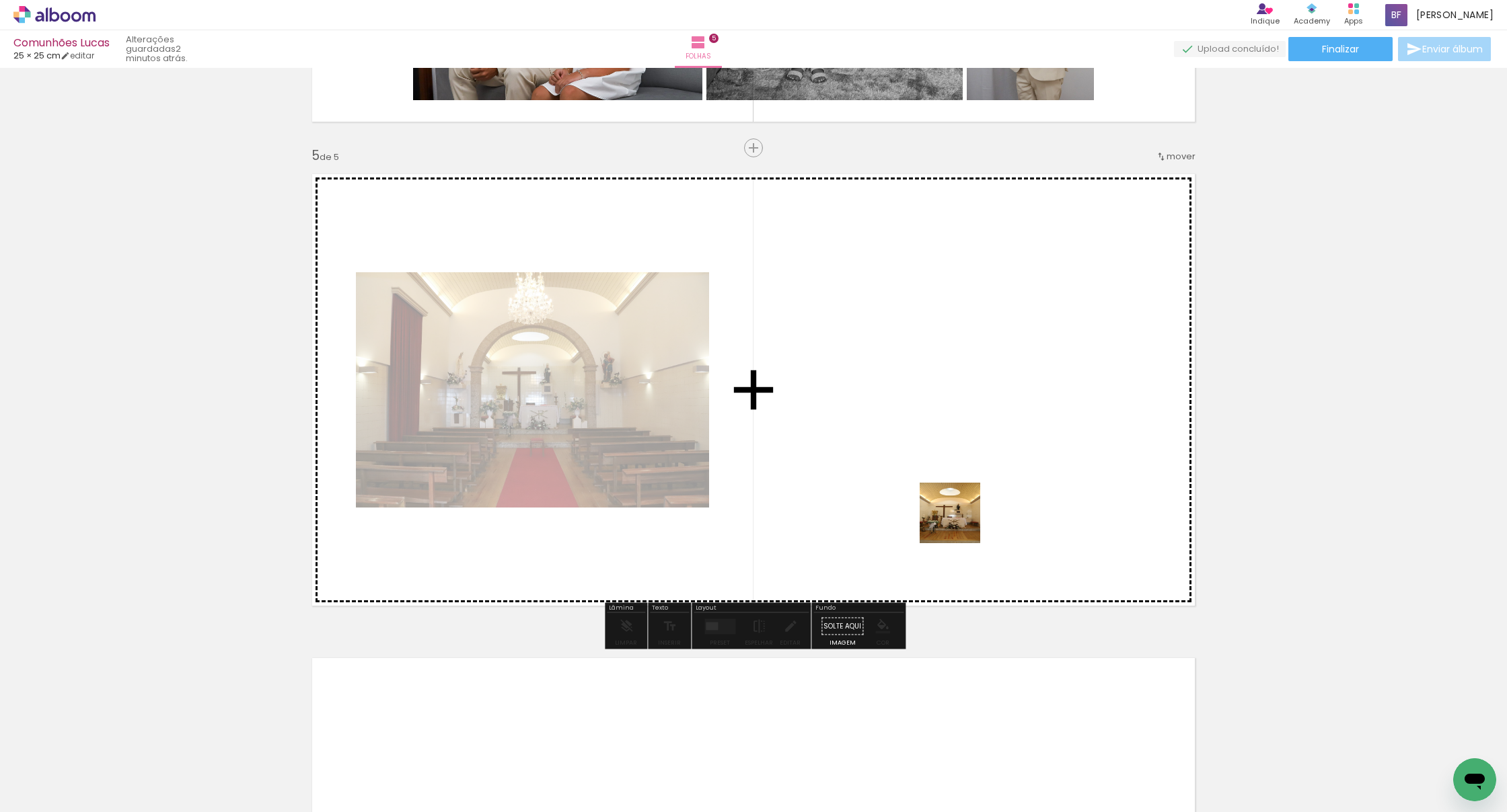
drag, startPoint x: 1246, startPoint y: 785, endPoint x: 870, endPoint y: 469, distance: 491.2
click at [761, 469] on quentale-workspace at bounding box center [754, 406] width 1507 height 812
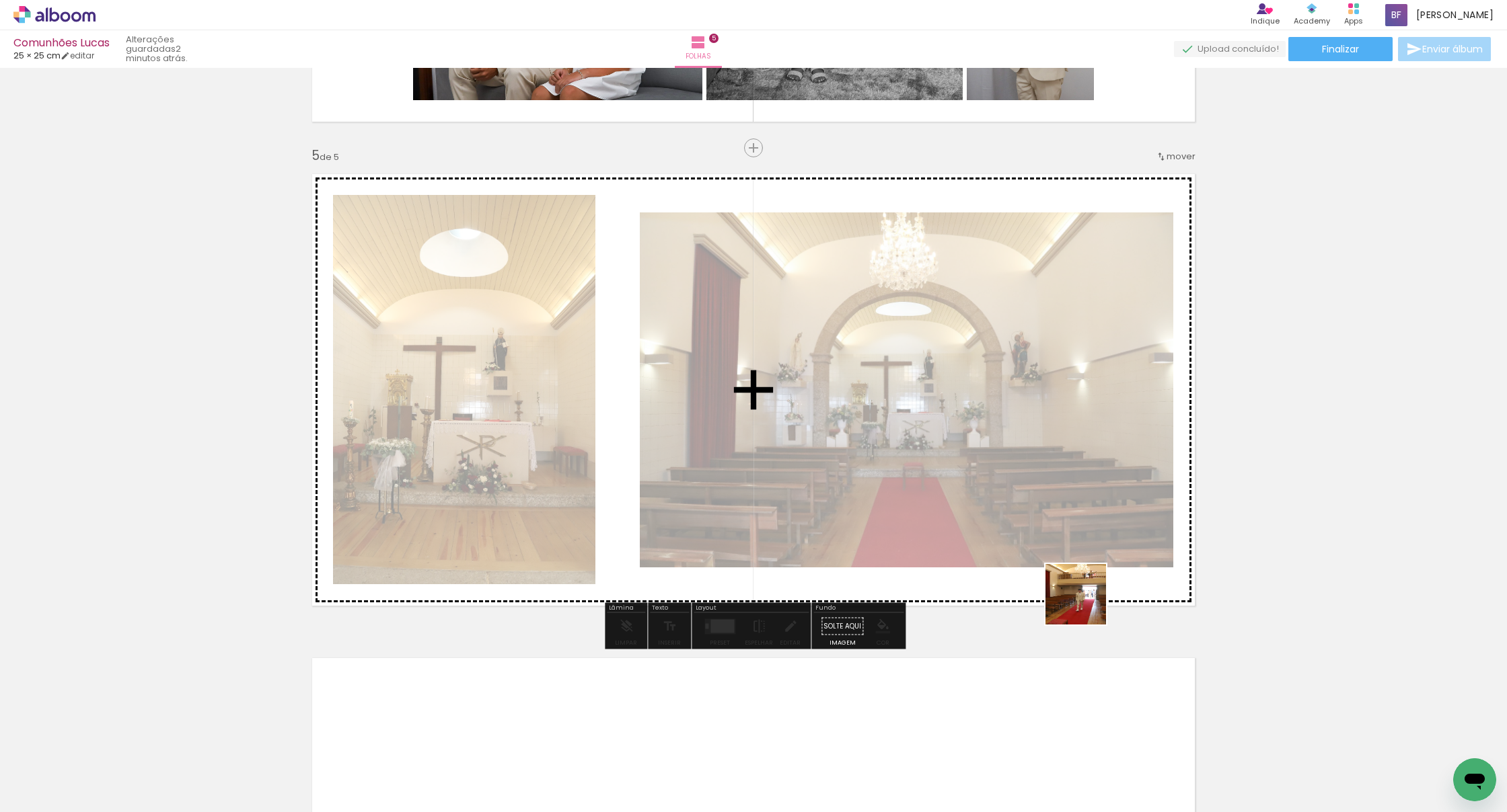
drag, startPoint x: 1226, startPoint y: 707, endPoint x: 1003, endPoint y: 521, distance: 290.4
click at [761, 521] on quentale-workspace at bounding box center [754, 406] width 1507 height 812
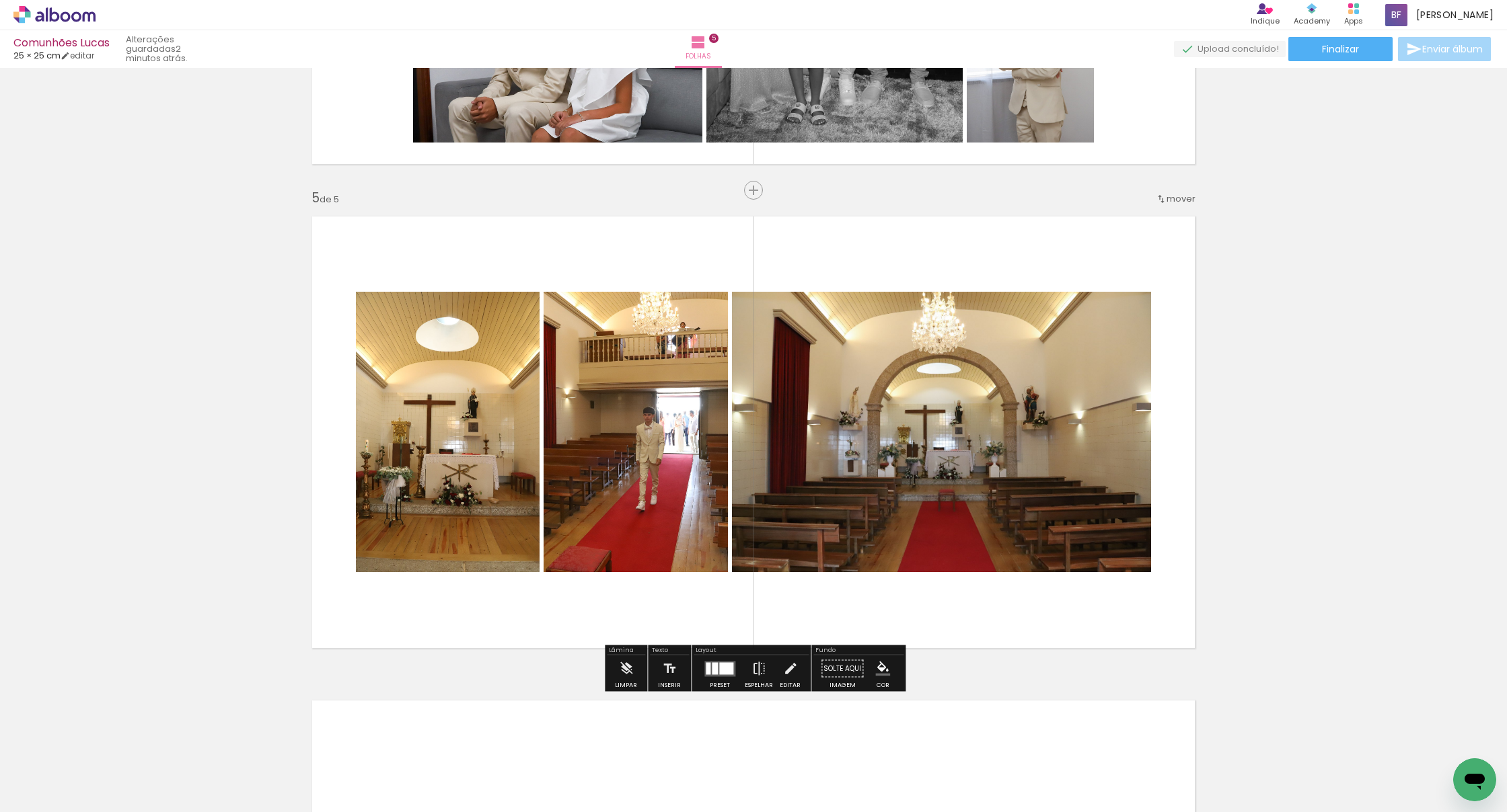
scroll to position [0, 1265]
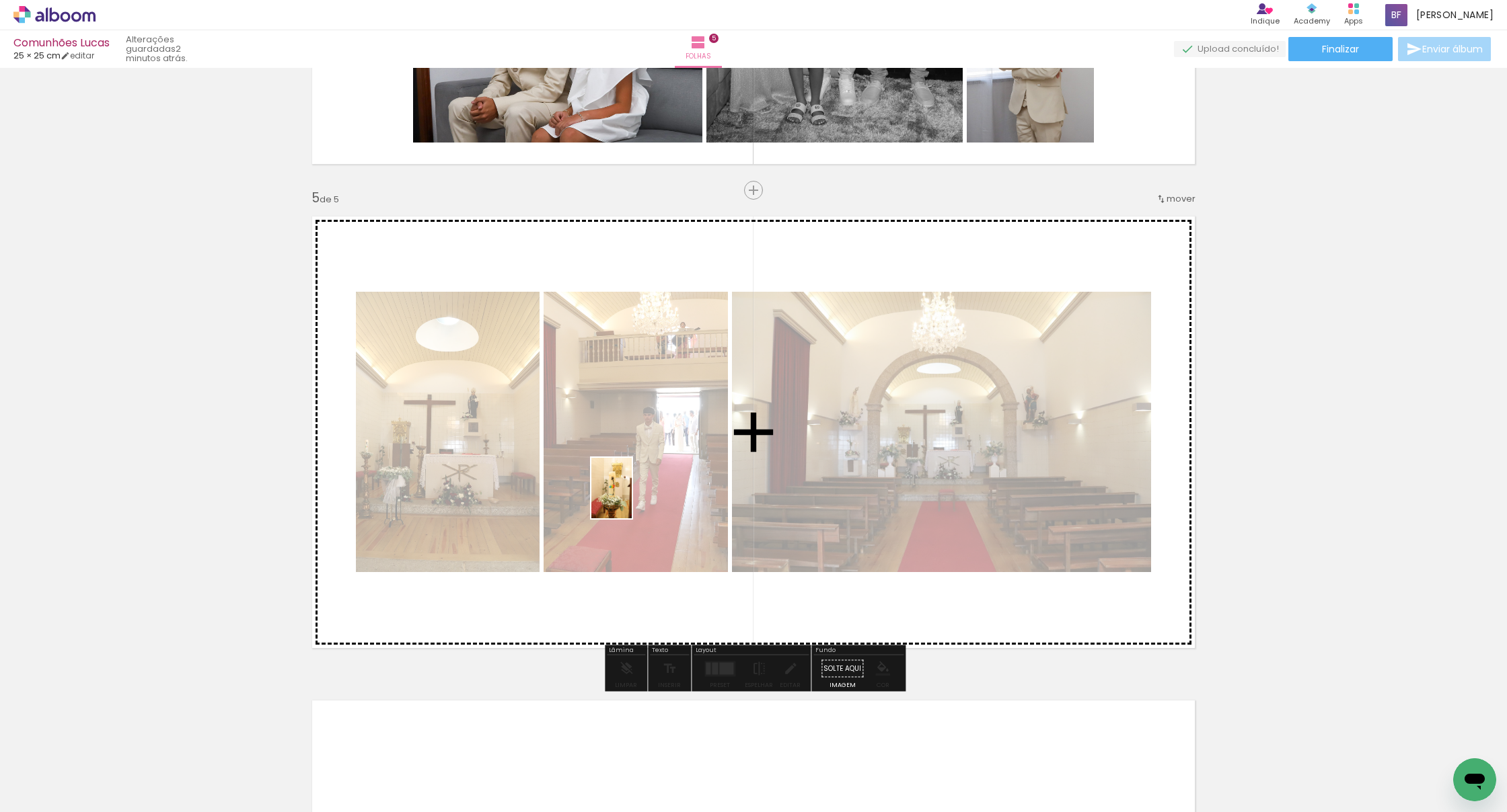
drag, startPoint x: 767, startPoint y: 777, endPoint x: 630, endPoint y: 496, distance: 312.6
click at [630, 496] on quentale-workspace at bounding box center [754, 406] width 1507 height 812
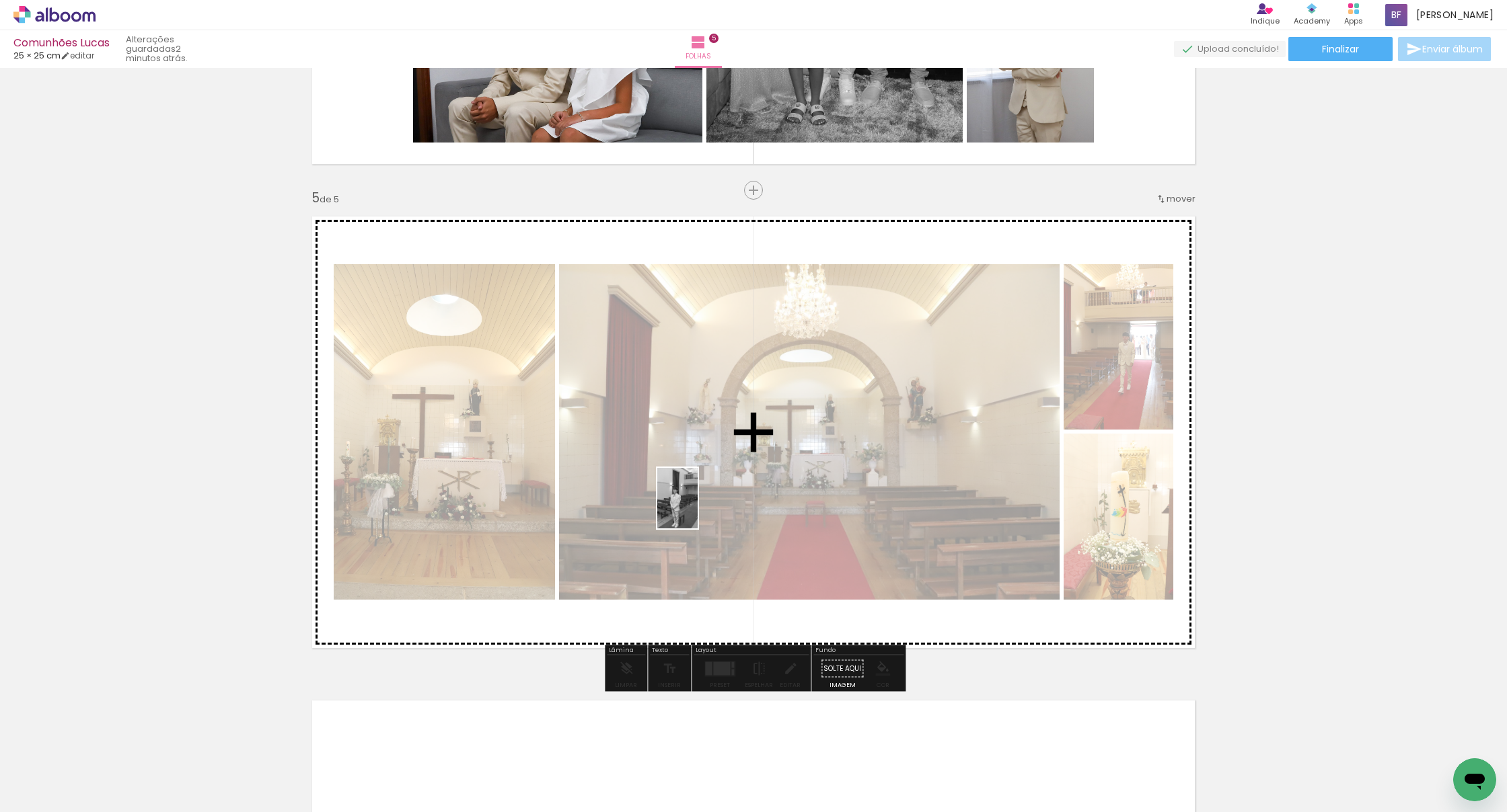
drag, startPoint x: 683, startPoint y: 737, endPoint x: 698, endPoint y: 507, distance: 230.5
click at [698, 507] on quentale-workspace at bounding box center [754, 406] width 1507 height 812
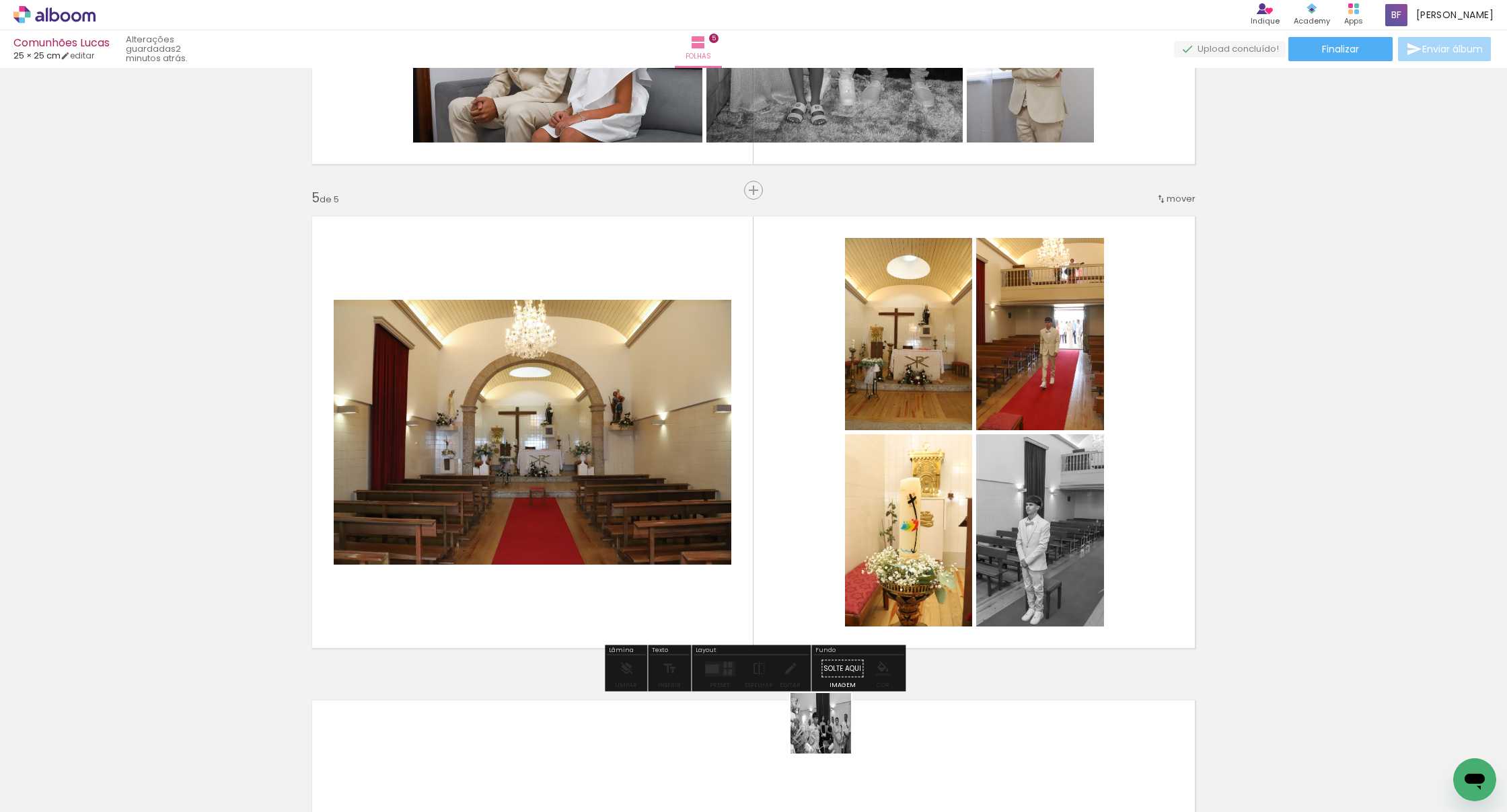
drag, startPoint x: 831, startPoint y: 734, endPoint x: 812, endPoint y: 565, distance: 170.1
click at [761, 565] on quentale-workspace at bounding box center [754, 406] width 1507 height 812
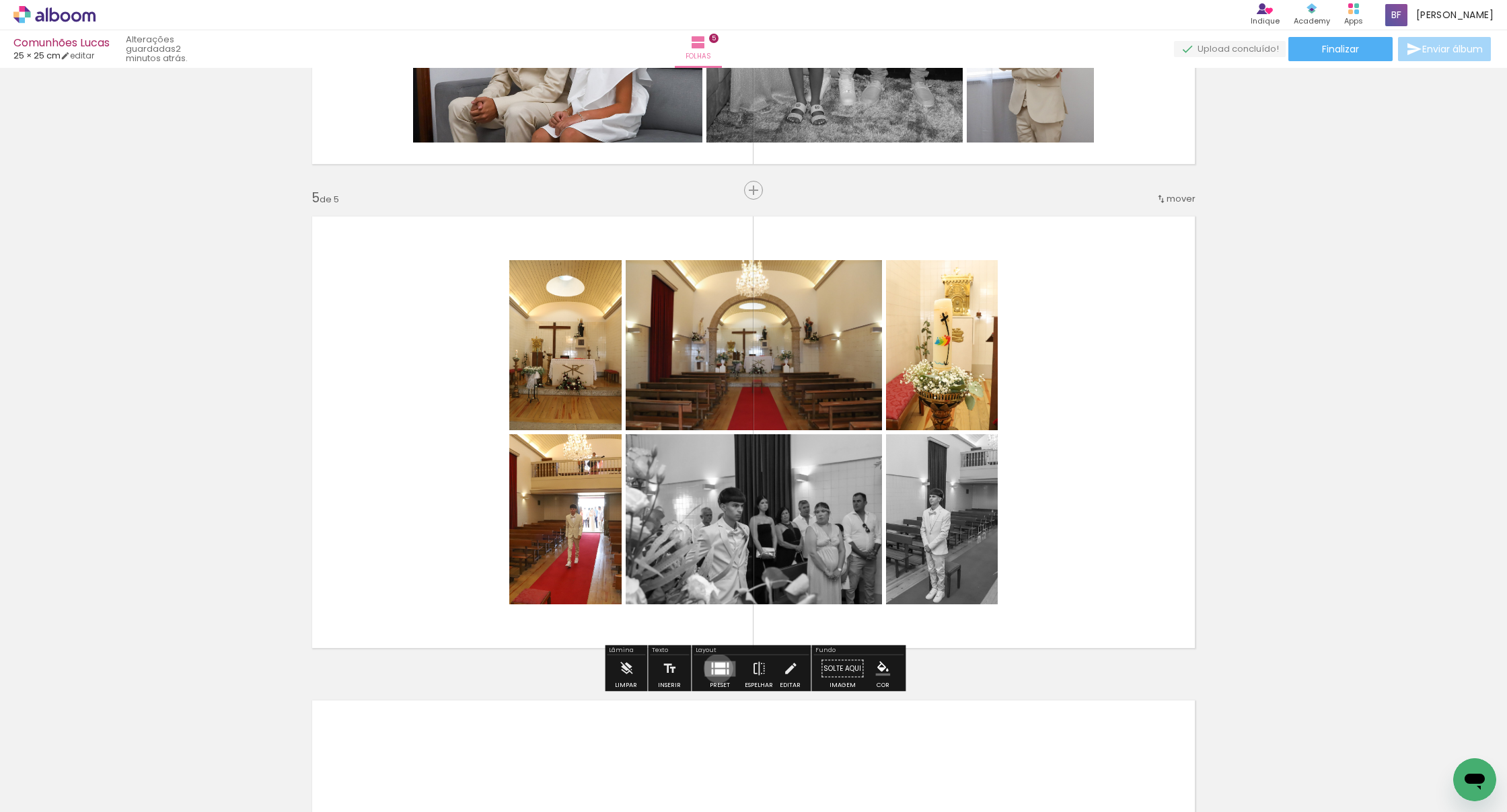
click at [0, 0] on slot at bounding box center [0, 0] width 0 height 0
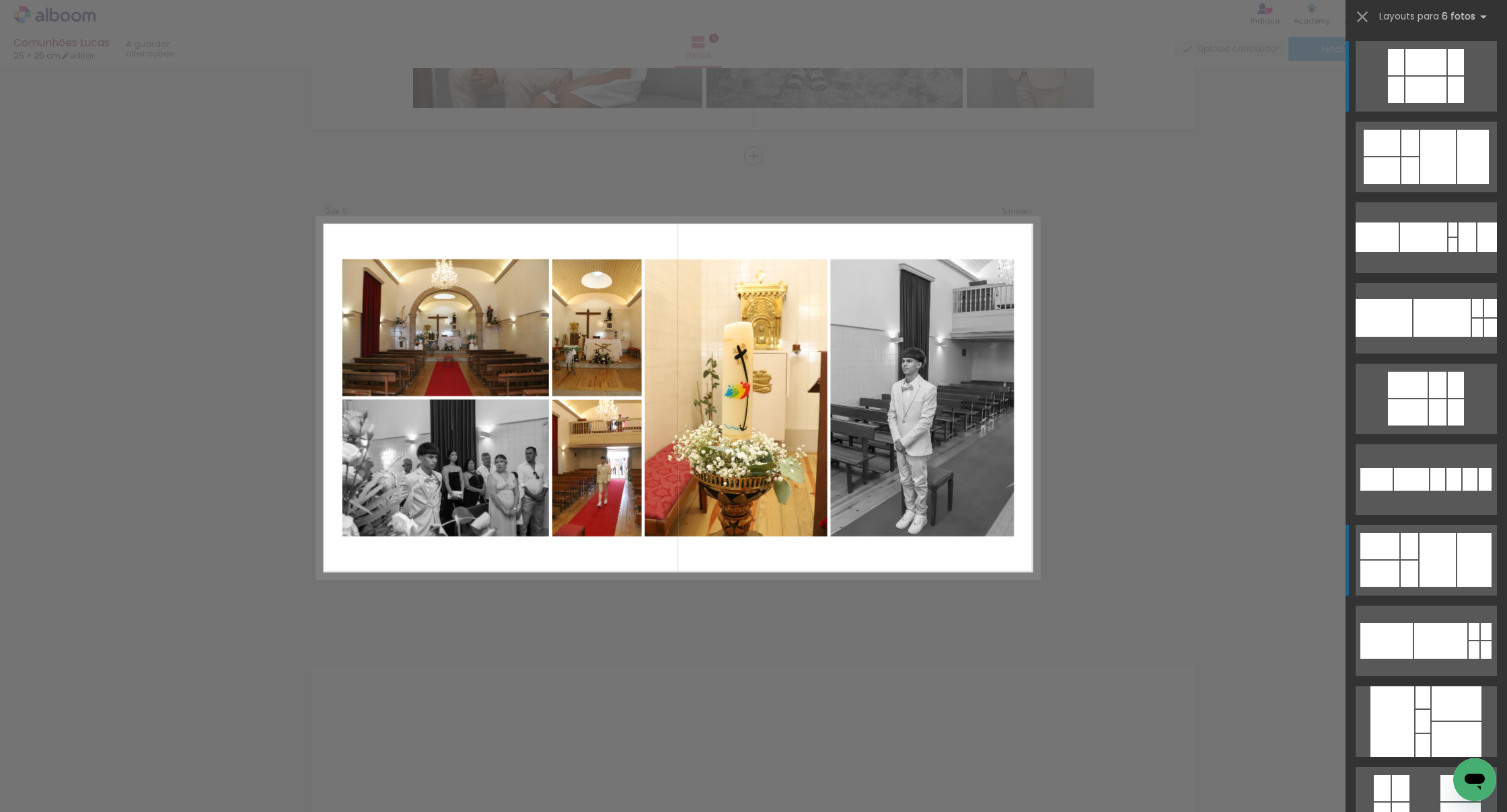
scroll to position [1870, 0]
click at [761, 569] on div at bounding box center [1437, 559] width 36 height 53
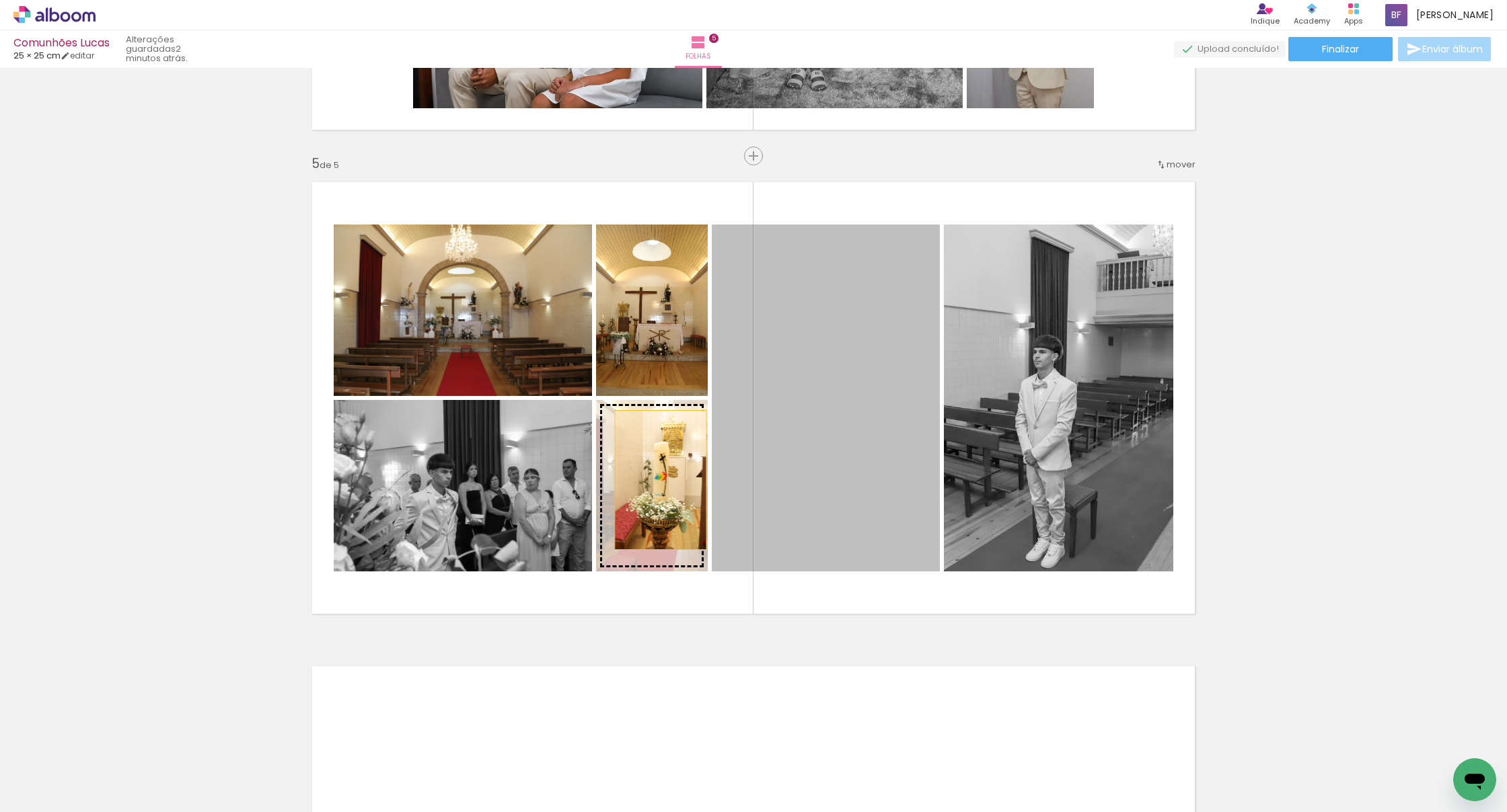
drag, startPoint x: 877, startPoint y: 465, endPoint x: 657, endPoint y: 479, distance: 220.4
click at [0, 0] on slot at bounding box center [0, 0] width 0 height 0
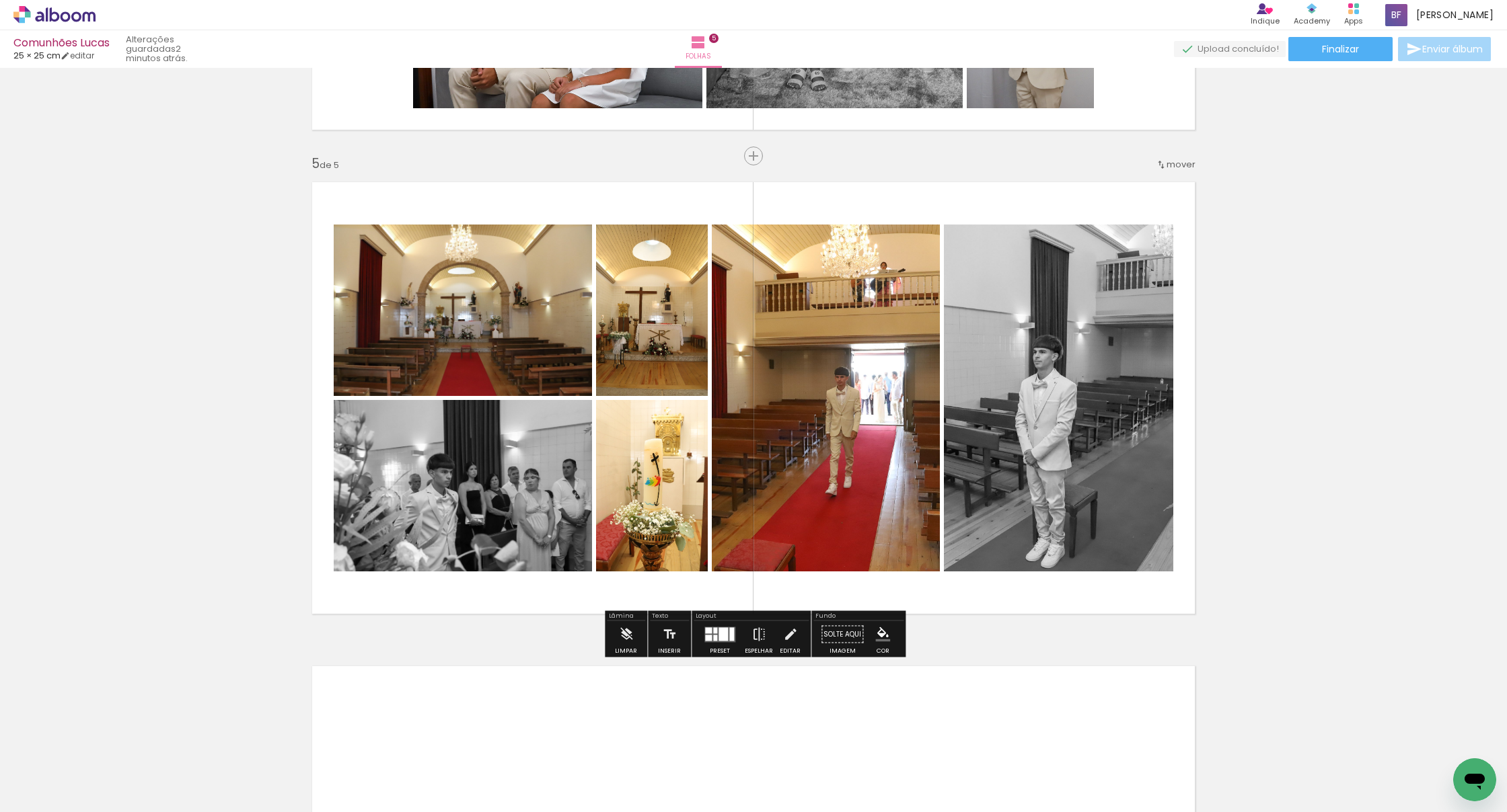
click at [718, 625] on div at bounding box center [723, 633] width 10 height 13
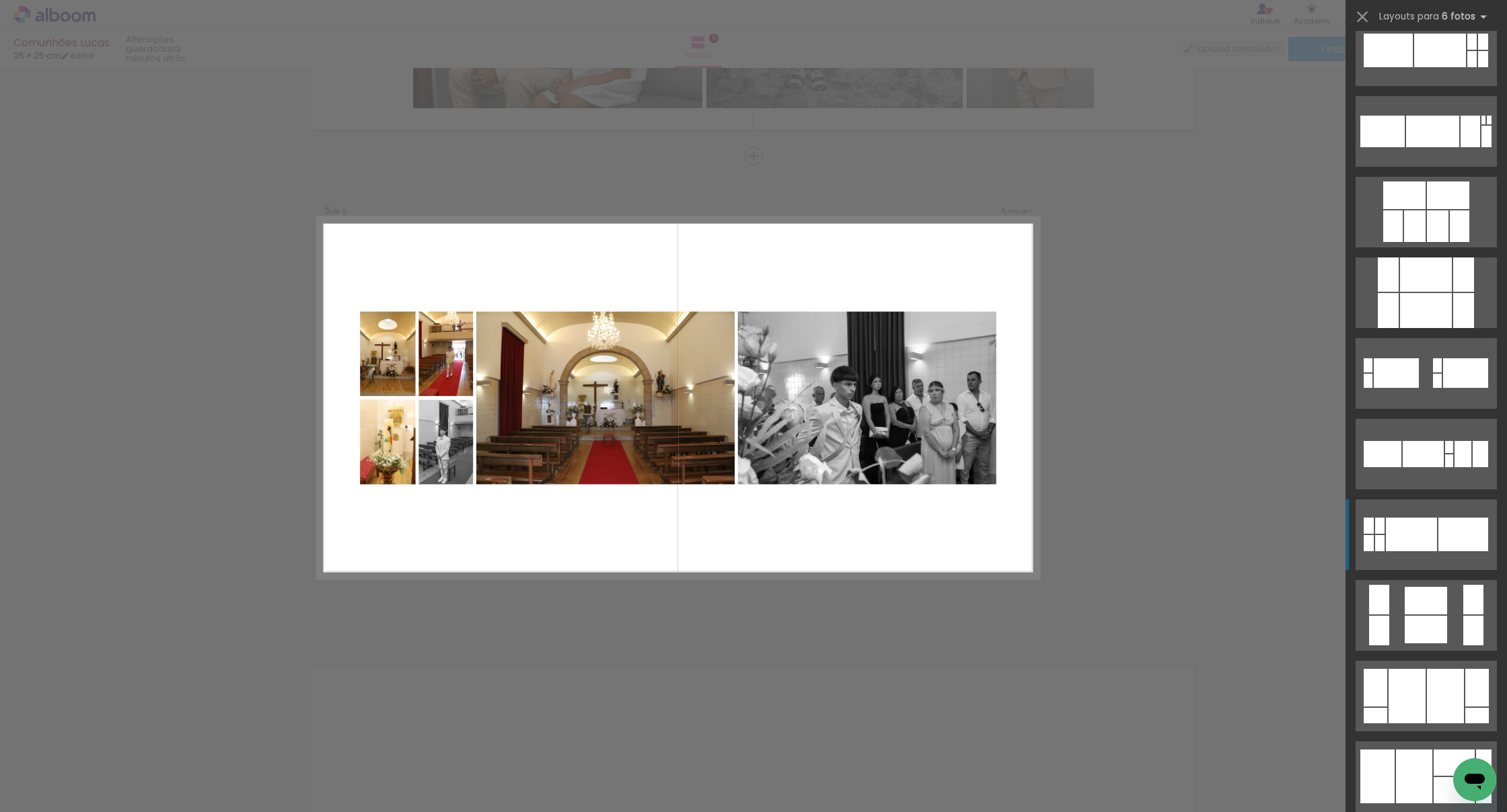
scroll to position [2043, 0]
